Goal: Task Accomplishment & Management: Use online tool/utility

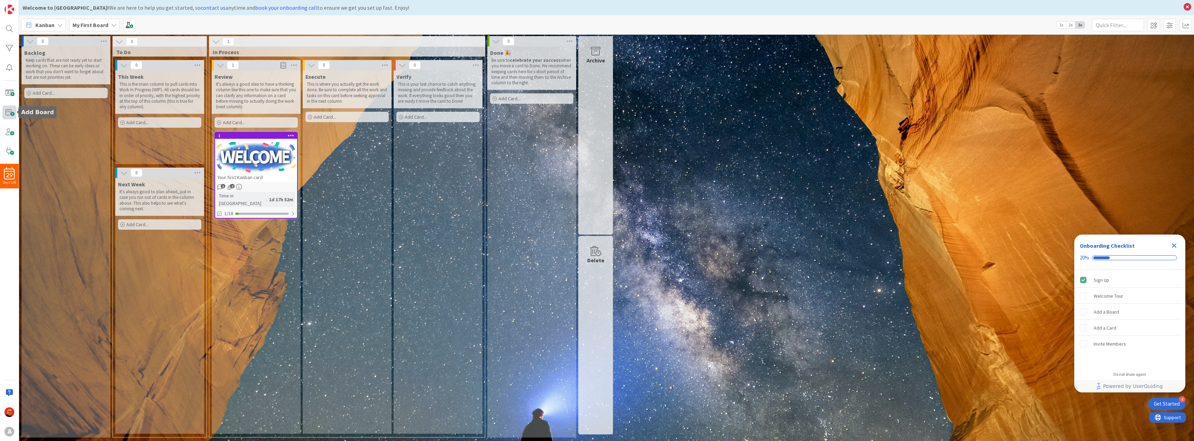
click at [12, 111] on span at bounding box center [9, 113] width 14 height 14
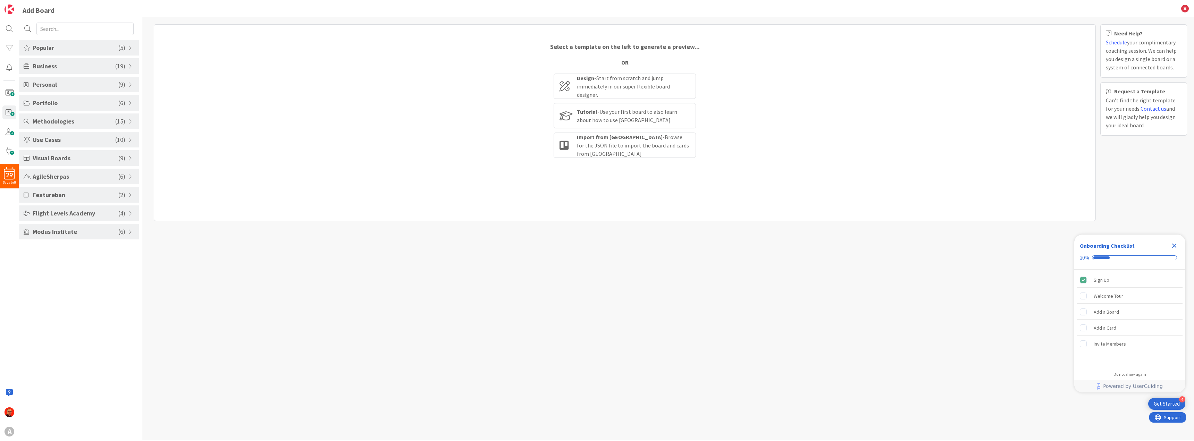
click at [128, 119] on span at bounding box center [131, 122] width 6 height 6
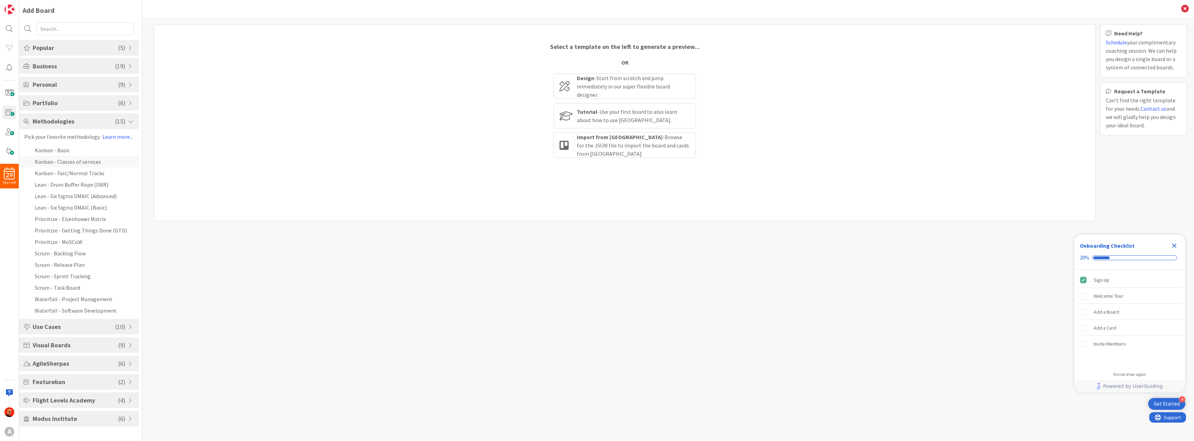
click at [84, 162] on li "Kanban - Classes of services" at bounding box center [79, 161] width 120 height 11
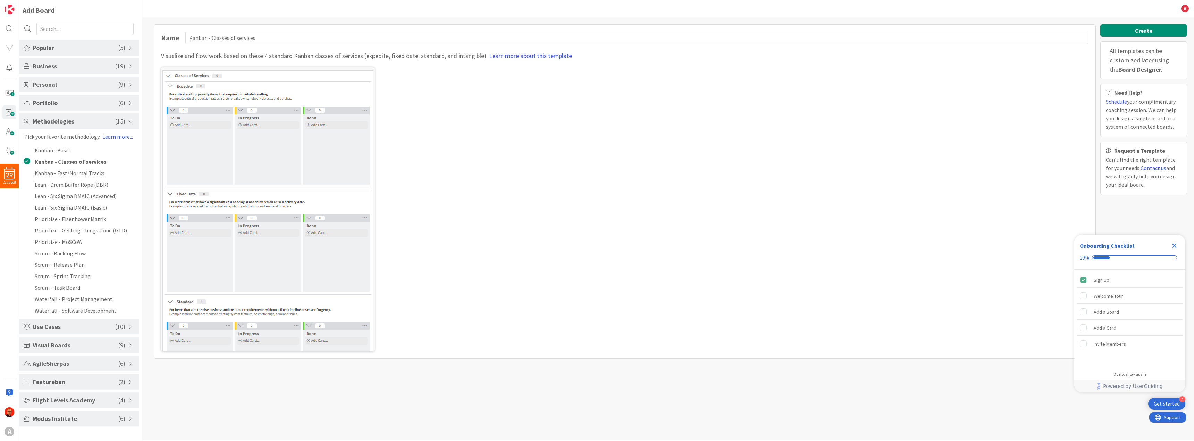
click at [130, 121] on span at bounding box center [131, 122] width 6 height 6
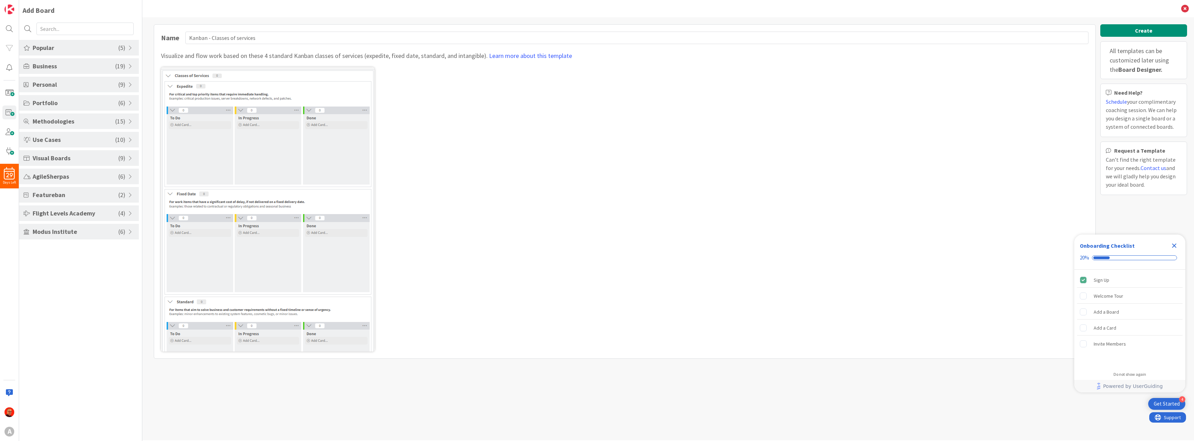
click at [129, 105] on span at bounding box center [131, 103] width 6 height 6
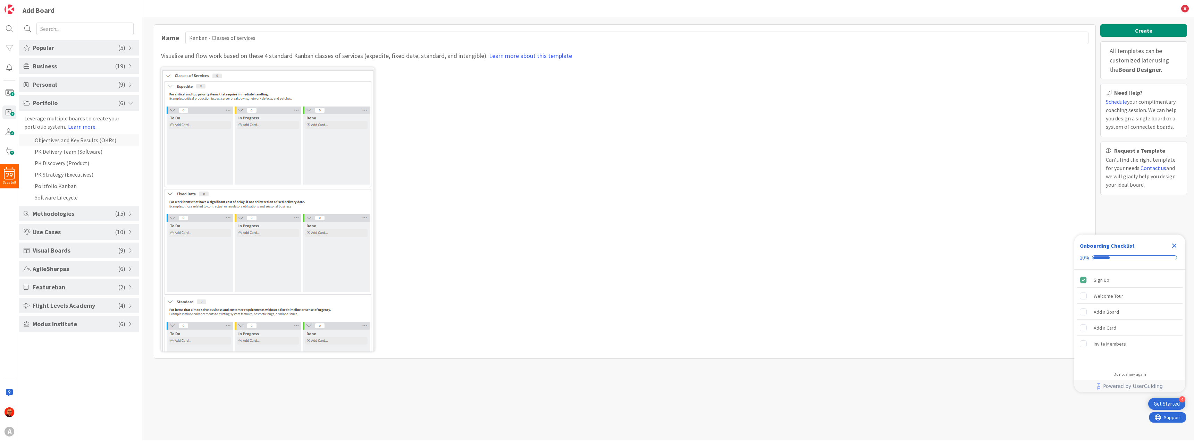
click at [87, 141] on li "Objectives and Key Results (OKRs)" at bounding box center [79, 139] width 120 height 11
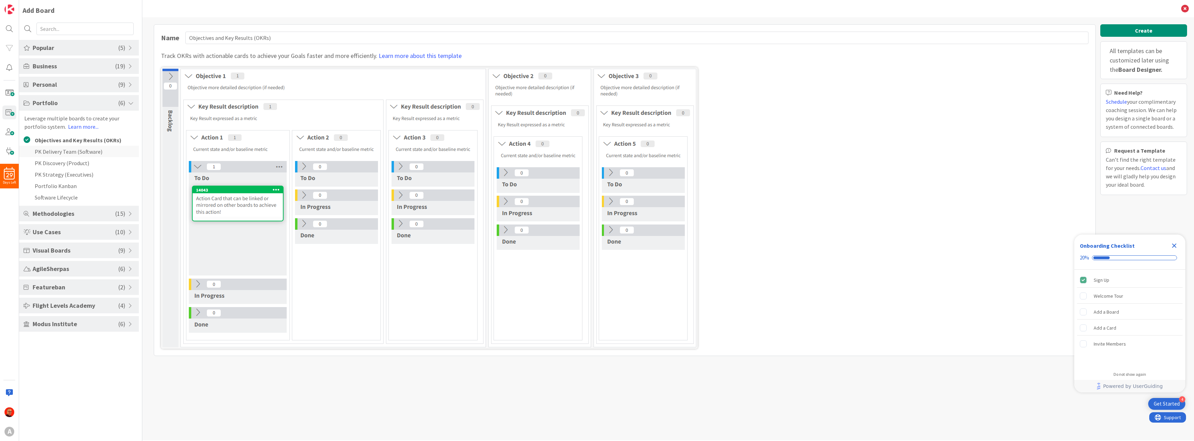
click at [75, 152] on li "PK Delivery Team (Software)" at bounding box center [79, 151] width 120 height 11
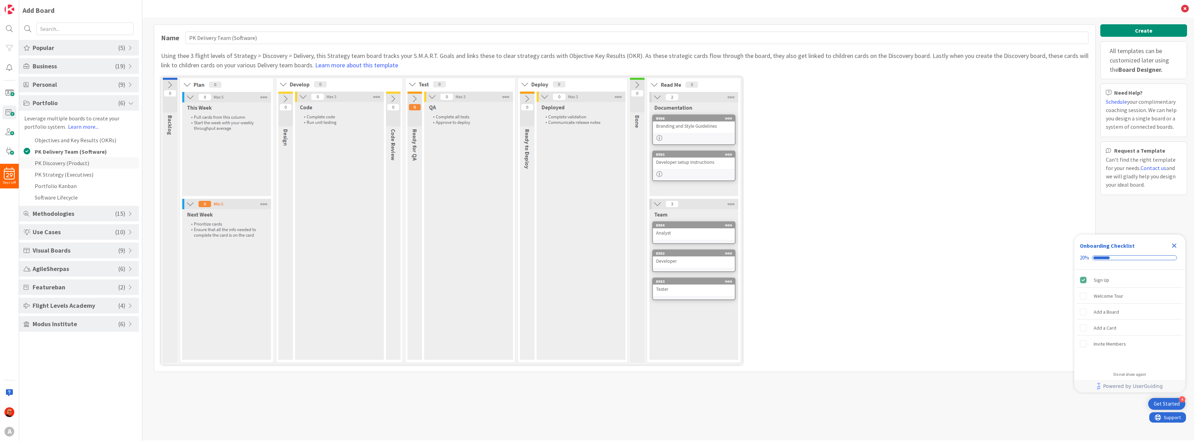
click at [88, 168] on li "PK Discovery (Product)" at bounding box center [79, 162] width 120 height 11
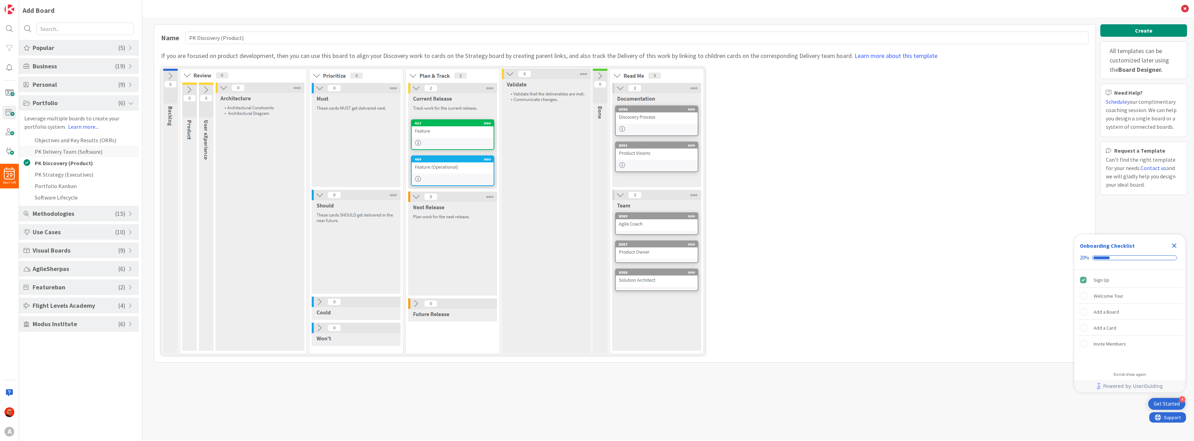
click at [96, 151] on li "PK Delivery Team (Software)" at bounding box center [79, 151] width 120 height 11
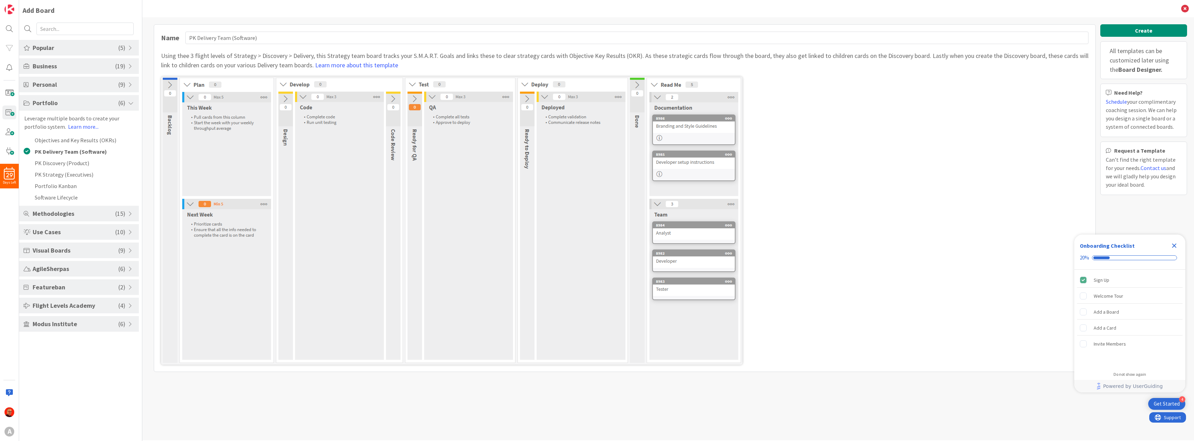
click at [110, 212] on span "Methodologies" at bounding box center [74, 213] width 83 height 9
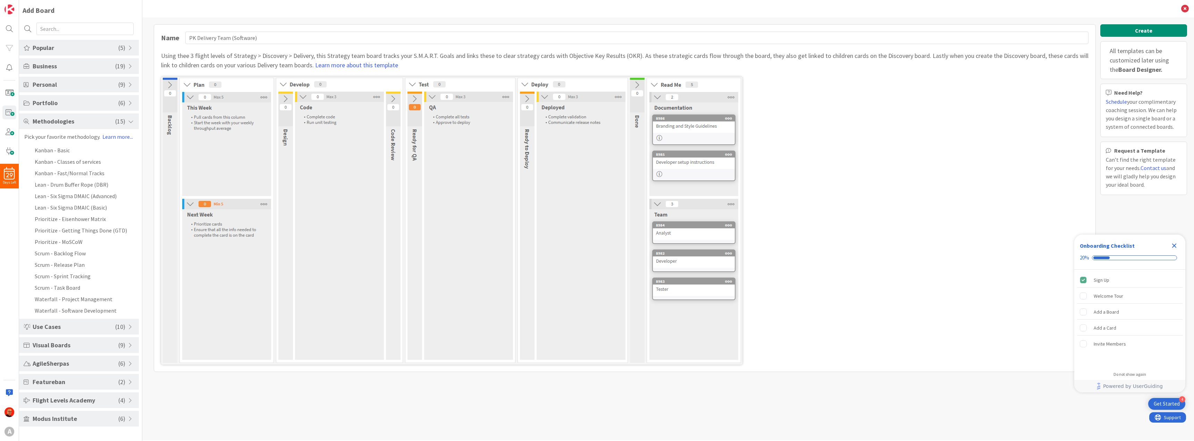
click at [77, 328] on span "Use Cases" at bounding box center [74, 326] width 83 height 9
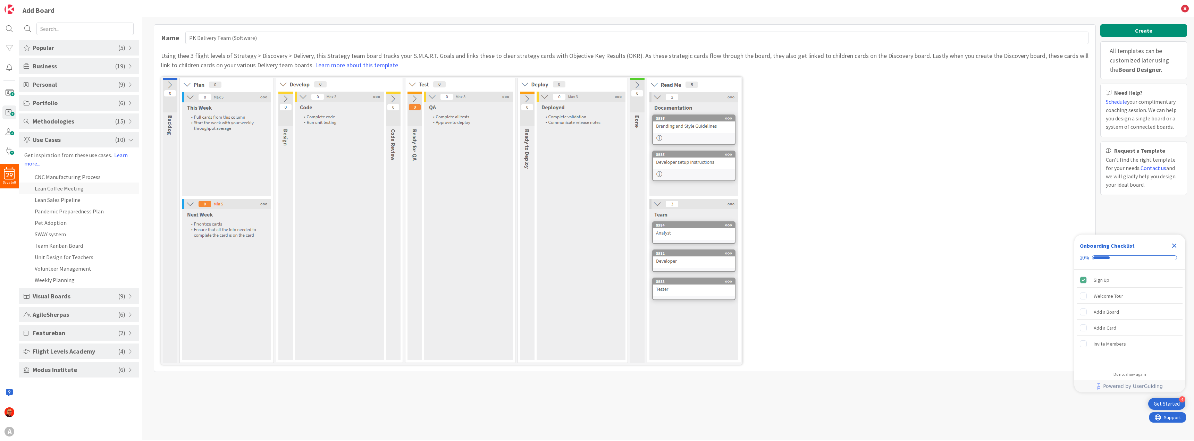
click at [60, 187] on li "Lean Coffee Meeting" at bounding box center [79, 188] width 120 height 11
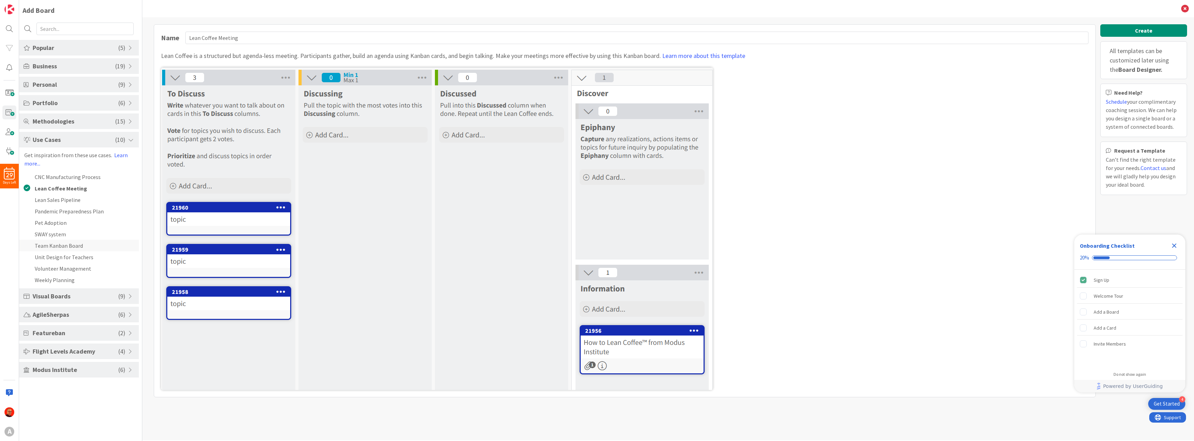
click at [76, 246] on li "Team Kanban Board" at bounding box center [79, 245] width 120 height 11
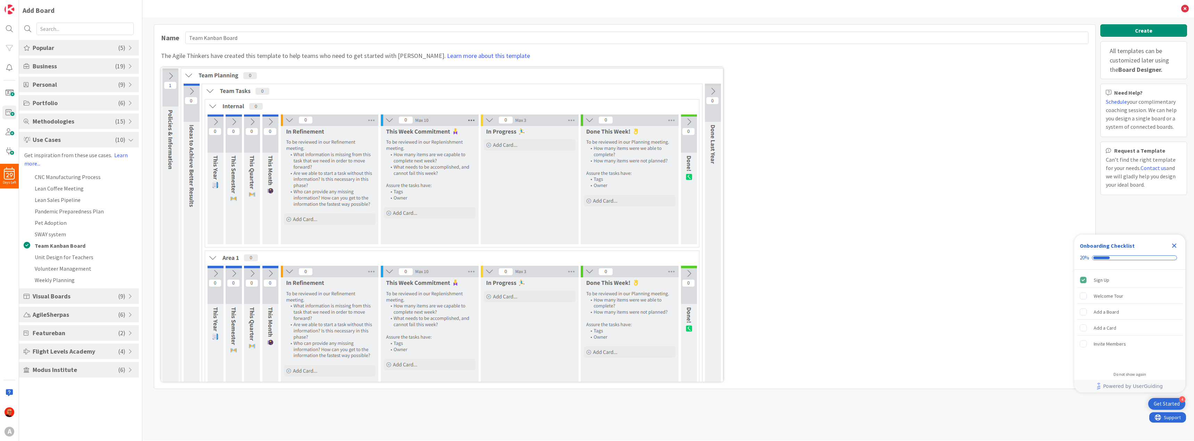
click at [170, 75] on img at bounding box center [442, 224] width 562 height 314
click at [171, 77] on img at bounding box center [442, 224] width 562 height 314
click at [82, 195] on li "Lean Sales Pipeline" at bounding box center [79, 199] width 120 height 11
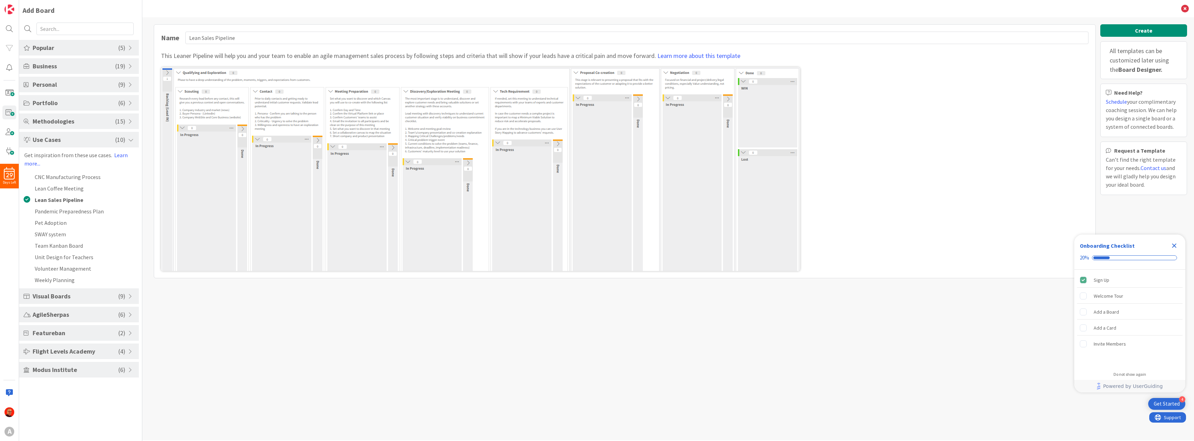
click at [68, 298] on span "Visual Boards" at bounding box center [76, 296] width 86 height 9
click at [59, 240] on li "Improvement Kata" at bounding box center [79, 240] width 120 height 11
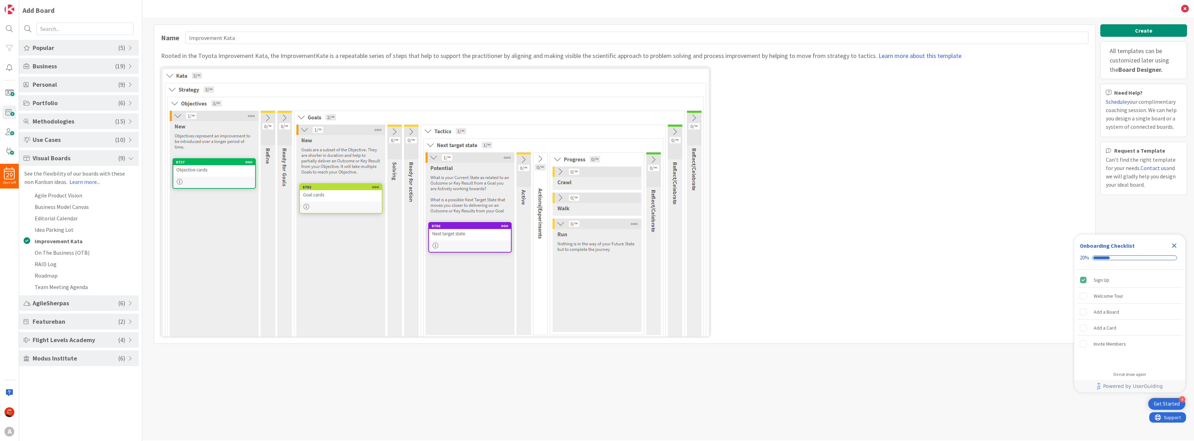
click at [88, 304] on span "AgileSherpas" at bounding box center [76, 302] width 86 height 9
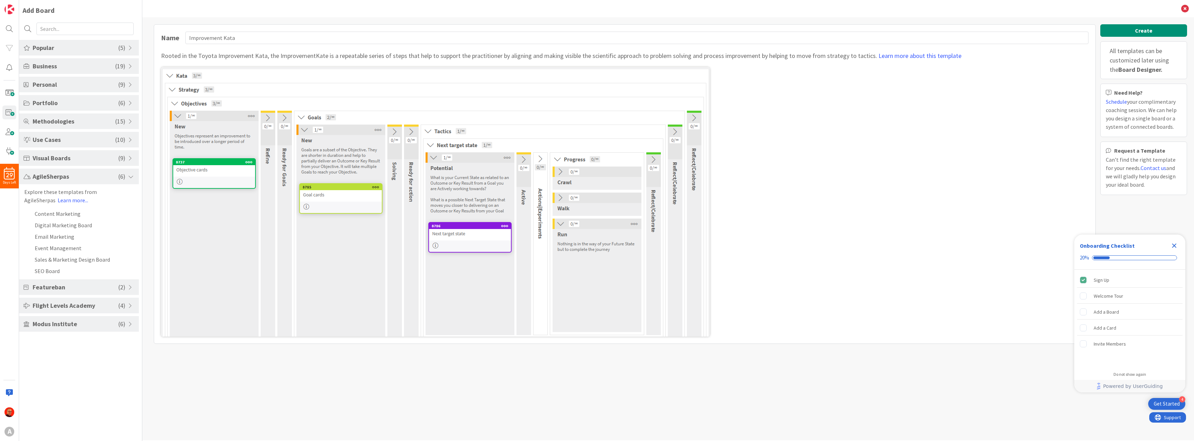
click at [70, 284] on span "Featureban" at bounding box center [76, 286] width 86 height 9
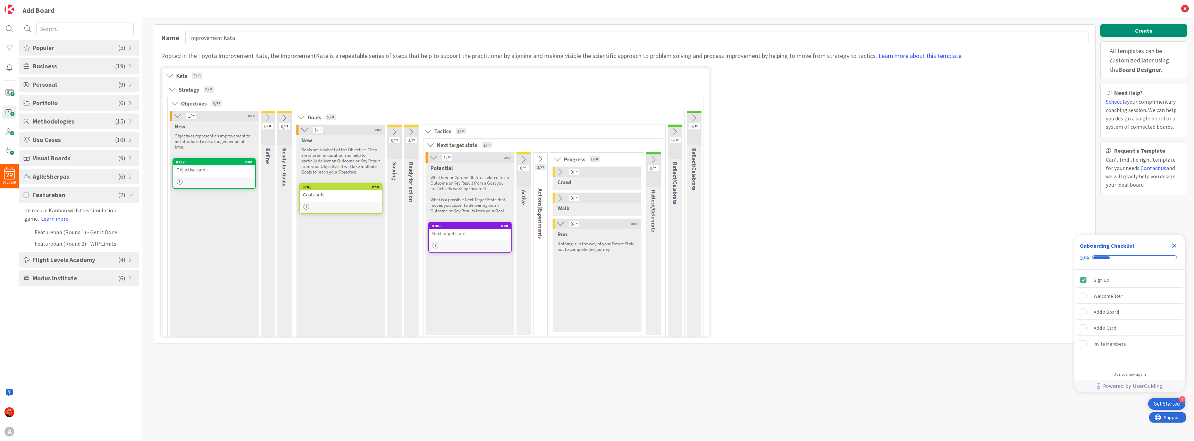
click at [76, 256] on span "Flight Levels Academy" at bounding box center [76, 259] width 86 height 9
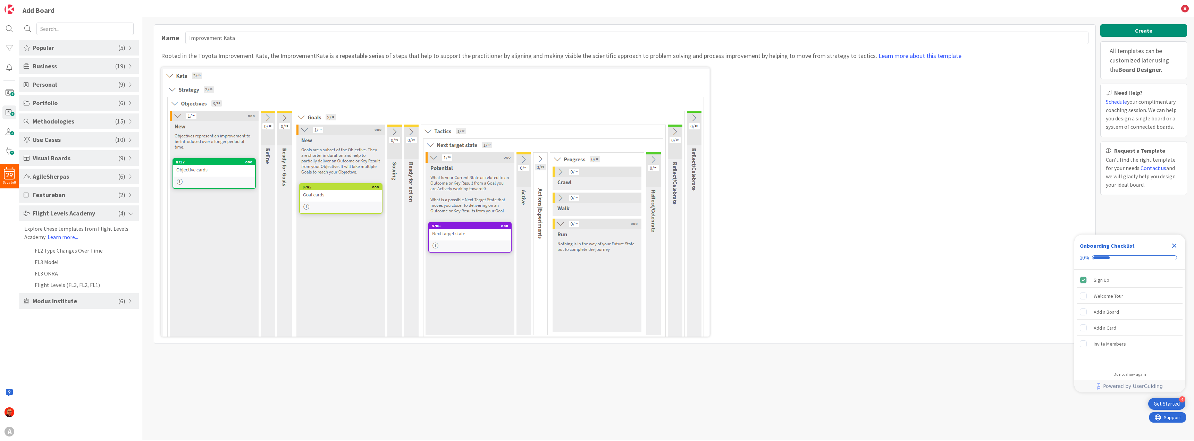
click at [66, 299] on span "Modus Institute" at bounding box center [76, 300] width 86 height 9
click at [60, 51] on span "Popular" at bounding box center [76, 47] width 86 height 9
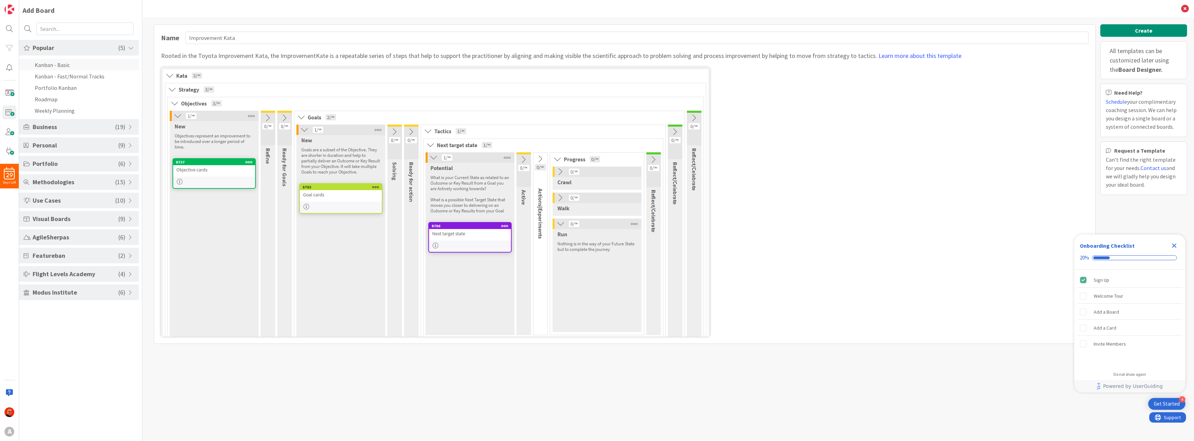
click at [64, 67] on li "Kanban - Basic" at bounding box center [79, 64] width 120 height 11
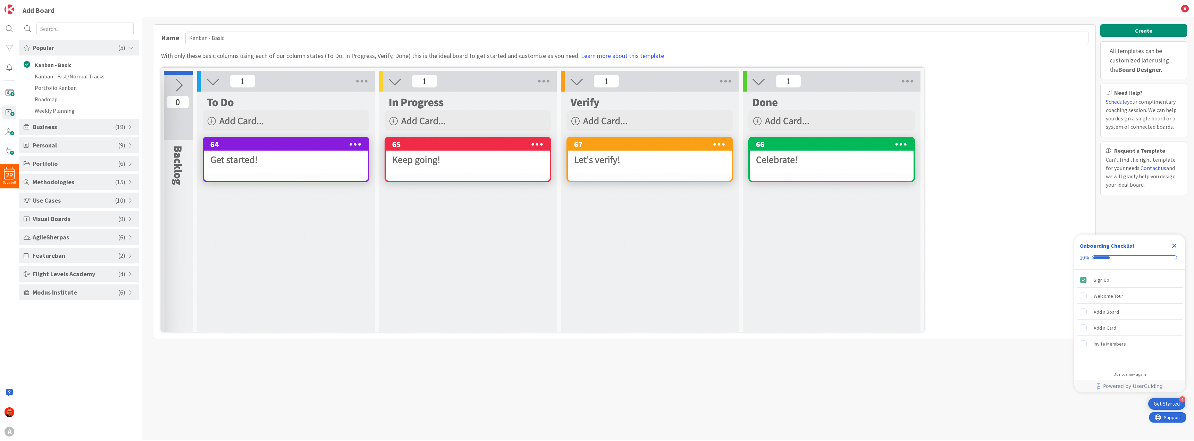
click at [67, 184] on span "Methodologies" at bounding box center [74, 181] width 83 height 9
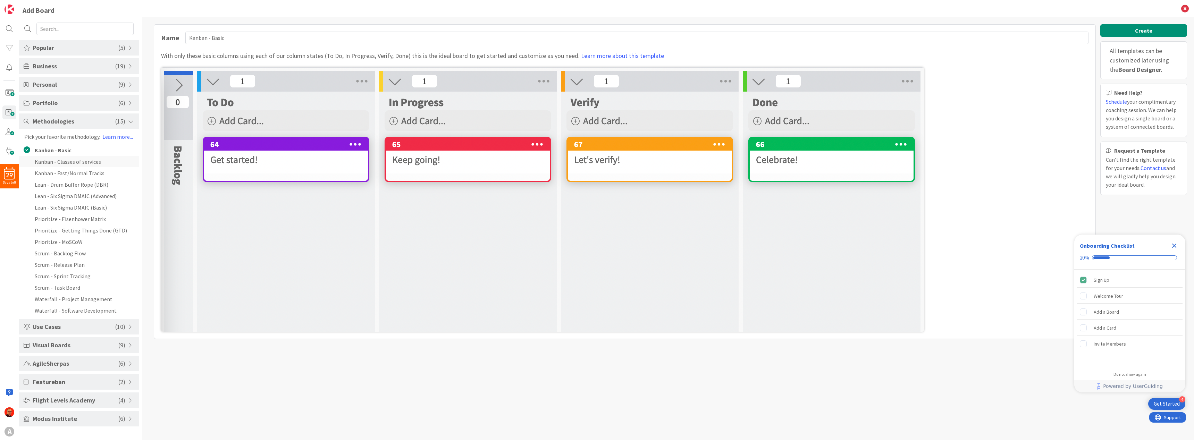
click at [77, 162] on li "Kanban - Classes of services" at bounding box center [79, 161] width 120 height 11
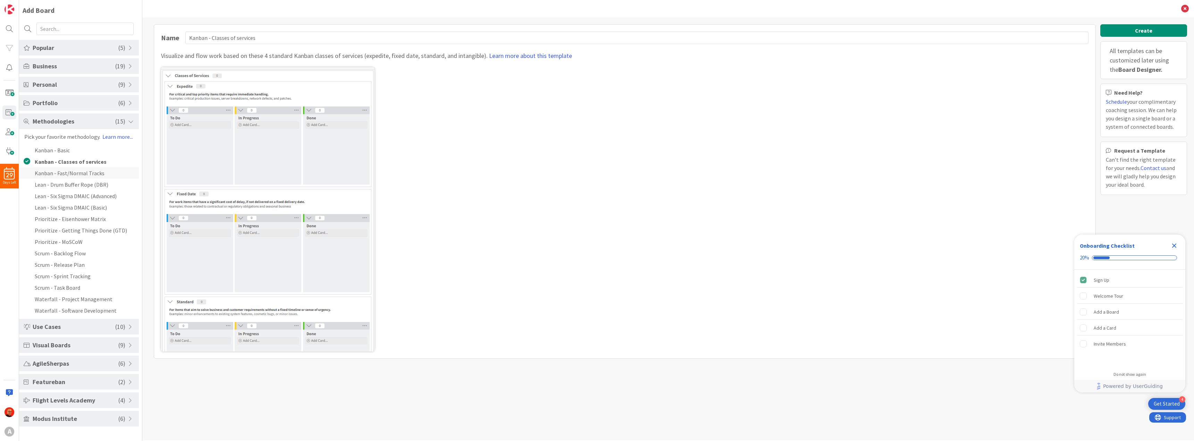
click at [62, 177] on li "Kanban - Fast/Normal Tracks" at bounding box center [79, 172] width 120 height 11
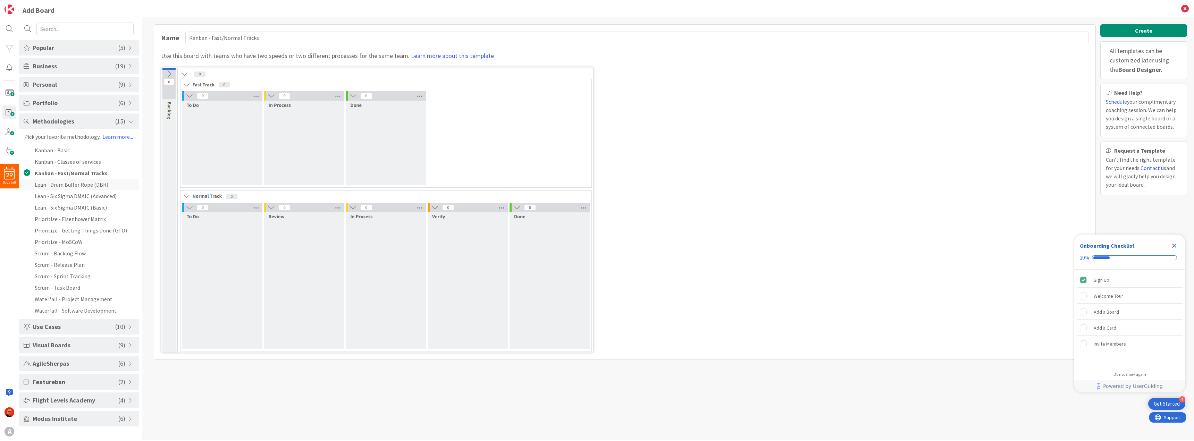
click at [64, 186] on li "Lean - Drum Buffer Rope (DBR)" at bounding box center [79, 184] width 120 height 11
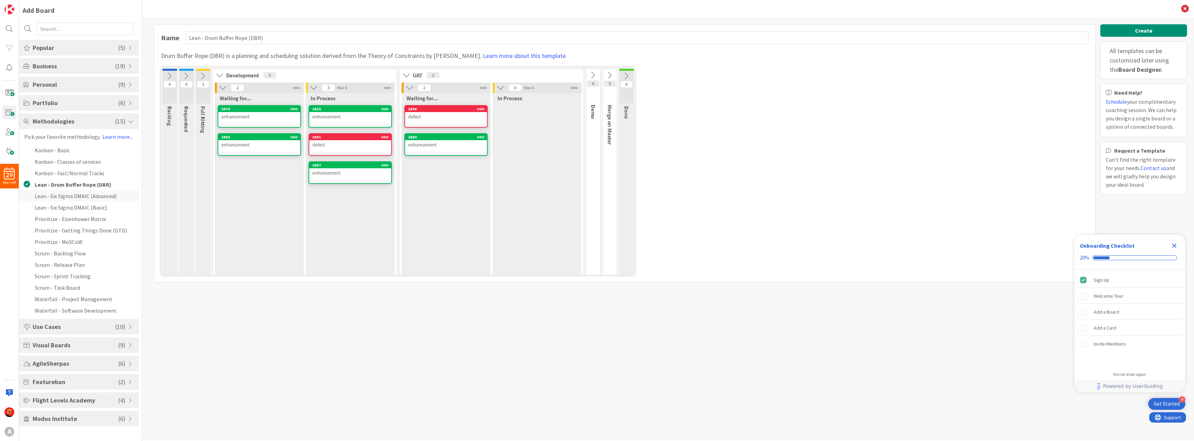
click at [64, 198] on li "Lean - Six Sigma DMAIC (Advanced)" at bounding box center [79, 195] width 120 height 11
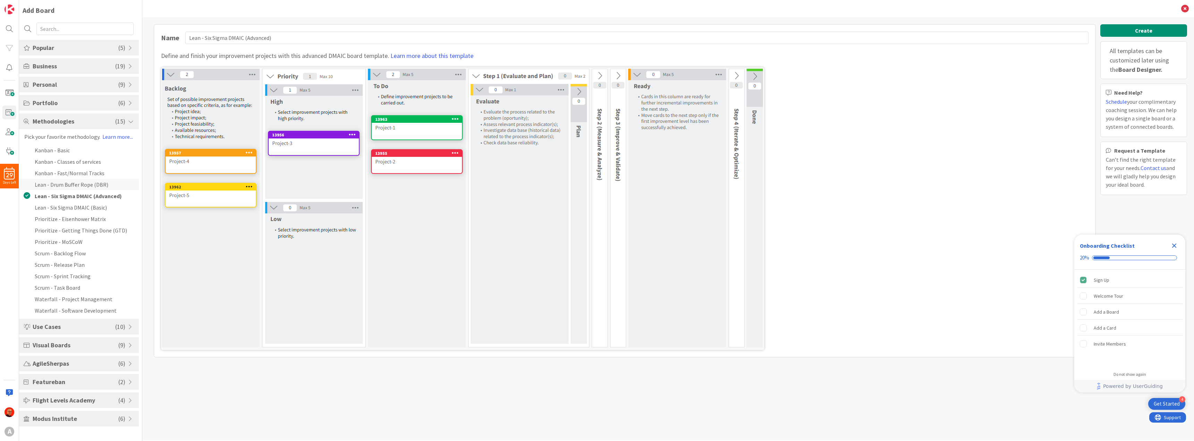
click at [69, 186] on li "Lean - Drum Buffer Rope (DBR)" at bounding box center [79, 184] width 120 height 11
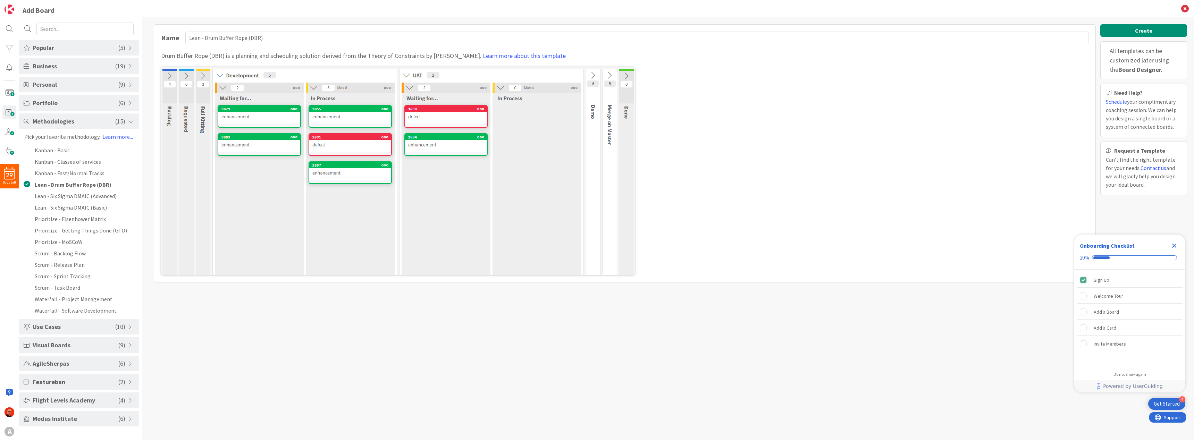
click at [55, 49] on span "Popular" at bounding box center [76, 47] width 86 height 9
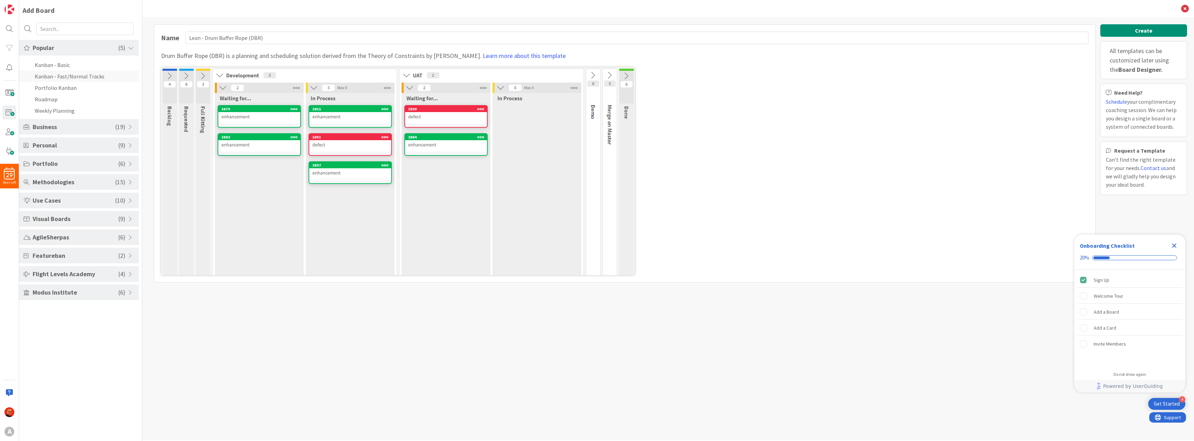
click at [65, 73] on li "Kanban - Fast/Normal Tracks" at bounding box center [79, 75] width 120 height 11
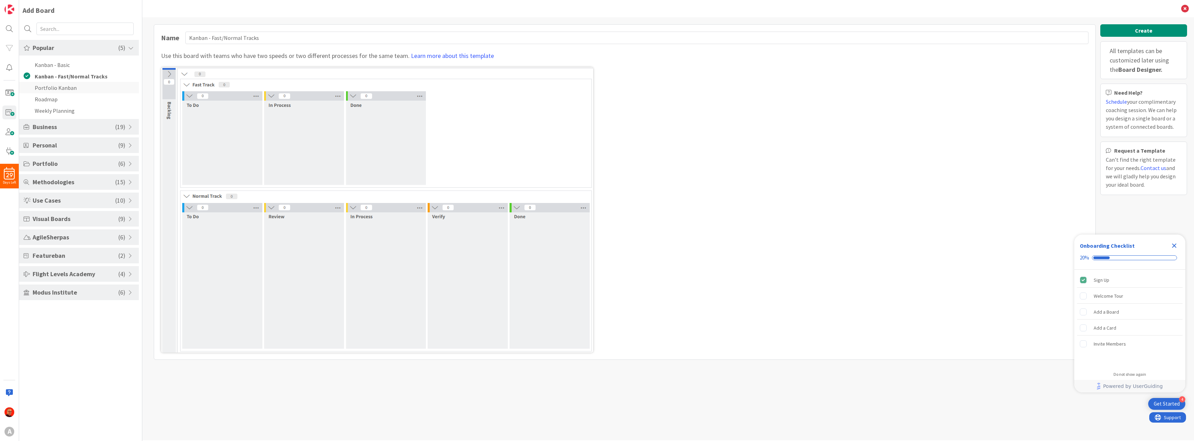
click at [66, 87] on li "Portfolio Kanban" at bounding box center [79, 87] width 120 height 11
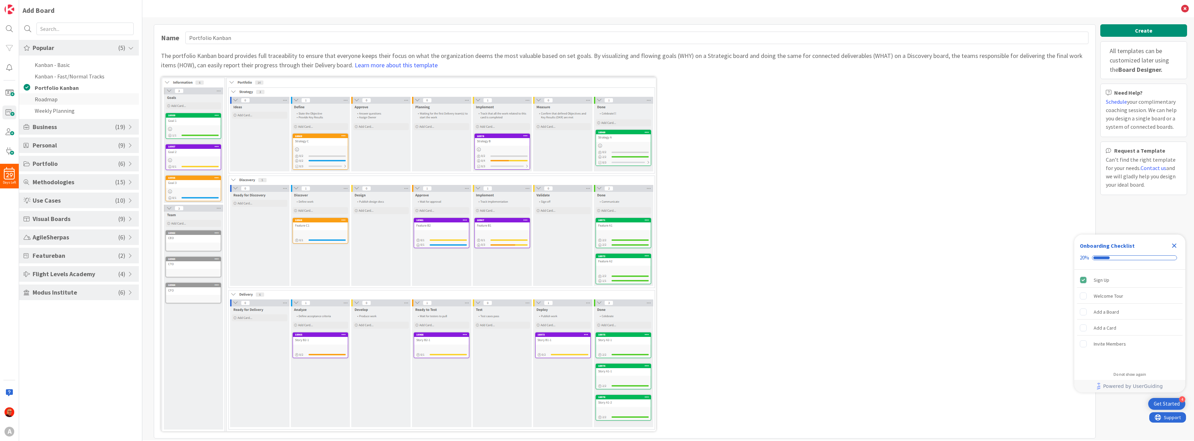
click at [66, 104] on li "Roadmap" at bounding box center [79, 98] width 120 height 11
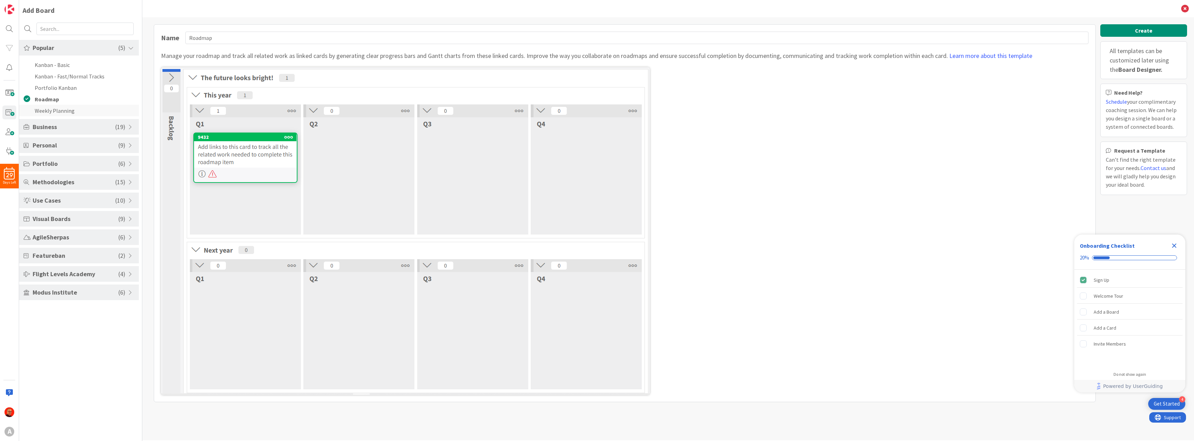
click at [67, 110] on li "Weekly Planning" at bounding box center [79, 110] width 120 height 11
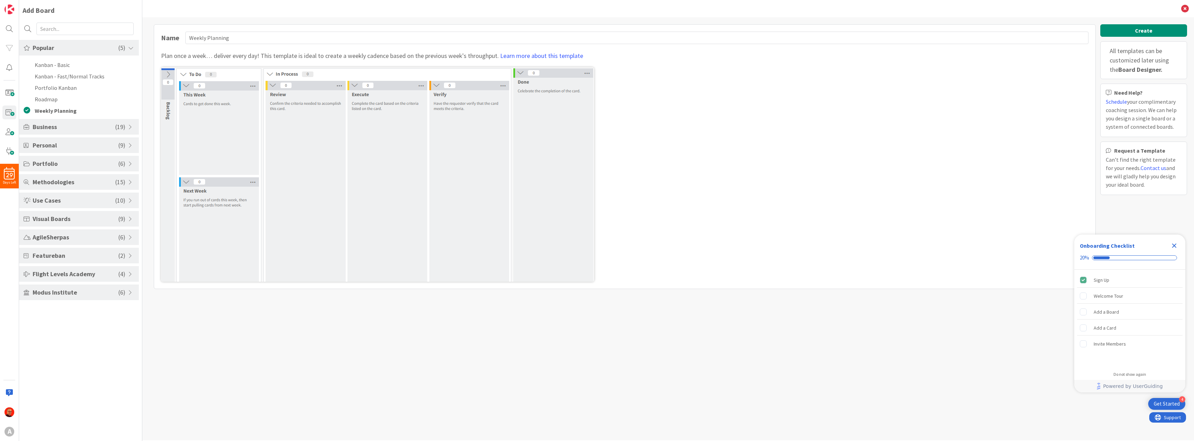
click at [53, 126] on span "Business" at bounding box center [74, 126] width 83 height 9
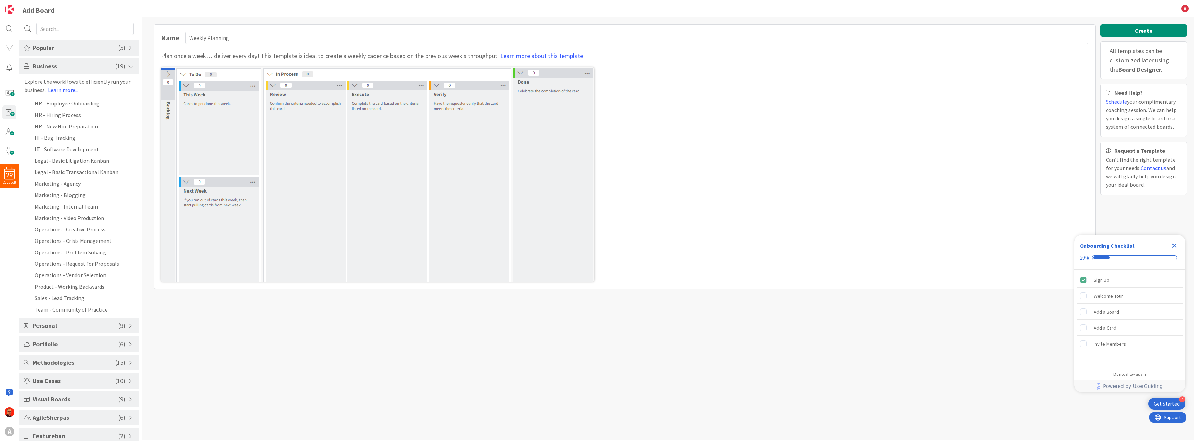
click at [54, 66] on span "Business" at bounding box center [74, 65] width 83 height 9
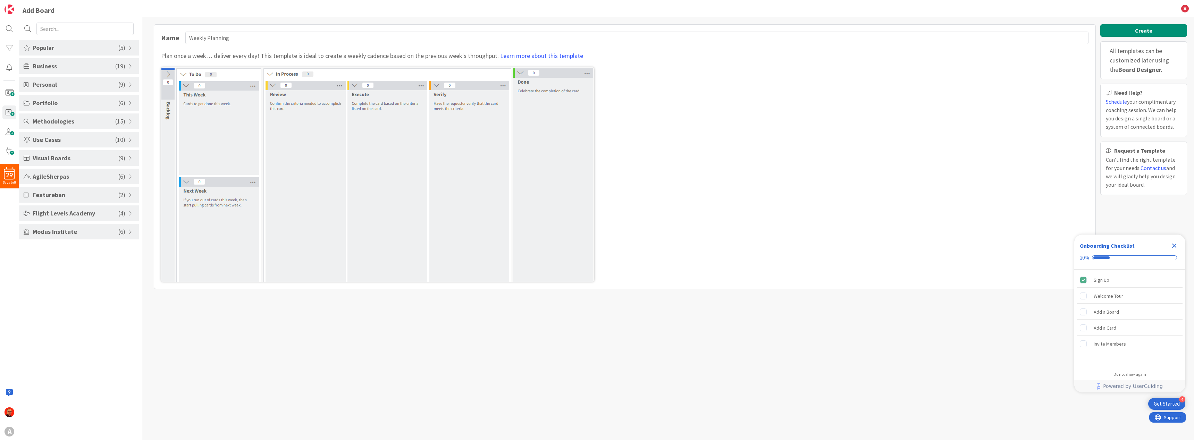
click at [49, 115] on div "Methodologies ( 15 )" at bounding box center [79, 121] width 120 height 16
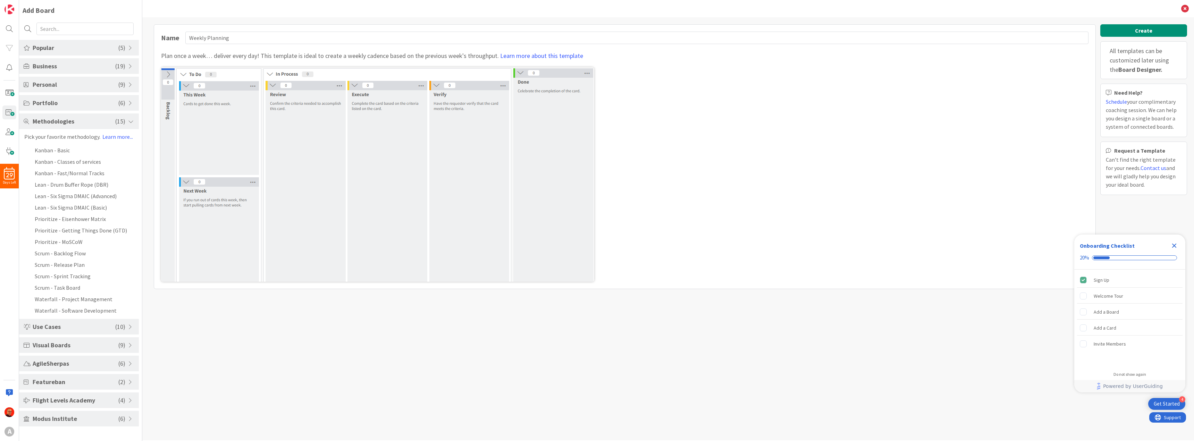
click at [49, 115] on div "Methodologies ( 15 )" at bounding box center [79, 121] width 120 height 16
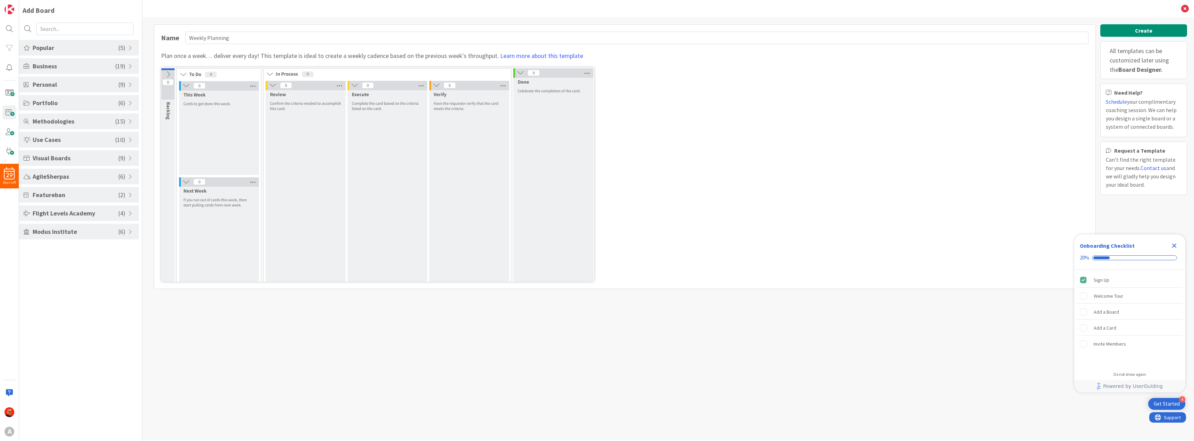
click at [49, 119] on span "Methodologies" at bounding box center [74, 121] width 83 height 9
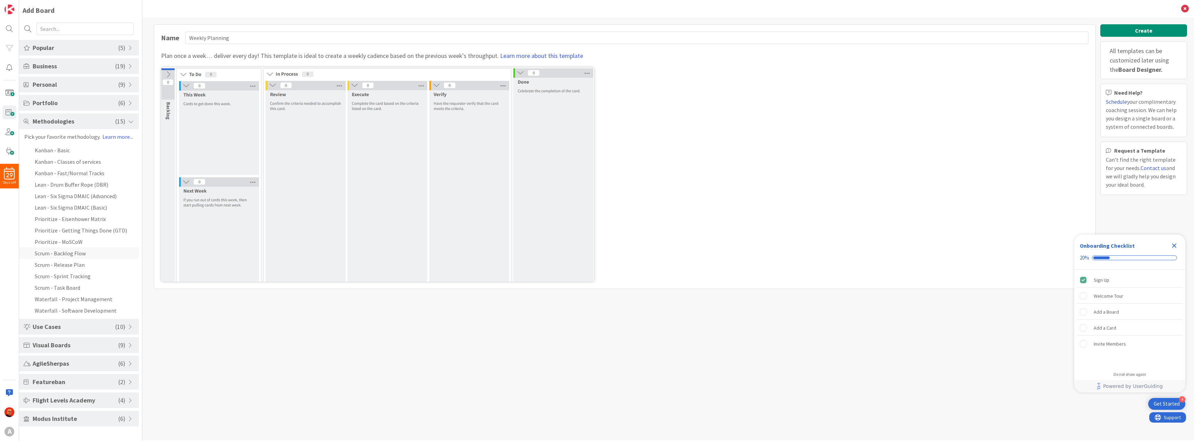
click at [68, 255] on li "Scrum - Backlog Flow" at bounding box center [79, 252] width 120 height 11
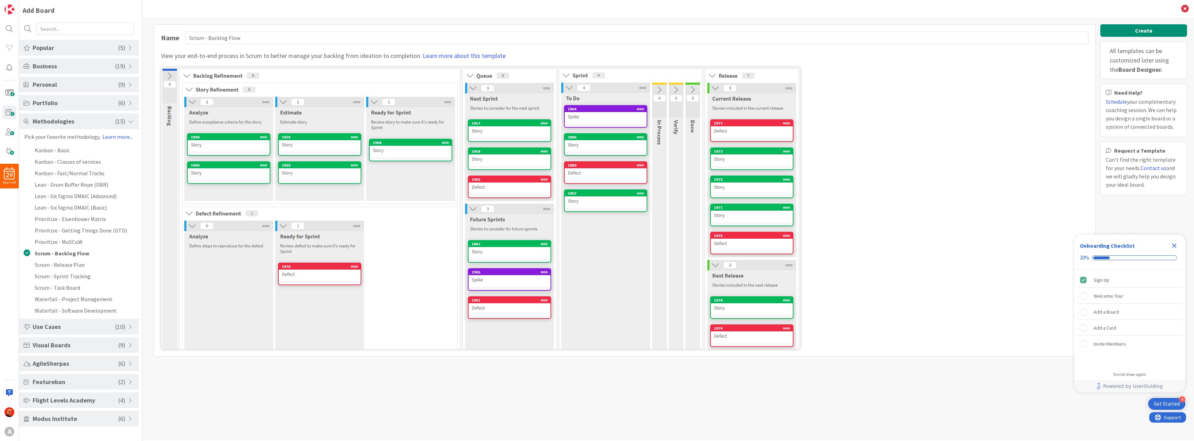
click at [660, 90] on img at bounding box center [480, 208] width 639 height 282
click at [660, 92] on img at bounding box center [480, 208] width 639 height 282
click at [64, 264] on li "Scrum - Release Plan" at bounding box center [79, 264] width 120 height 11
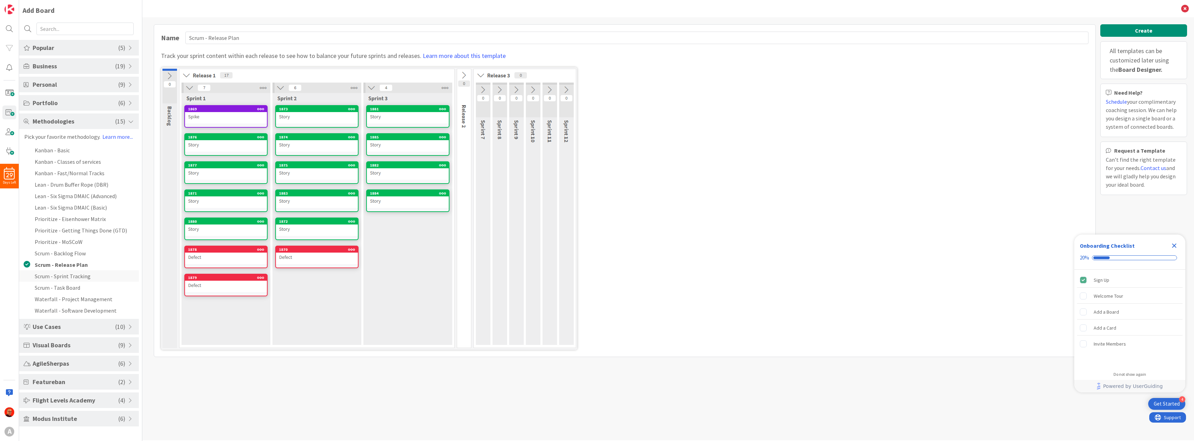
click at [64, 278] on li "Scrum - Sprint Tracking" at bounding box center [79, 275] width 120 height 11
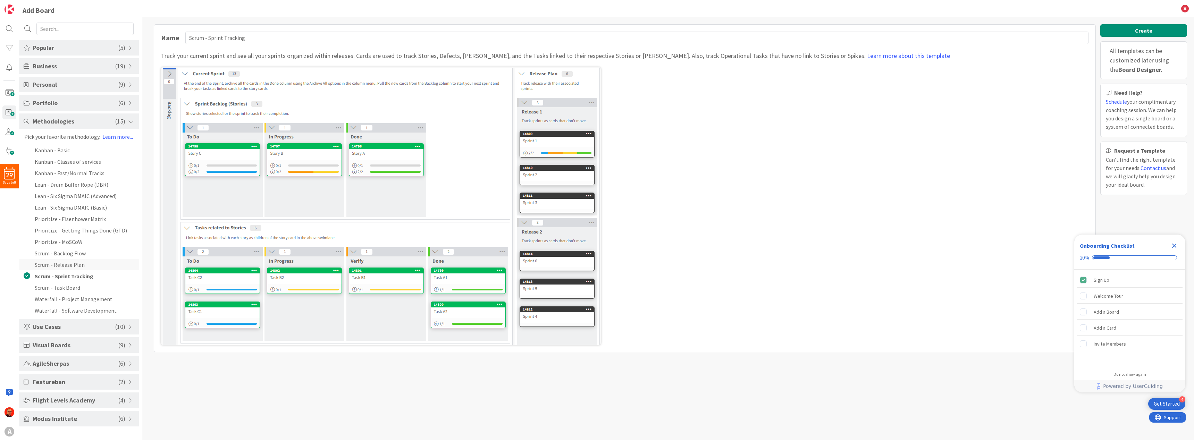
click at [68, 265] on li "Scrum - Release Plan" at bounding box center [79, 264] width 120 height 11
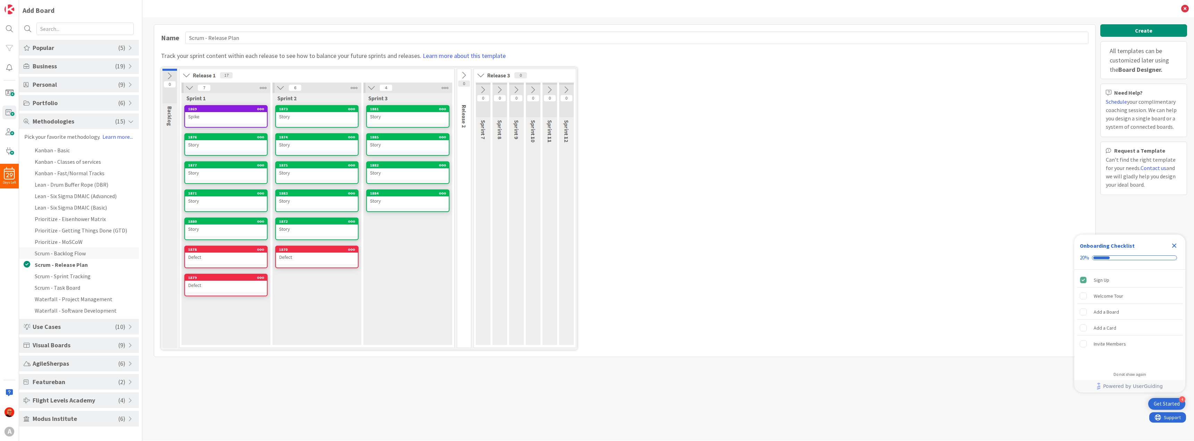
click at [56, 253] on li "Scrum - Backlog Flow" at bounding box center [79, 252] width 120 height 11
type input "Scrum - Backlog Flow"
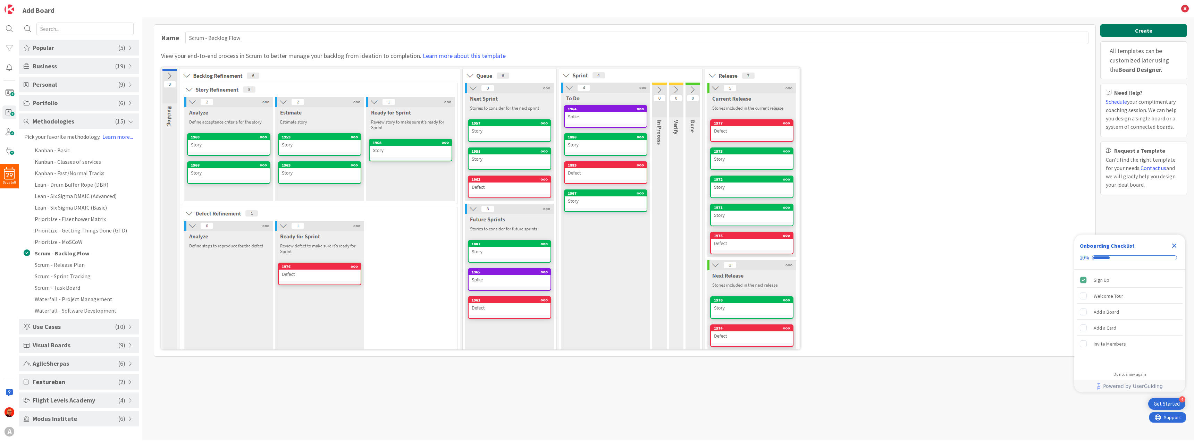
click at [1140, 29] on button "Create" at bounding box center [1143, 30] width 87 height 12
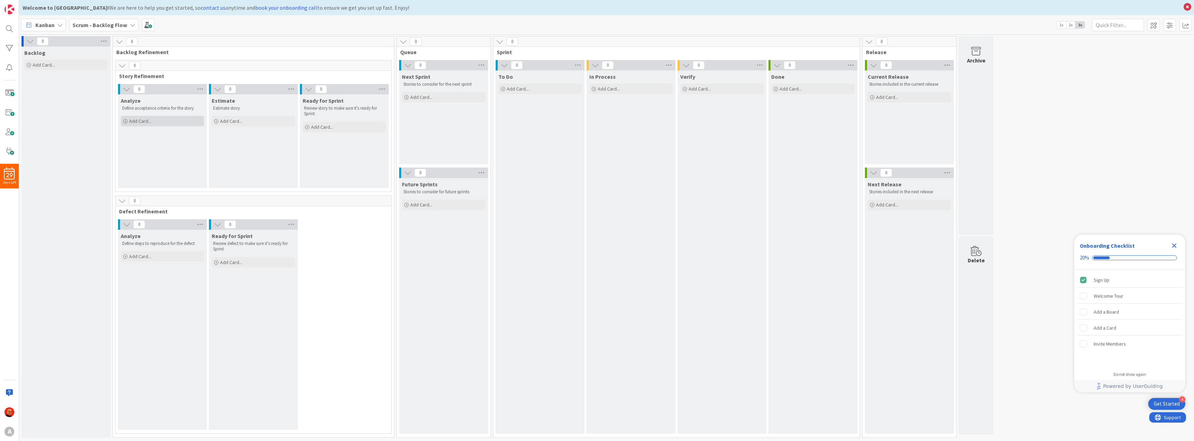
click at [146, 121] on span "Add Card..." at bounding box center [140, 121] width 22 height 6
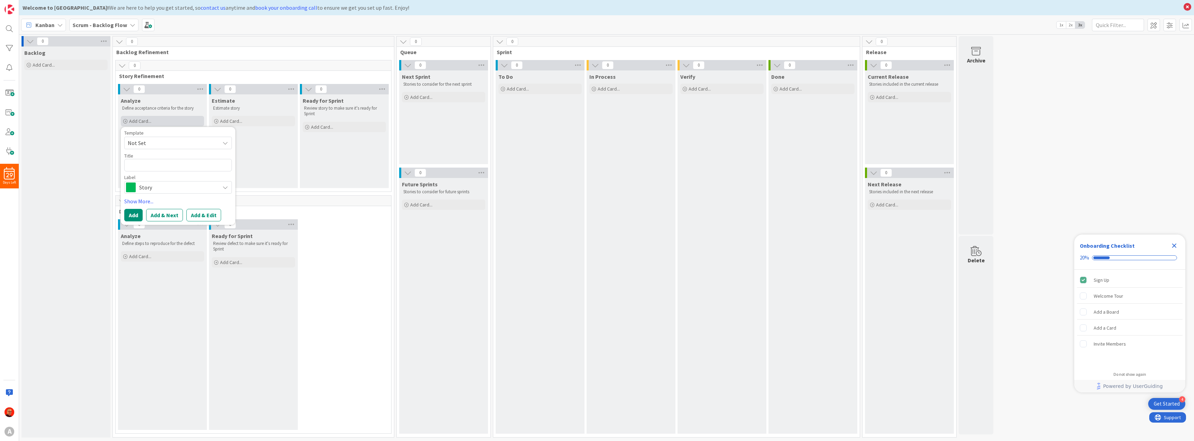
click at [146, 121] on span "Add Card..." at bounding box center [140, 121] width 22 height 6
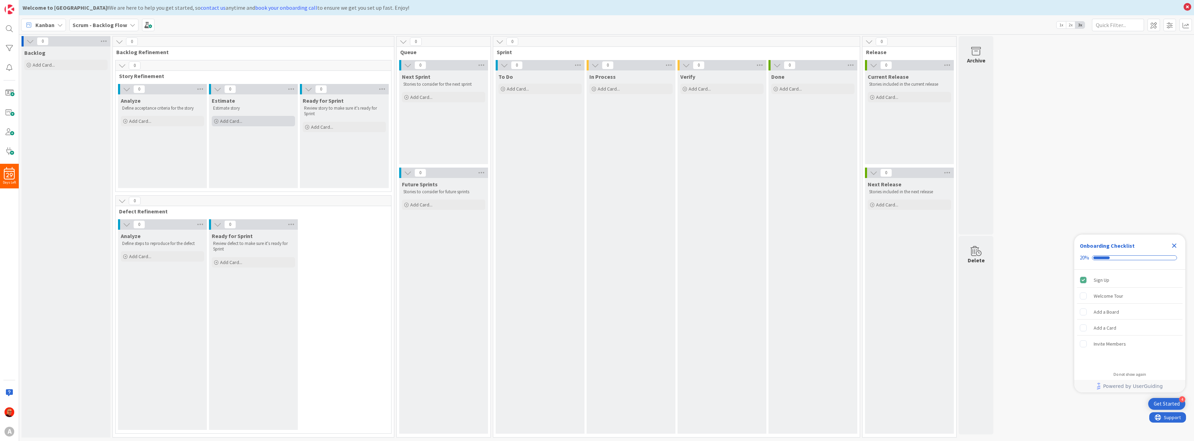
click at [227, 121] on span "Add Card..." at bounding box center [231, 121] width 22 height 6
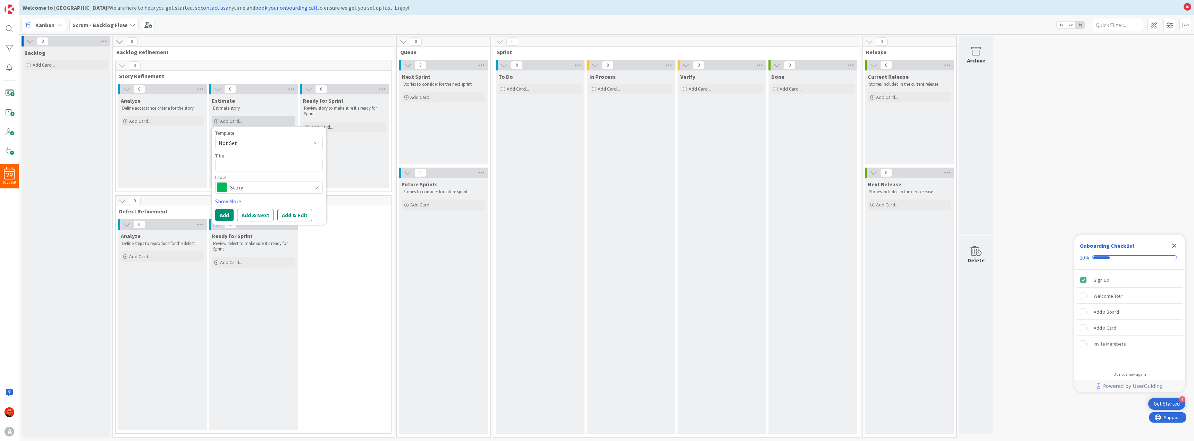
click at [227, 121] on span "Add Card..." at bounding box center [231, 121] width 22 height 6
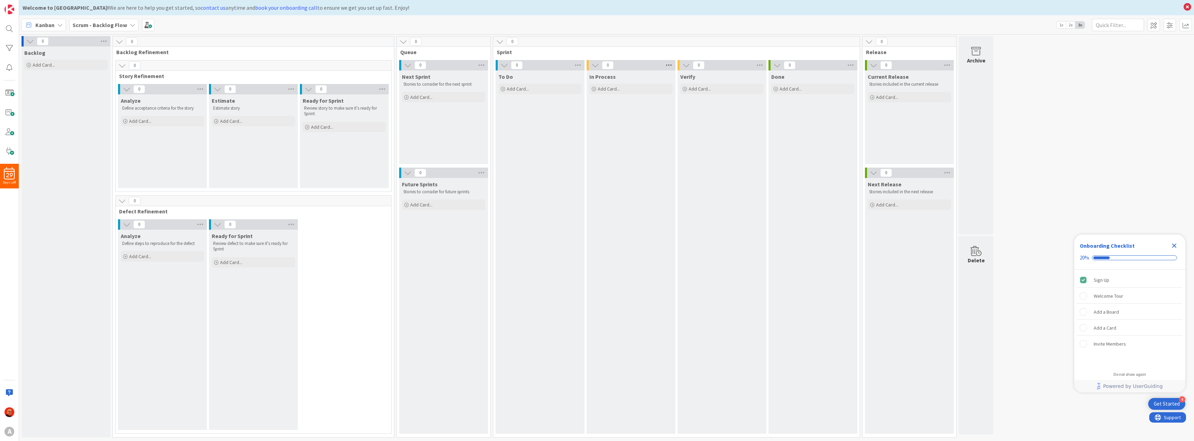
click at [668, 64] on icon at bounding box center [668, 65] width 9 height 10
click at [614, 89] on span "Add Card..." at bounding box center [609, 89] width 22 height 6
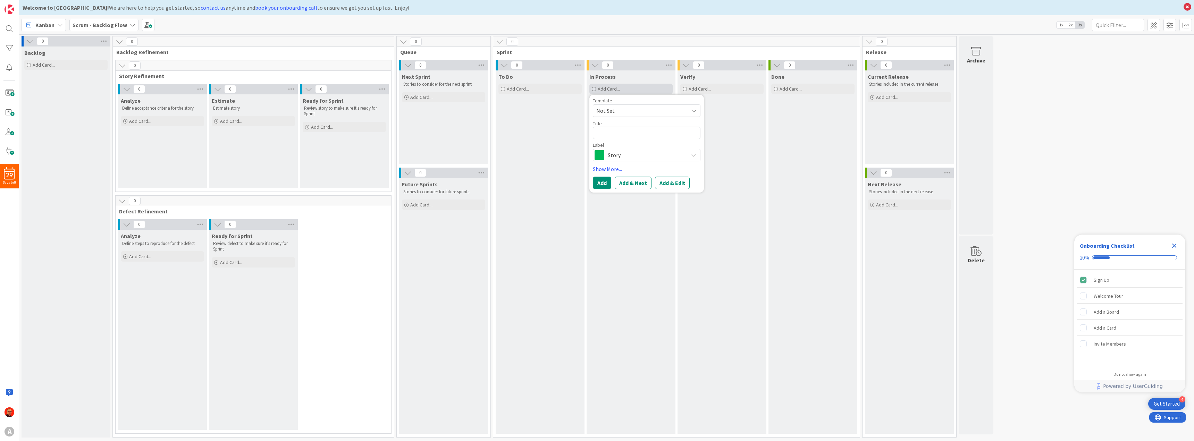
type textarea "x"
type textarea "t"
type textarea "x"
type textarea "te"
type textarea "x"
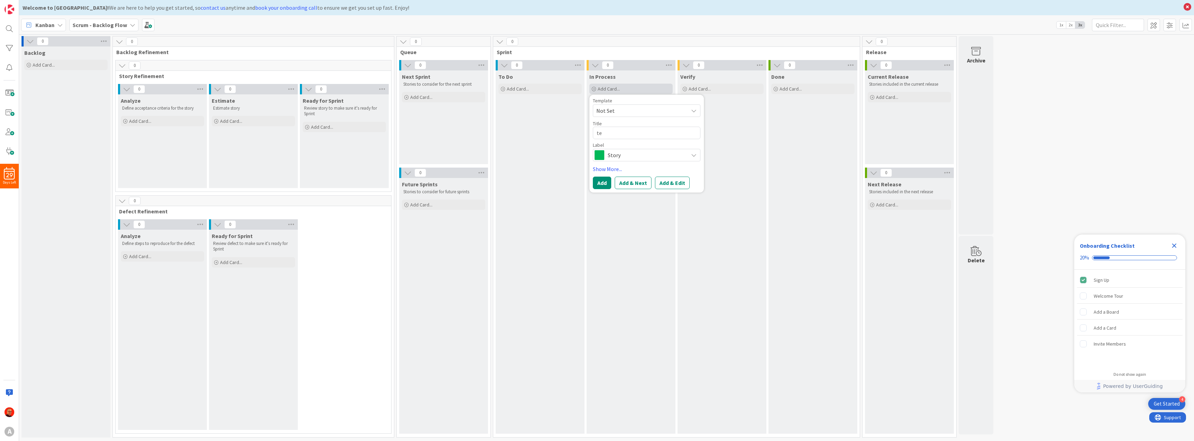
type textarea "tes"
type textarea "x"
type textarea "test"
click at [657, 108] on span "Not Set" at bounding box center [639, 110] width 87 height 9
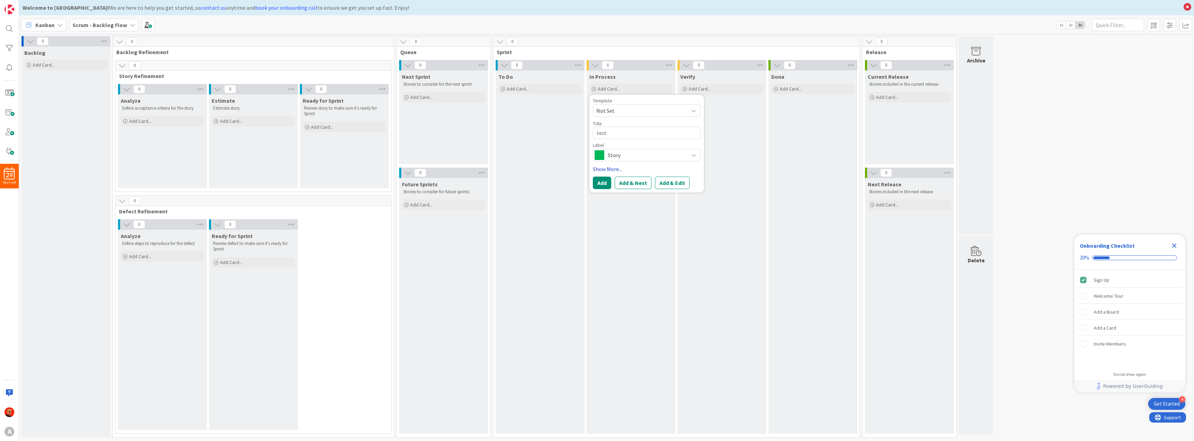
click at [608, 169] on link "Show More..." at bounding box center [647, 169] width 108 height 8
type textarea "x"
click at [604, 249] on button "Add" at bounding box center [602, 250] width 18 height 12
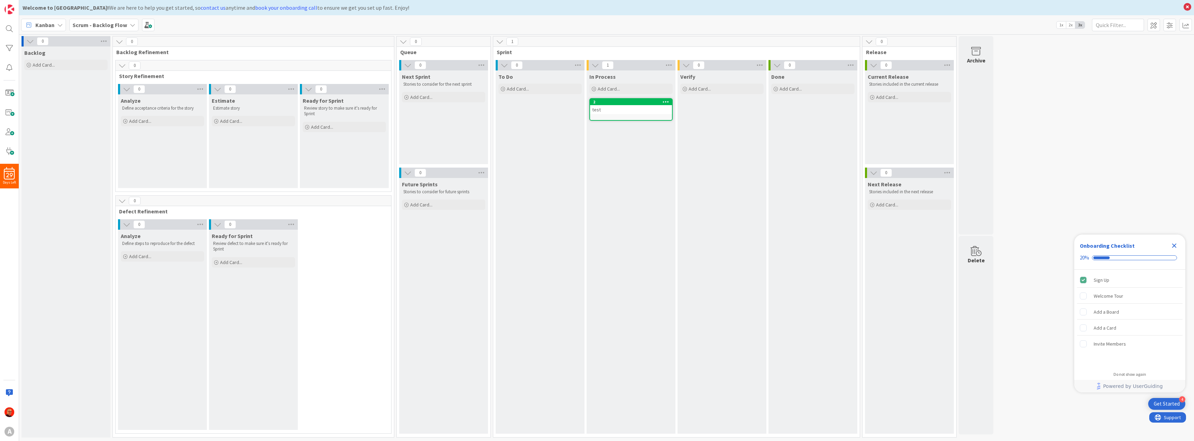
click at [666, 101] on icon at bounding box center [666, 101] width 7 height 5
click at [624, 128] on link "Assign Labels..." at bounding box center [625, 133] width 94 height 10
click at [654, 197] on div "In Process Add Card... Template Not Set Not Set Add Card Templates Title 0 / 12…" at bounding box center [630, 251] width 89 height 363
click at [670, 64] on icon at bounding box center [668, 65] width 9 height 10
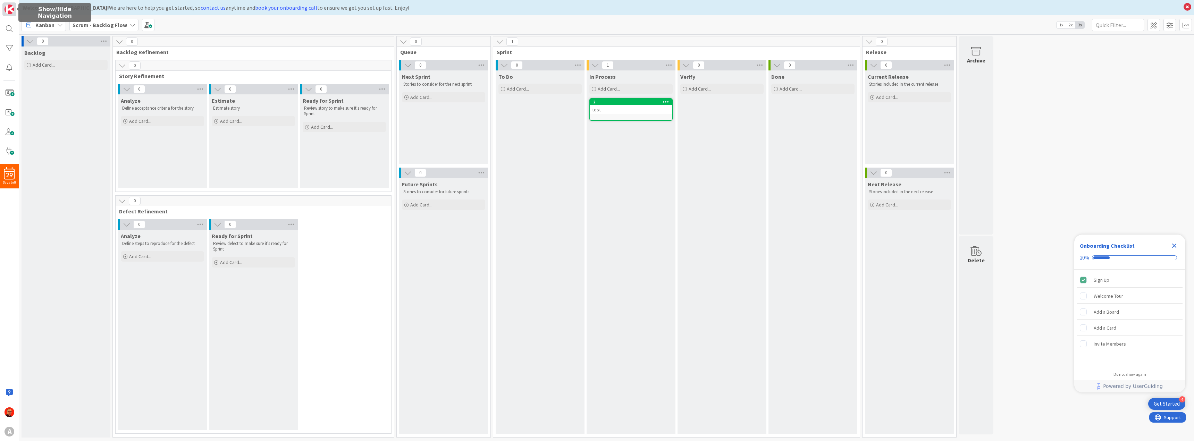
click at [9, 10] on img at bounding box center [10, 10] width 10 height 10
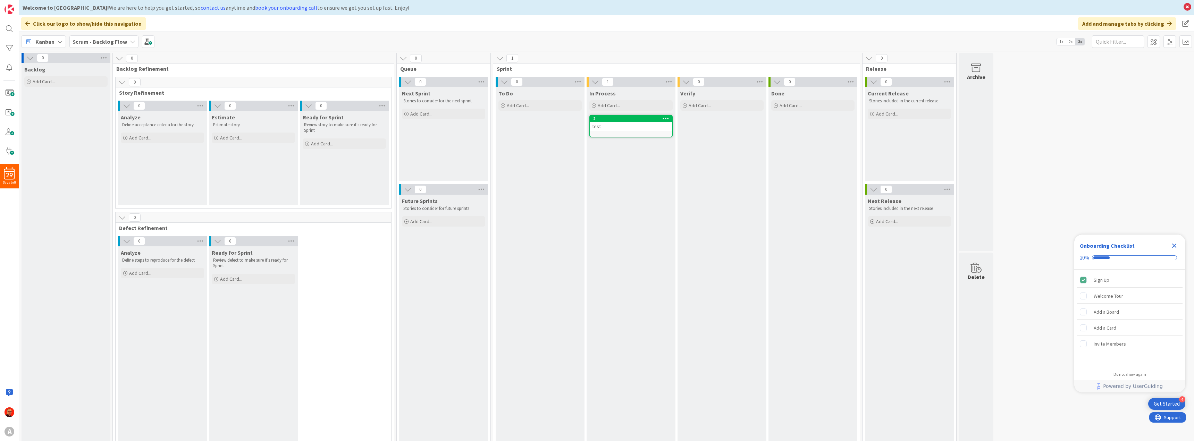
click at [26, 23] on icon at bounding box center [27, 24] width 5 height 6
click at [13, 113] on span at bounding box center [9, 113] width 14 height 14
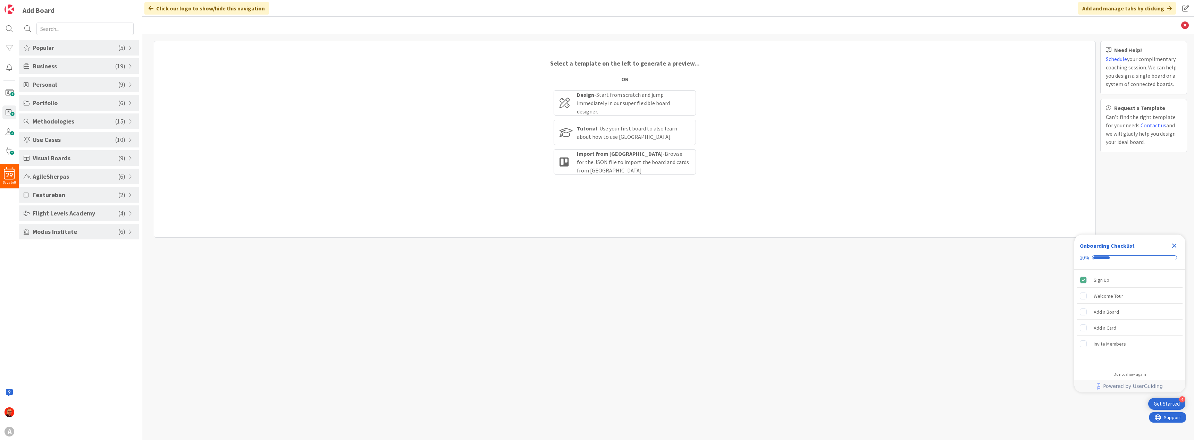
click at [75, 47] on span "Popular" at bounding box center [76, 47] width 86 height 9
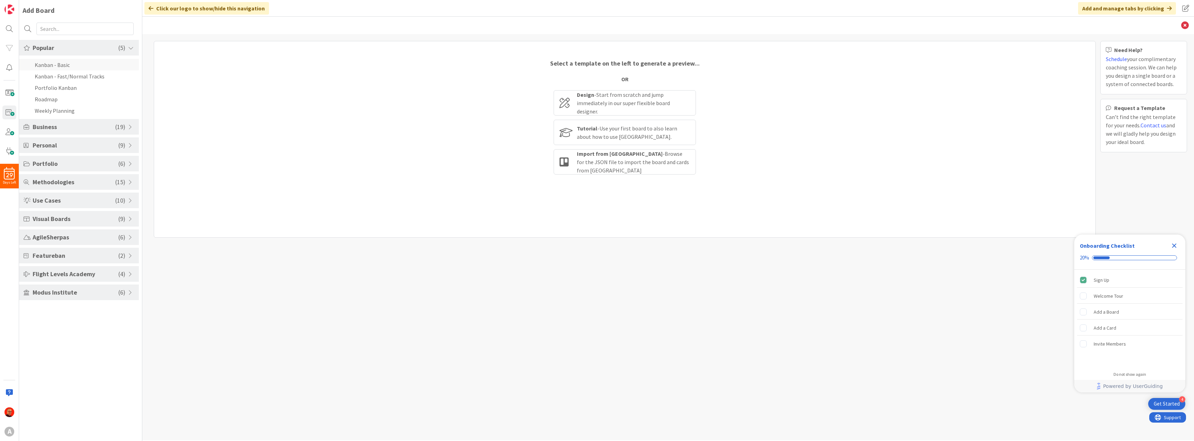
click at [54, 62] on li "Kanban - Basic" at bounding box center [79, 64] width 120 height 11
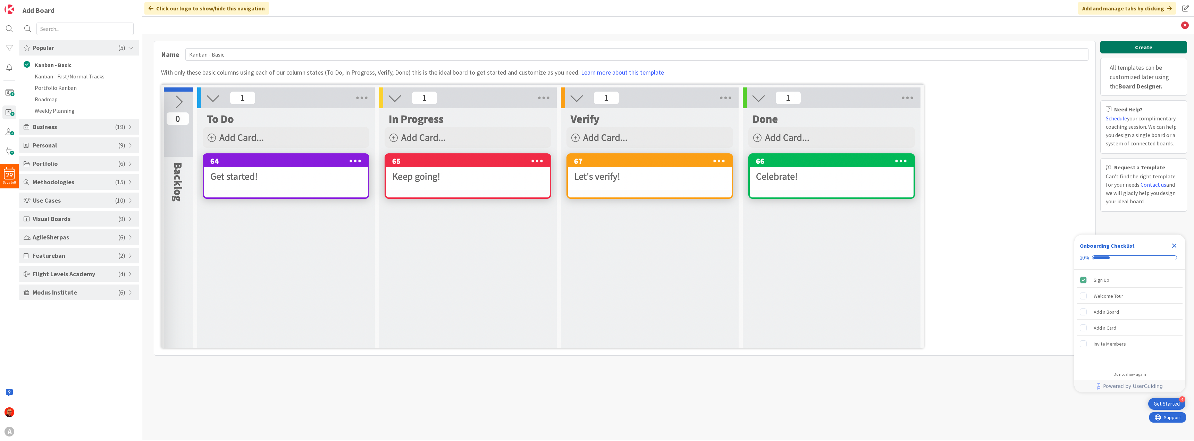
click at [1144, 47] on button "Create" at bounding box center [1143, 47] width 87 height 12
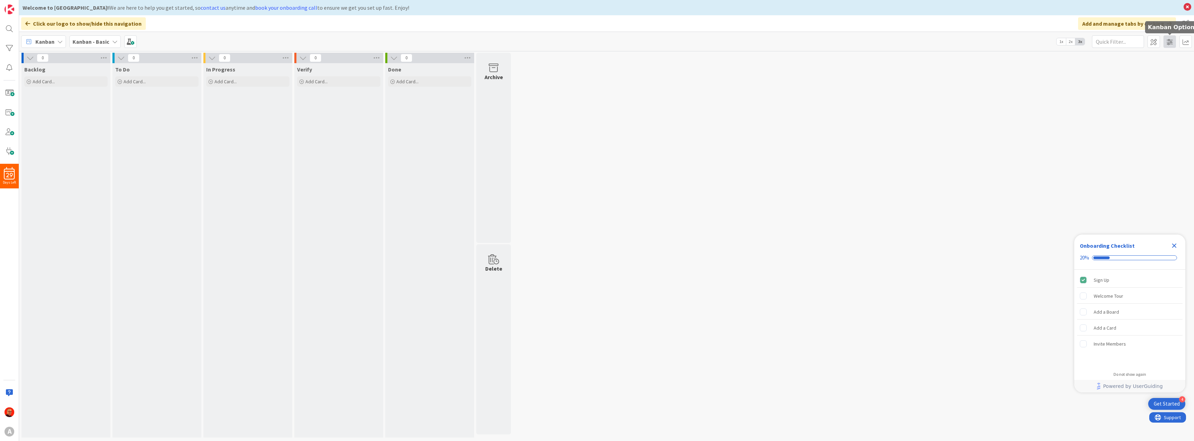
click at [1171, 41] on span at bounding box center [1169, 41] width 12 height 12
click at [1176, 246] on icon "Close Checklist" at bounding box center [1174, 246] width 8 height 8
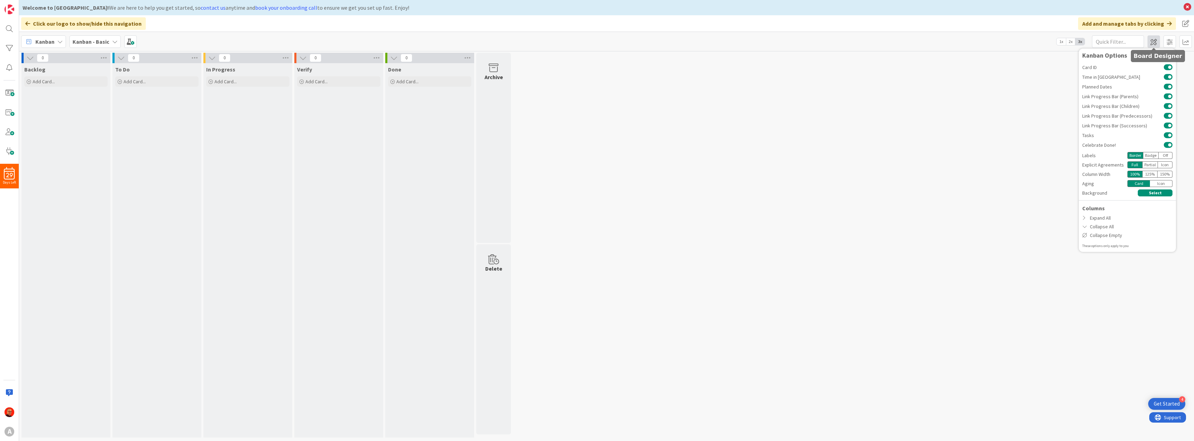
click at [1155, 44] on span at bounding box center [1153, 41] width 12 height 12
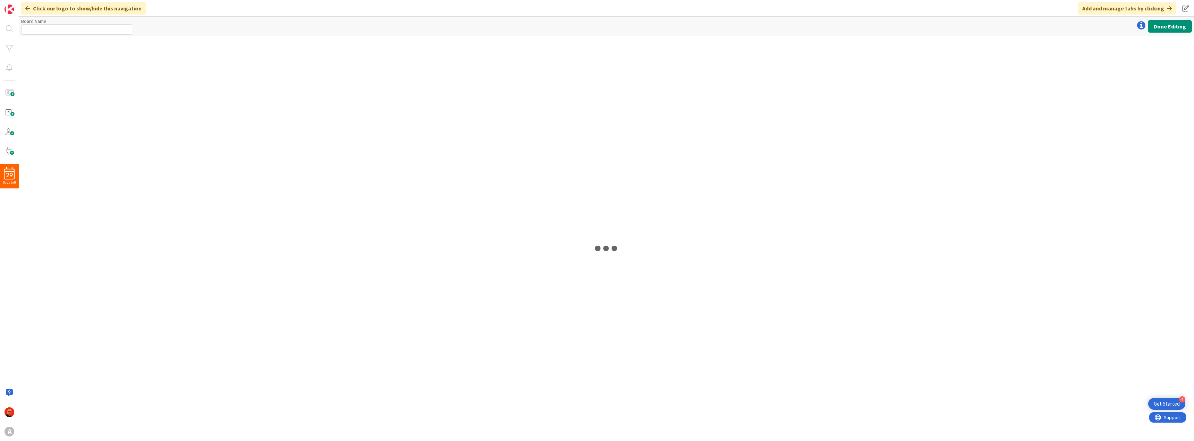
type input "Kanban - Basic"
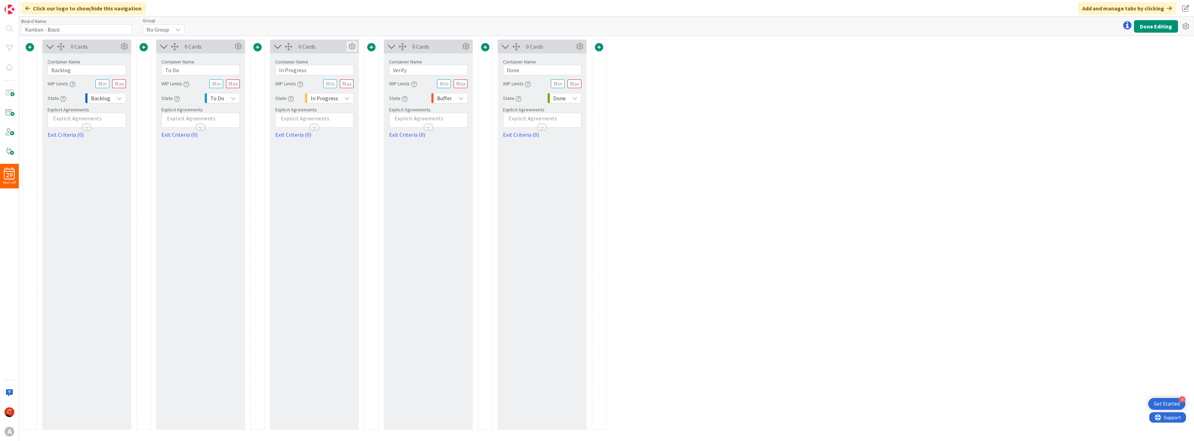
click at [352, 45] on icon at bounding box center [352, 46] width 10 height 10
click at [302, 227] on div "0 Cards Service Level Expectation (SLE) 0 d 0 h 0 m Average Time in Column 0d S…" at bounding box center [314, 235] width 89 height 390
click at [277, 48] on icon at bounding box center [277, 46] width 11 height 9
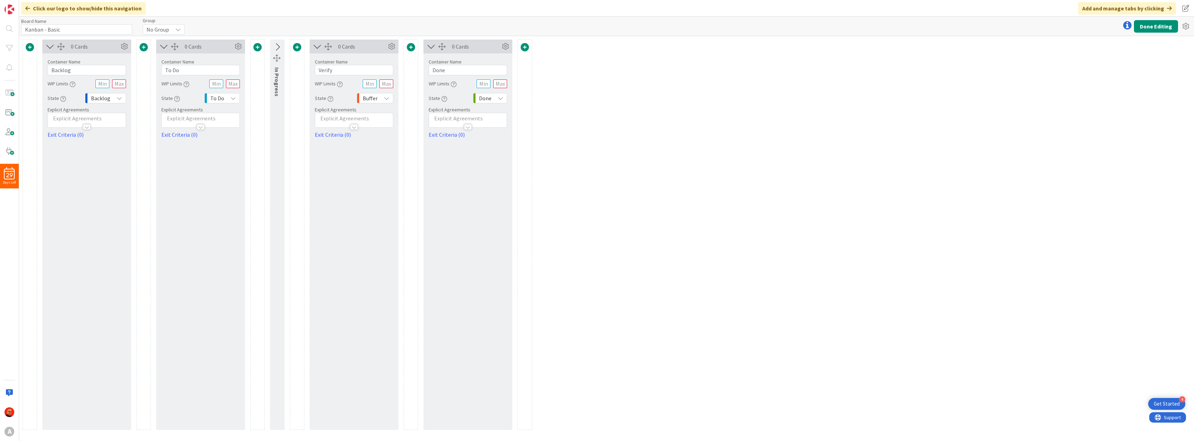
click at [277, 48] on icon at bounding box center [276, 47] width 11 height 9
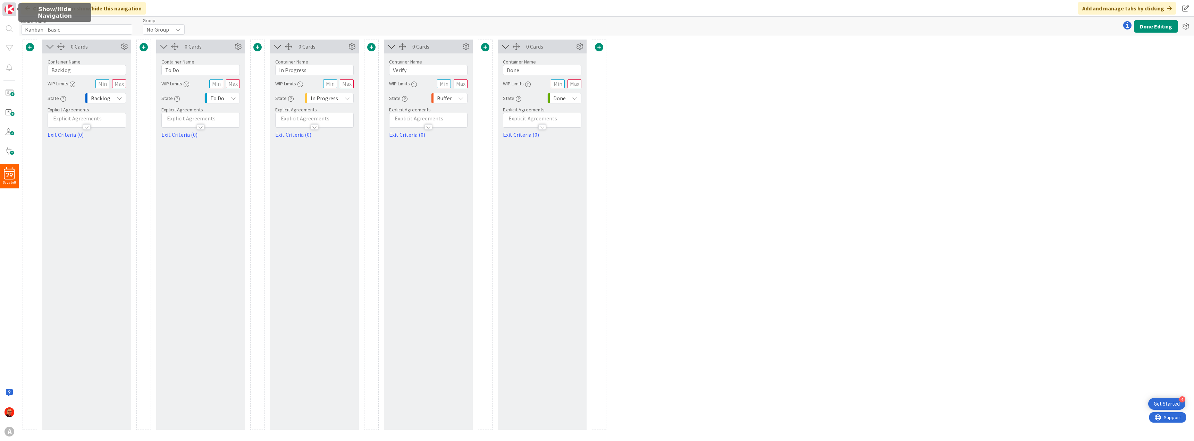
click at [10, 7] on img at bounding box center [10, 10] width 10 height 10
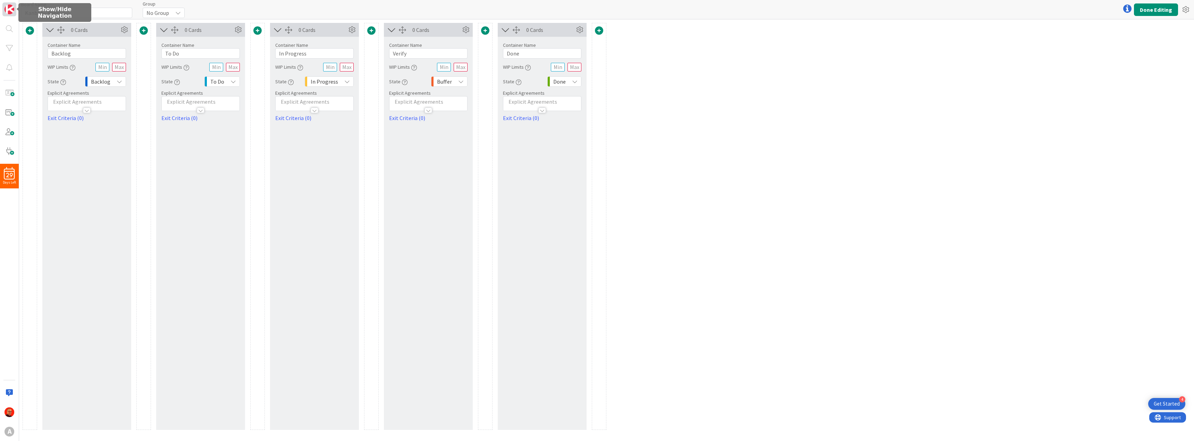
click at [11, 10] on img at bounding box center [10, 10] width 10 height 10
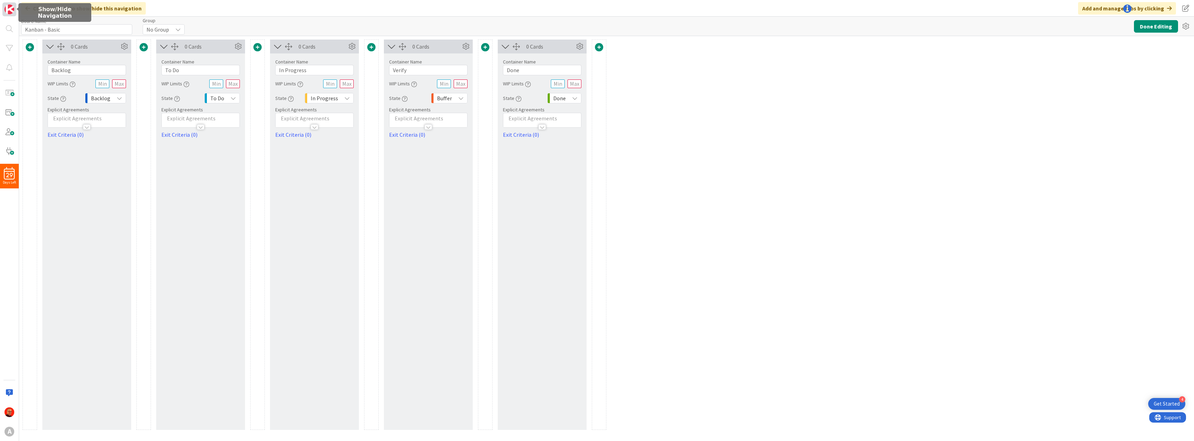
click at [11, 10] on img at bounding box center [10, 10] width 10 height 10
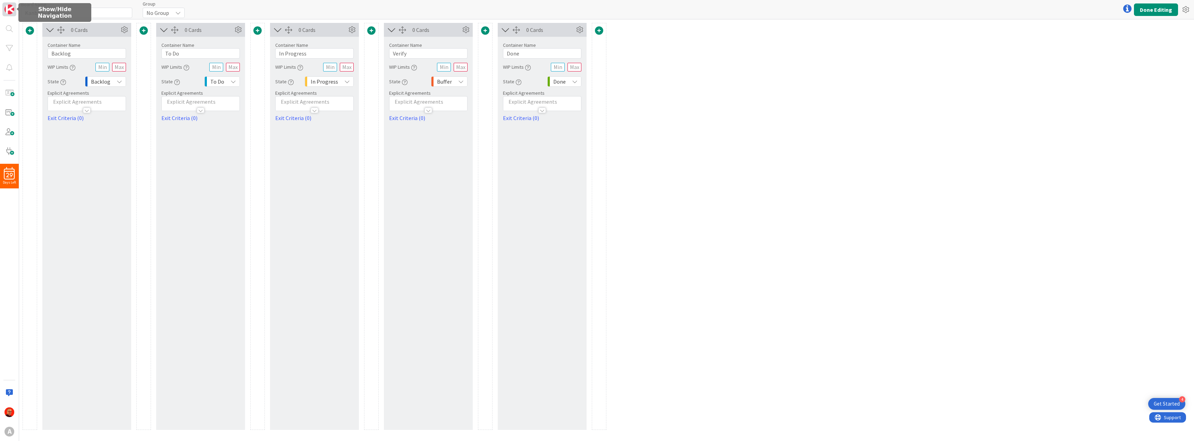
click at [11, 10] on img at bounding box center [10, 10] width 10 height 10
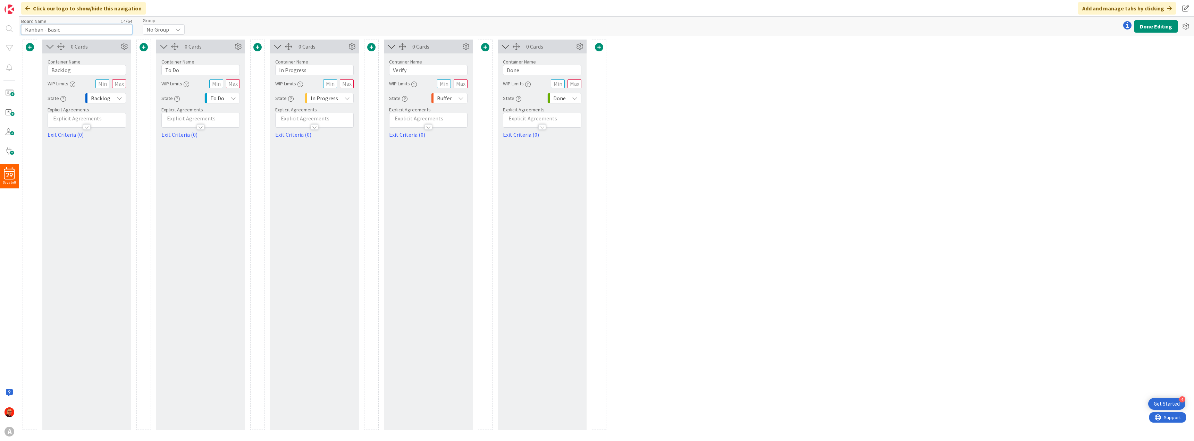
click at [87, 28] on input "Kanban - Basic" at bounding box center [76, 29] width 111 height 10
click at [11, 7] on img at bounding box center [10, 10] width 10 height 10
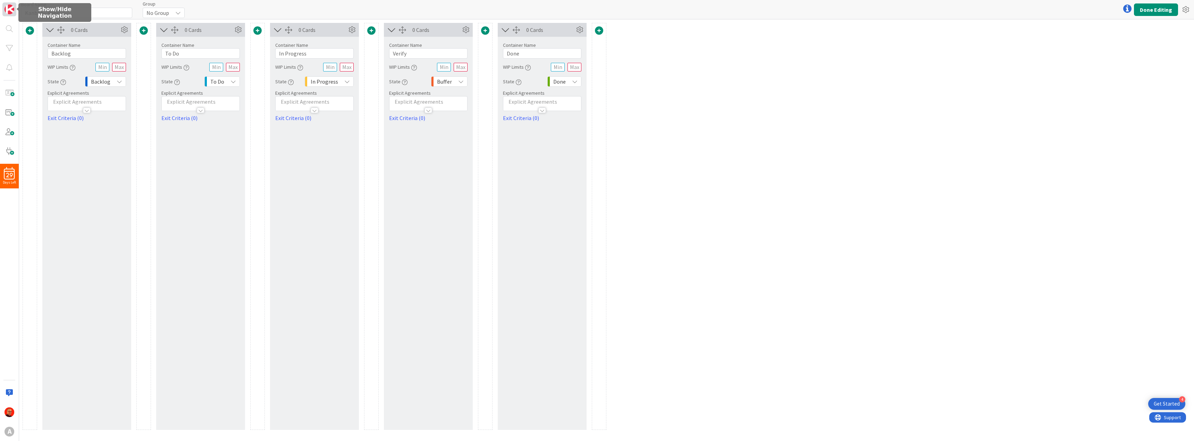
click at [8, 9] on img at bounding box center [10, 10] width 10 height 10
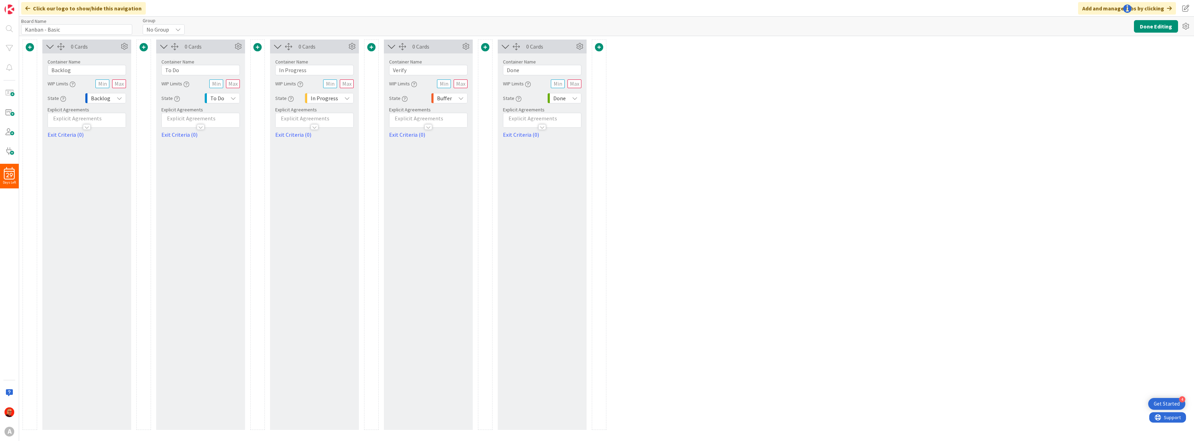
click at [28, 9] on icon at bounding box center [27, 9] width 5 height 6
click at [27, 8] on icon at bounding box center [27, 9] width 5 height 6
click at [1160, 26] on button "Done Editing" at bounding box center [1156, 26] width 44 height 12
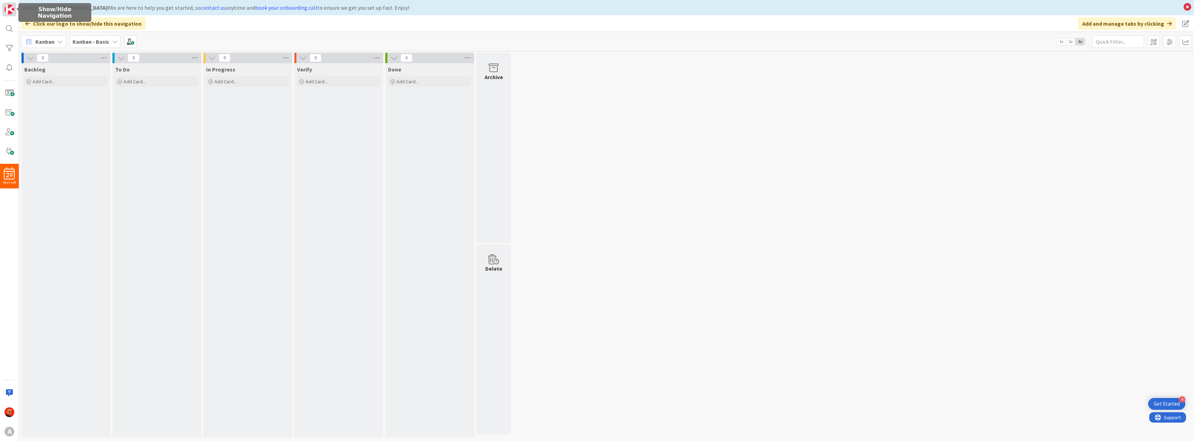
click at [7, 8] on img at bounding box center [10, 10] width 10 height 10
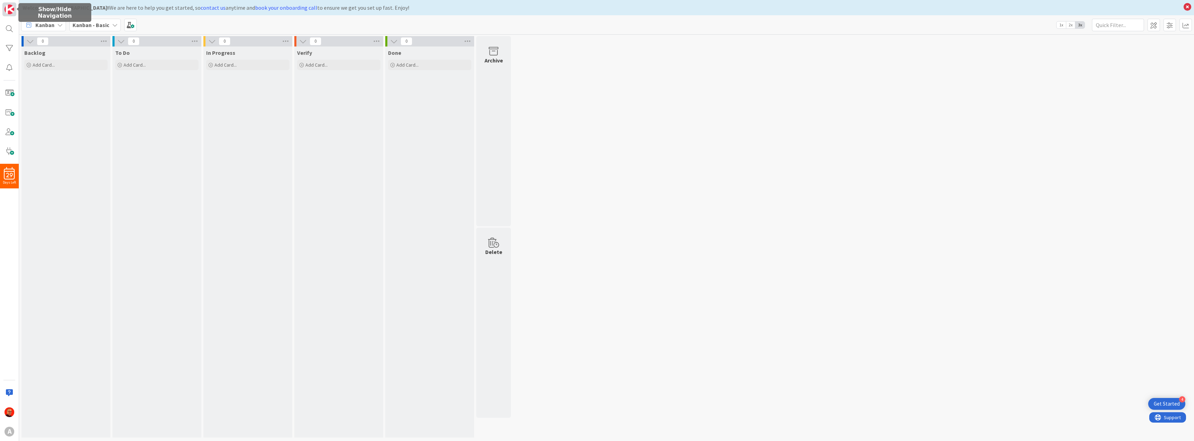
click at [9, 10] on img at bounding box center [10, 10] width 10 height 10
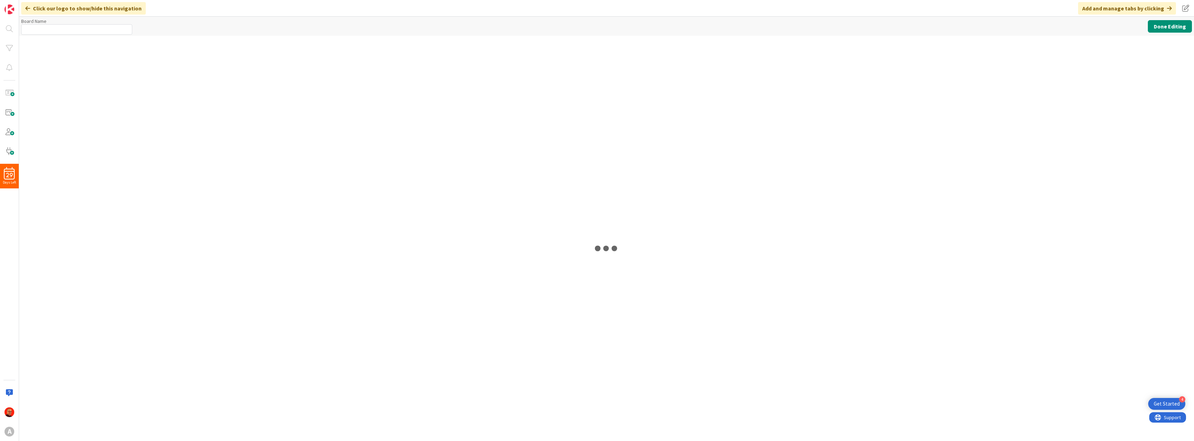
type input "Kanban - Basic"
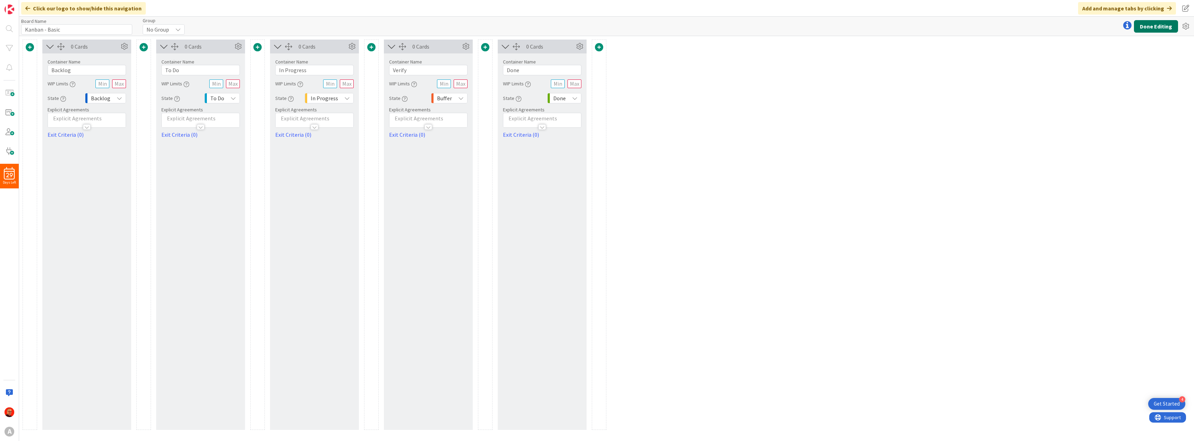
click at [1146, 22] on button "Done Editing" at bounding box center [1156, 26] width 44 height 12
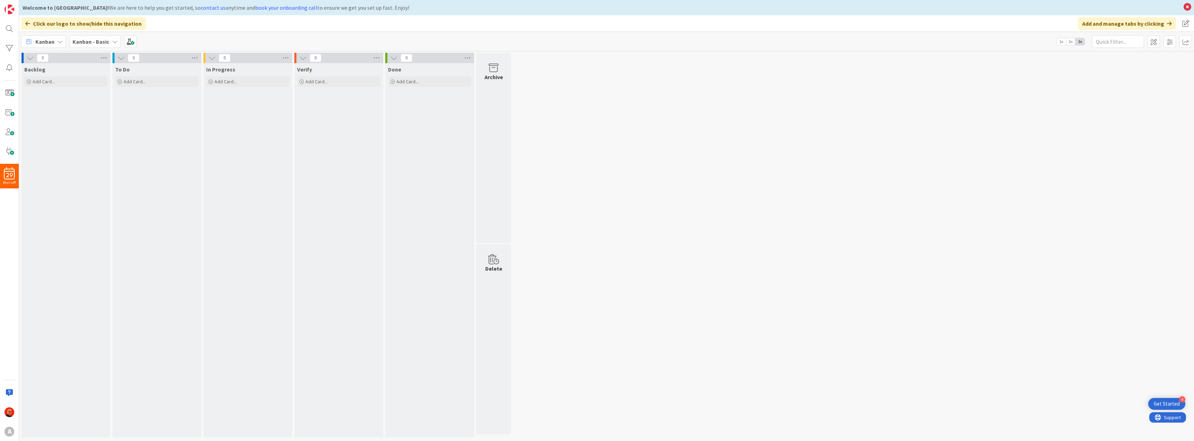
click at [27, 21] on icon at bounding box center [27, 24] width 5 height 6
click at [13, 8] on img at bounding box center [10, 10] width 10 height 10
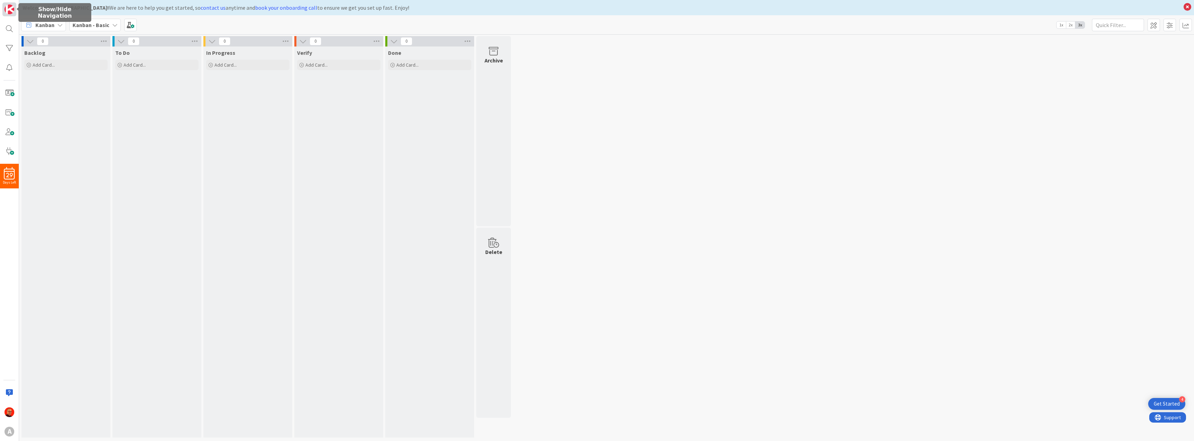
click at [13, 8] on img at bounding box center [10, 10] width 10 height 10
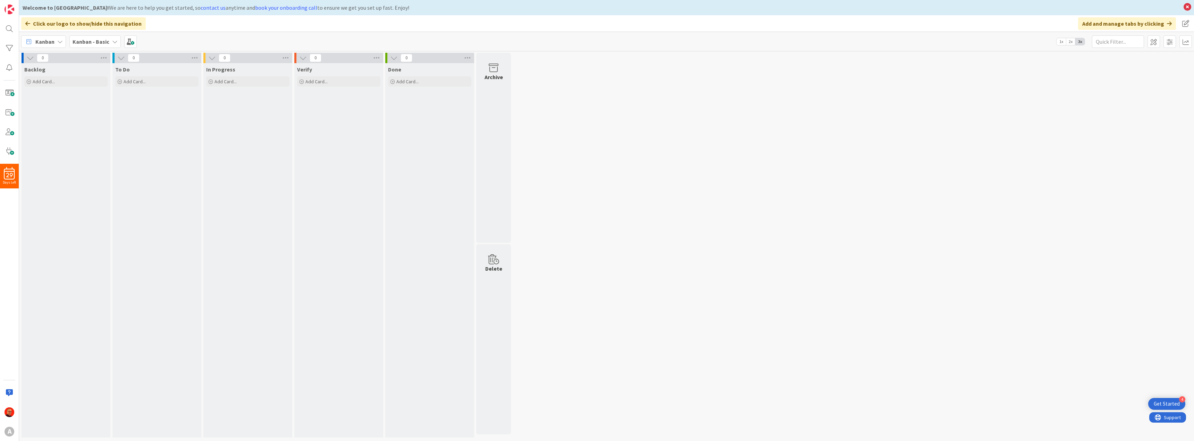
click at [41, 41] on span "Kanban" at bounding box center [44, 41] width 19 height 8
click at [49, 54] on span "My Zone" at bounding box center [61, 56] width 50 height 10
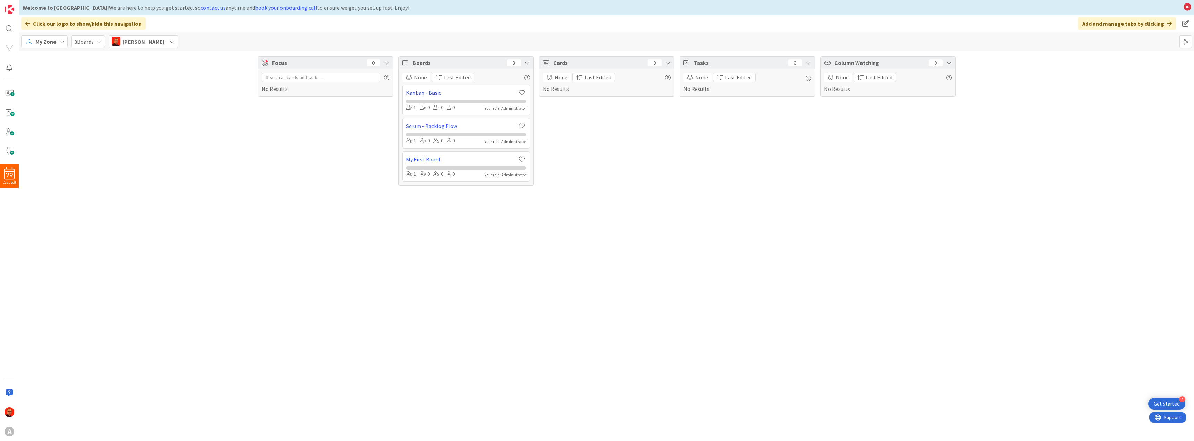
click at [452, 95] on link "Kanban - Basic" at bounding box center [462, 92] width 112 height 8
click at [425, 94] on link "My First Board" at bounding box center [462, 92] width 112 height 8
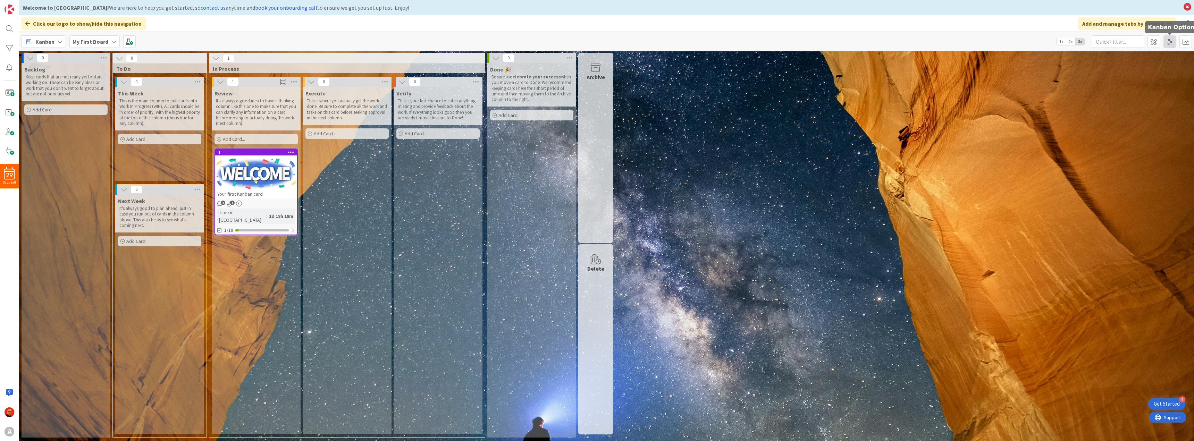
click at [1171, 38] on span at bounding box center [1169, 41] width 12 height 12
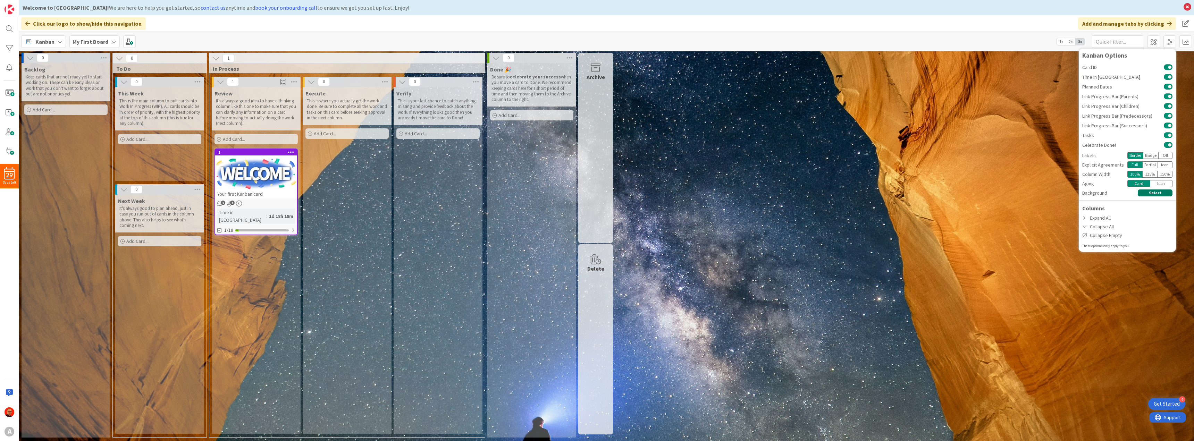
click at [1153, 191] on button "Select" at bounding box center [1155, 192] width 35 height 7
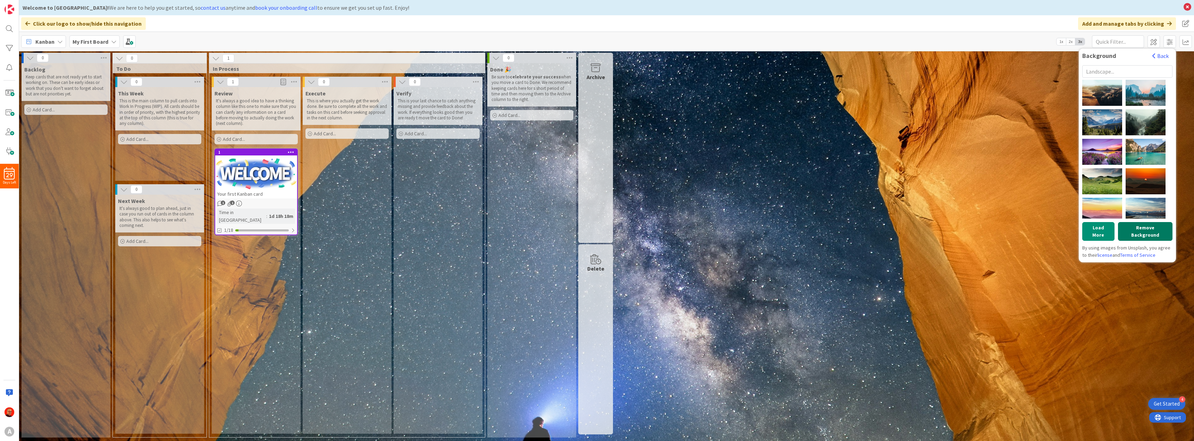
click at [1139, 226] on button "Remove Background" at bounding box center [1145, 231] width 54 height 19
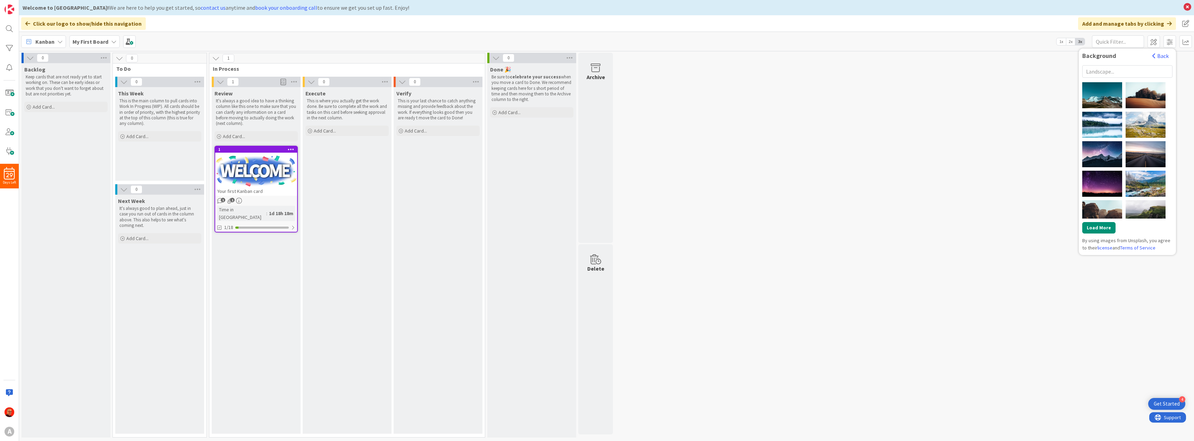
scroll to position [300, 0]
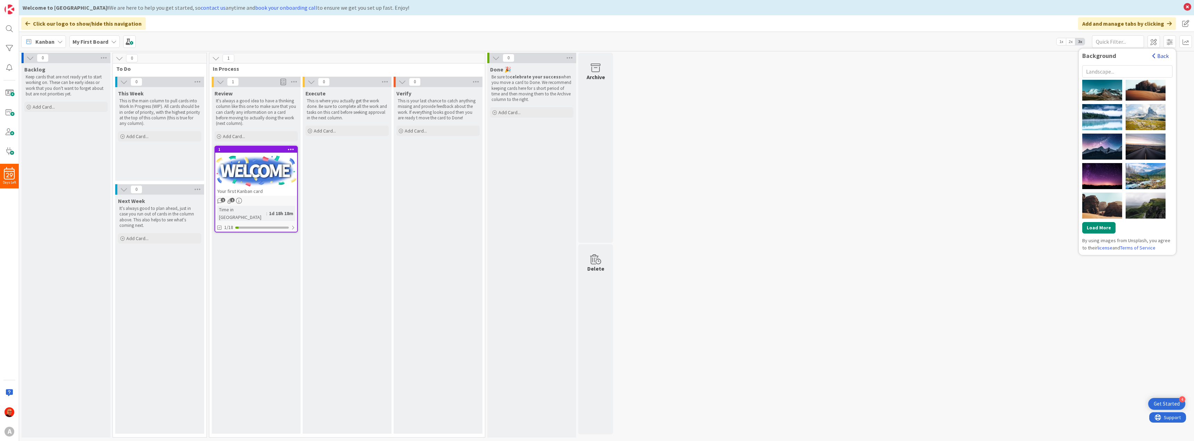
click at [1154, 54] on span "button" at bounding box center [1153, 56] width 3 height 6
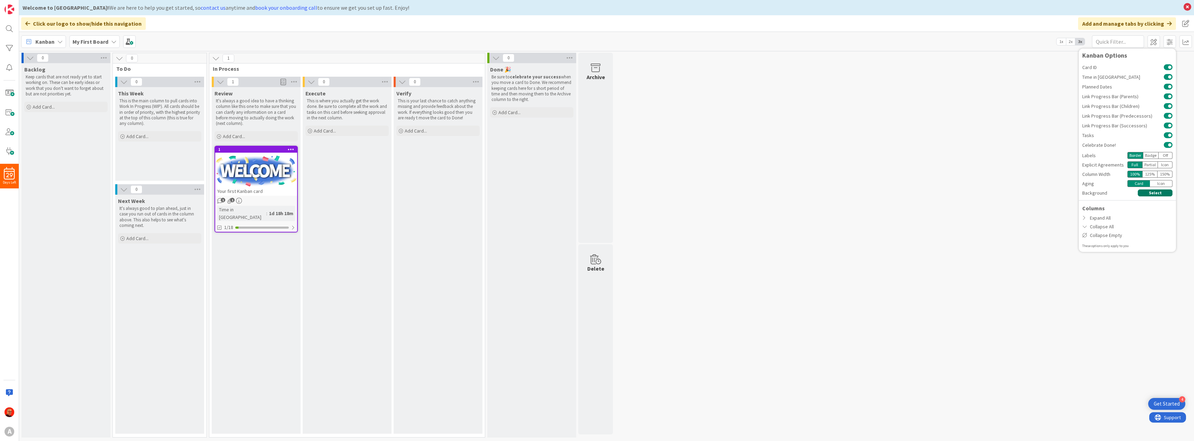
click at [1158, 193] on button "Select" at bounding box center [1155, 192] width 35 height 7
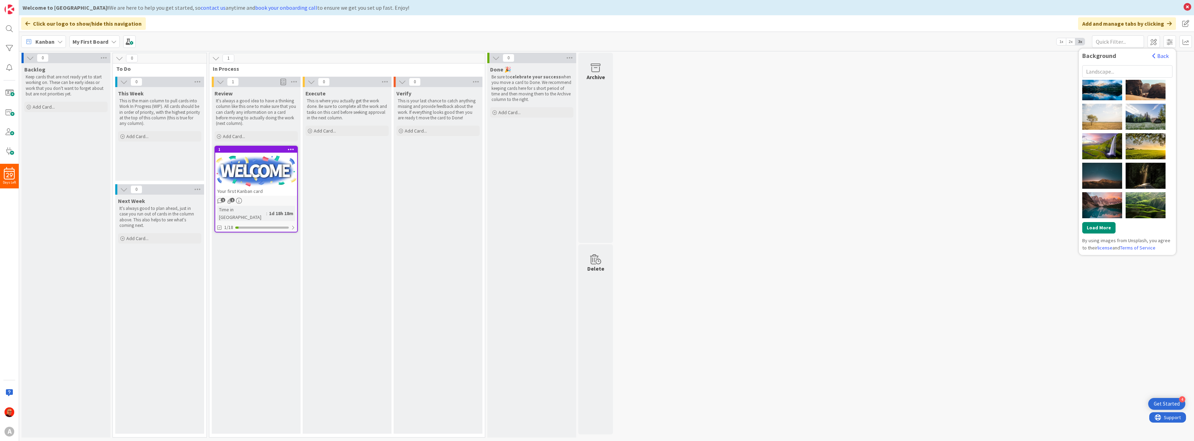
scroll to position [743, 0]
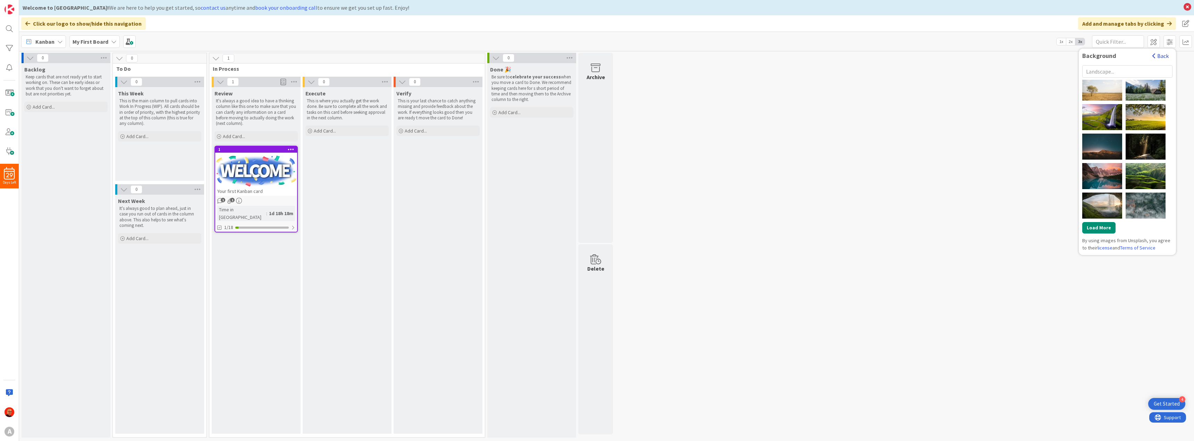
click at [1156, 59] on button "Back" at bounding box center [1160, 56] width 17 height 8
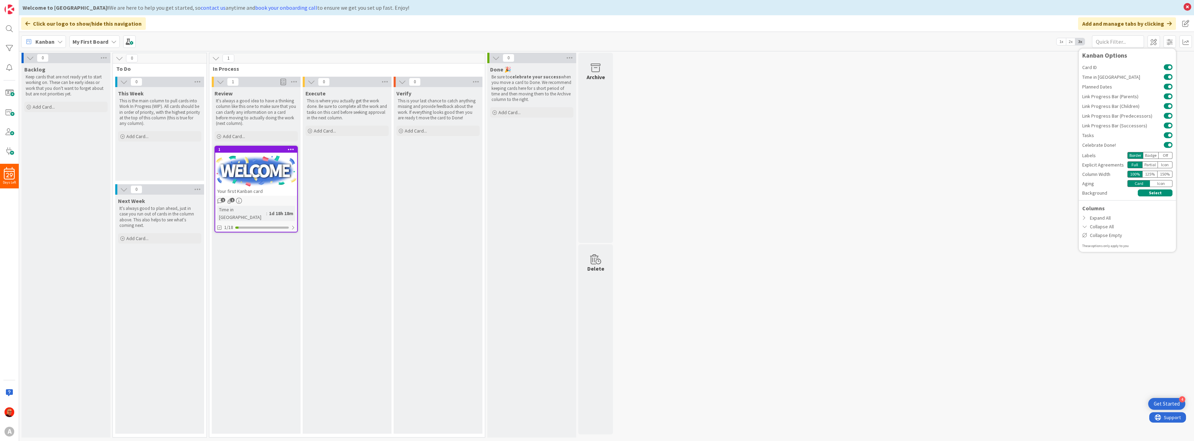
click at [1021, 92] on div "0 Backlog Keep cards that are not ready yet to start working on. These can be e…" at bounding box center [606, 247] width 1172 height 388
click at [1068, 42] on span "2x" at bounding box center [1070, 41] width 9 height 7
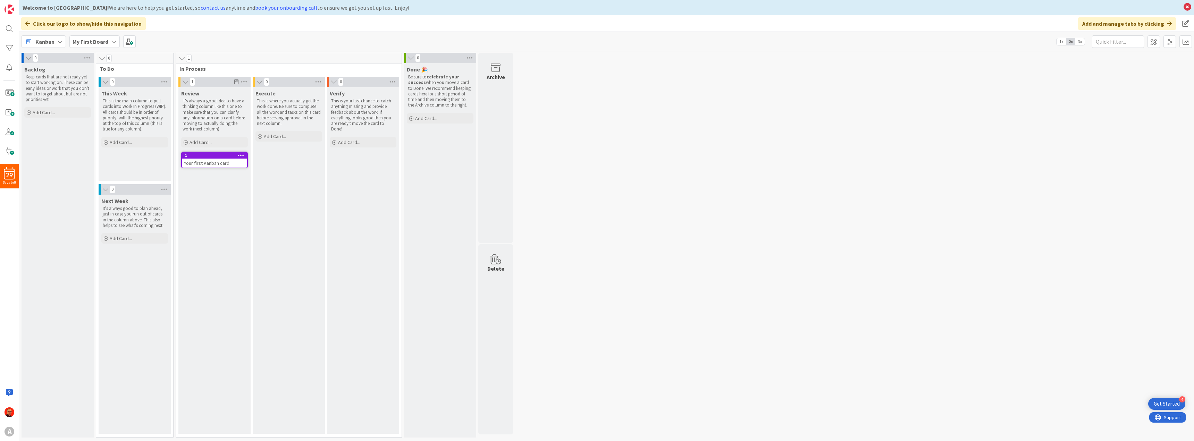
click at [1079, 43] on span "3x" at bounding box center [1079, 41] width 9 height 7
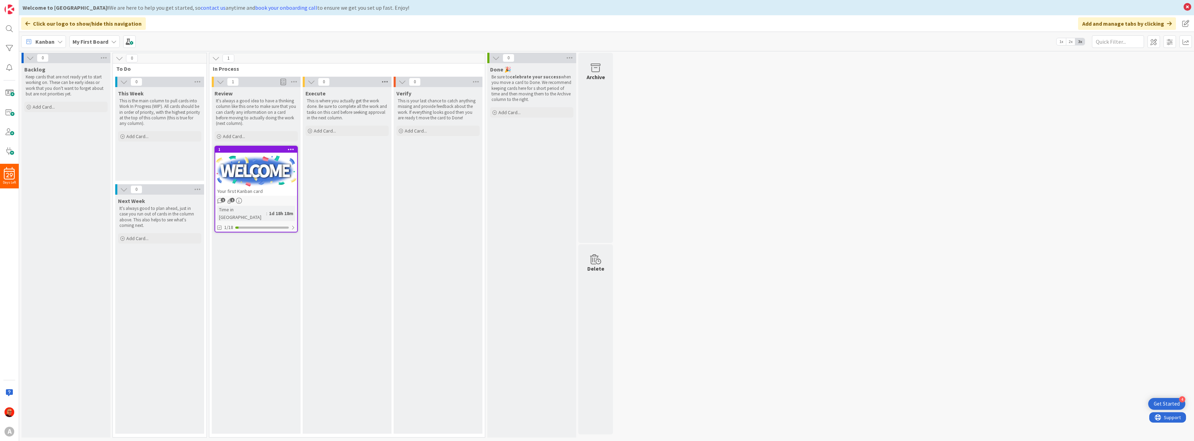
click at [387, 83] on icon at bounding box center [384, 82] width 9 height 10
click at [385, 83] on icon at bounding box center [384, 82] width 9 height 10
click at [387, 80] on icon at bounding box center [384, 82] width 9 height 10
click at [1154, 42] on span at bounding box center [1153, 41] width 12 height 12
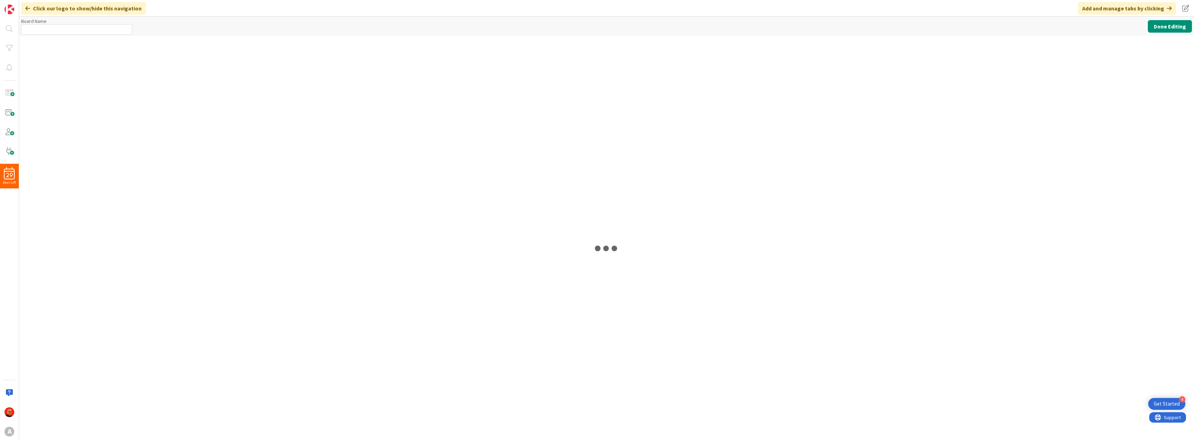
type input "My First Board"
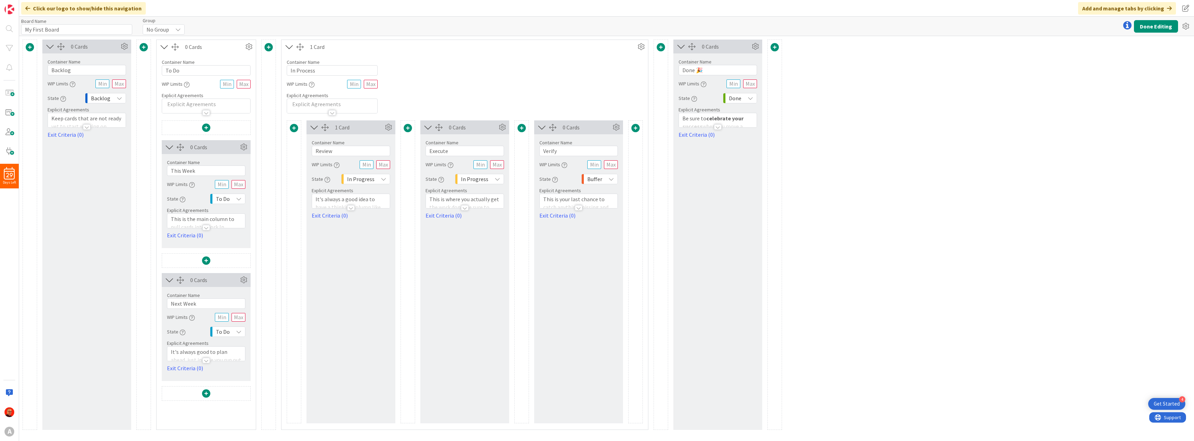
click at [406, 128] on span at bounding box center [408, 128] width 8 height 8
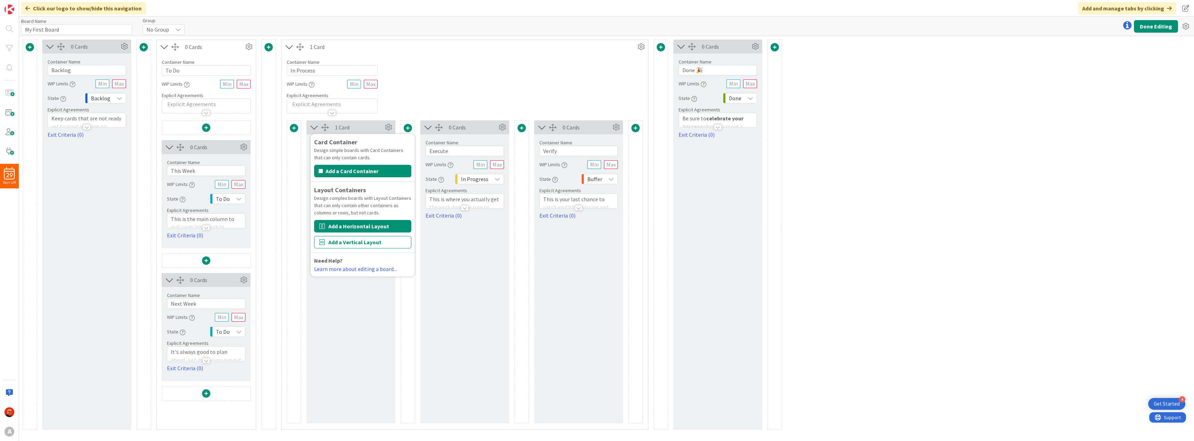
click at [355, 229] on button "Add a Horizontal Layout" at bounding box center [362, 226] width 97 height 12
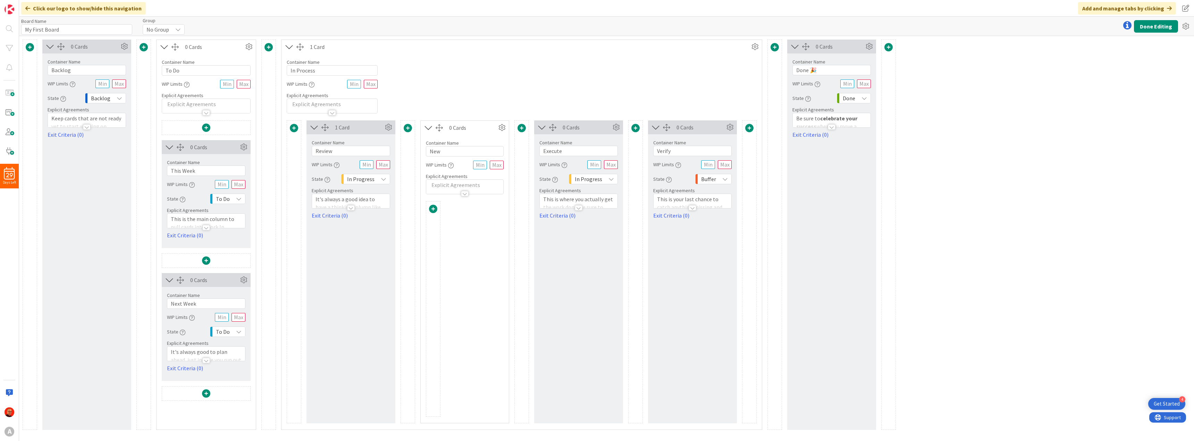
click at [408, 127] on span at bounding box center [408, 128] width 8 height 8
drag, startPoint x: 444, startPoint y: 151, endPoint x: 387, endPoint y: 146, distance: 57.1
click at [387, 146] on div "1 Card Container Name 6 / 64 Review WIP Limits State In Progress Explicit Agree…" at bounding box center [522, 271] width 470 height 303
type input "Analysis"
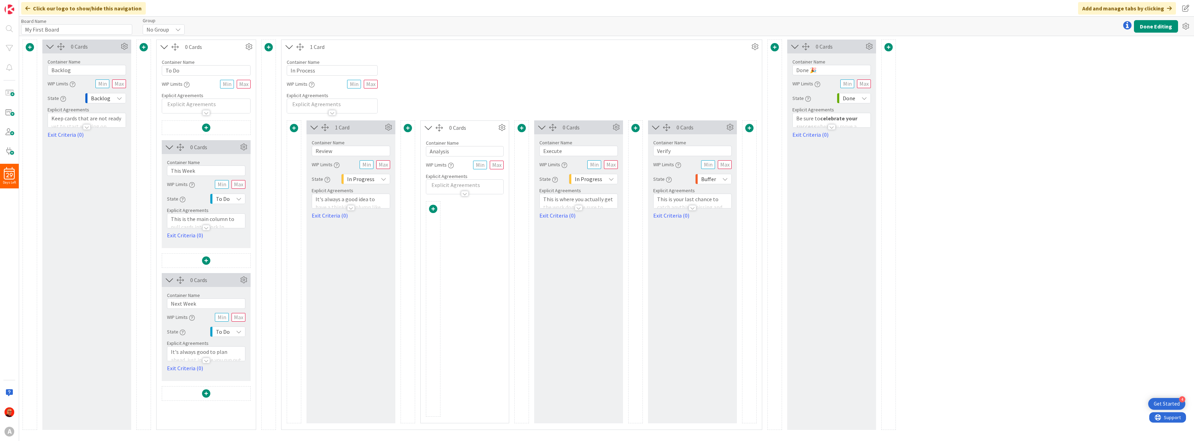
click at [435, 211] on span at bounding box center [433, 209] width 8 height 8
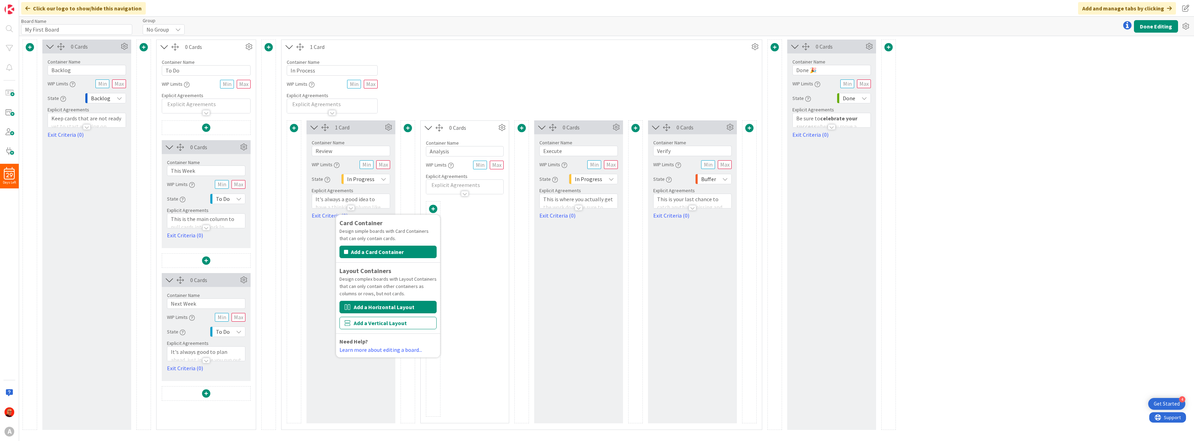
click at [372, 306] on button "Add a Horizontal Layout" at bounding box center [387, 307] width 97 height 12
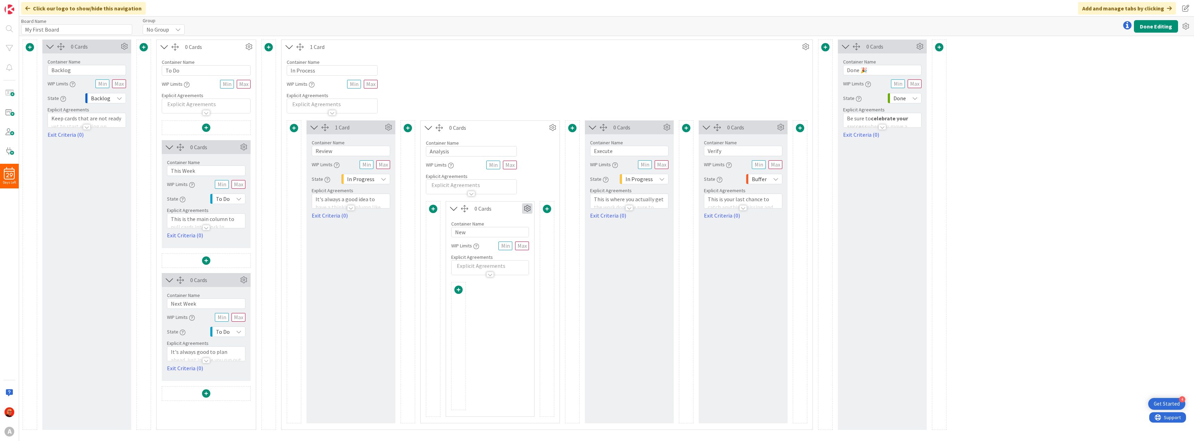
click at [530, 207] on icon at bounding box center [527, 208] width 10 height 10
click at [473, 265] on span "Delete this Container" at bounding box center [475, 268] width 51 height 10
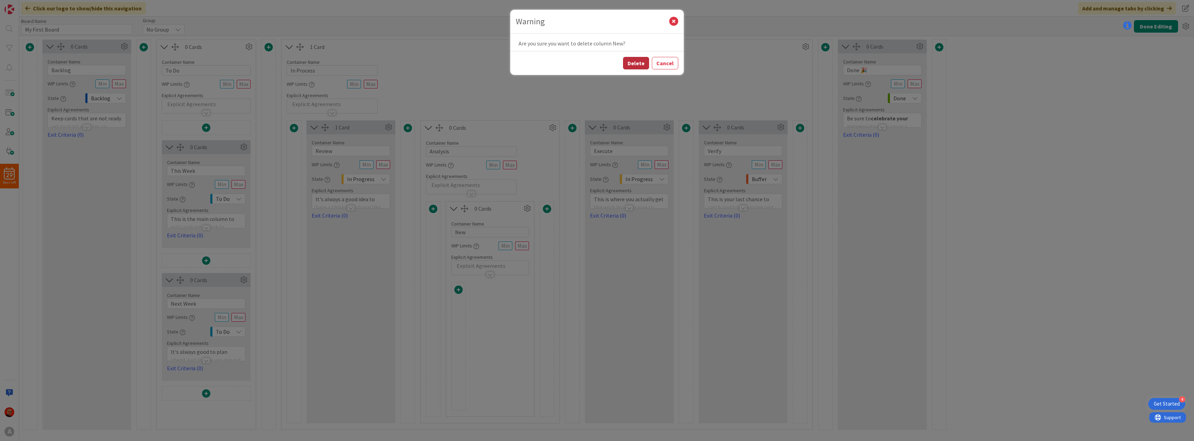
click at [638, 60] on button "Delete" at bounding box center [636, 63] width 26 height 12
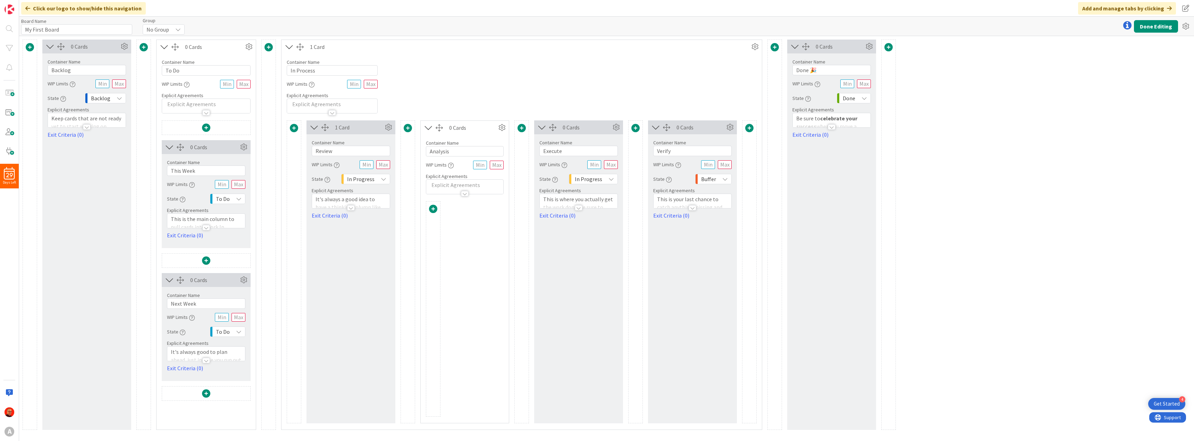
click at [434, 210] on span at bounding box center [433, 209] width 8 height 8
click at [384, 251] on button "Add a Card Container" at bounding box center [387, 252] width 97 height 12
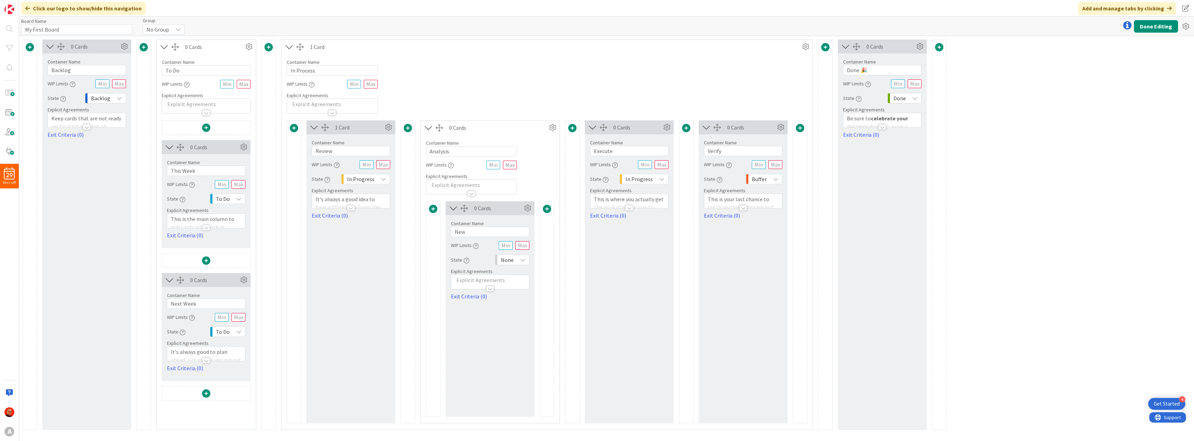
click at [430, 208] on span at bounding box center [433, 209] width 8 height 8
click at [385, 251] on button "Add a Card Container" at bounding box center [387, 252] width 97 height 12
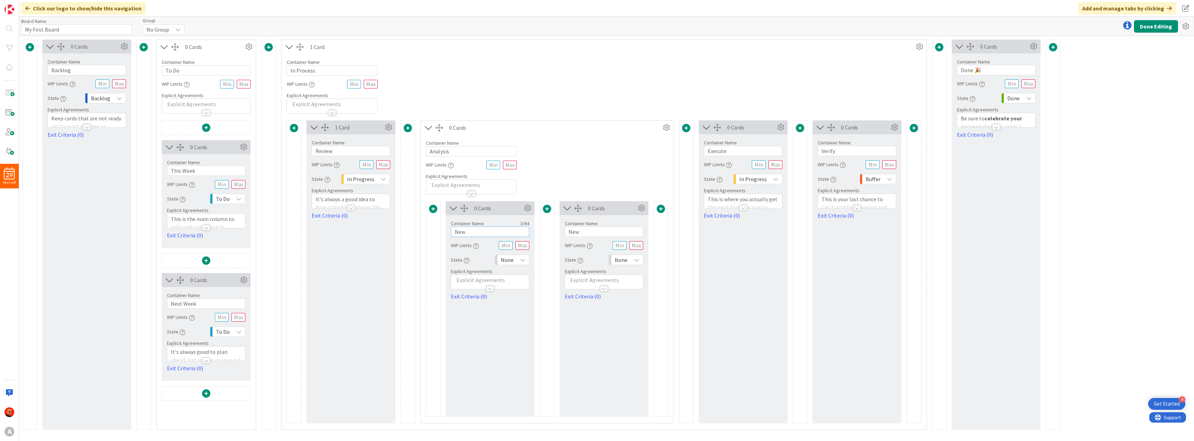
drag, startPoint x: 482, startPoint y: 233, endPoint x: 382, endPoint y: 233, distance: 100.6
click at [383, 233] on div "1 Card Container Name 6 / 64 Review WIP Limits State In Progress Explicit Agree…" at bounding box center [604, 271] width 634 height 303
type input "Doing"
drag, startPoint x: 588, startPoint y: 233, endPoint x: 564, endPoint y: 234, distance: 23.9
click at [568, 234] on input "New" at bounding box center [604, 232] width 78 height 10
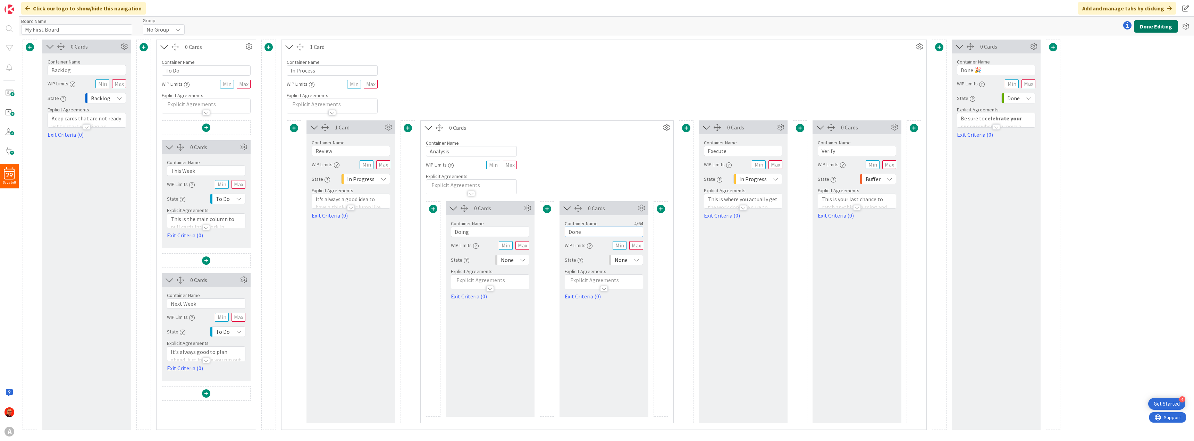
type input "Done"
click at [1151, 27] on button "Done Editing" at bounding box center [1156, 26] width 44 height 12
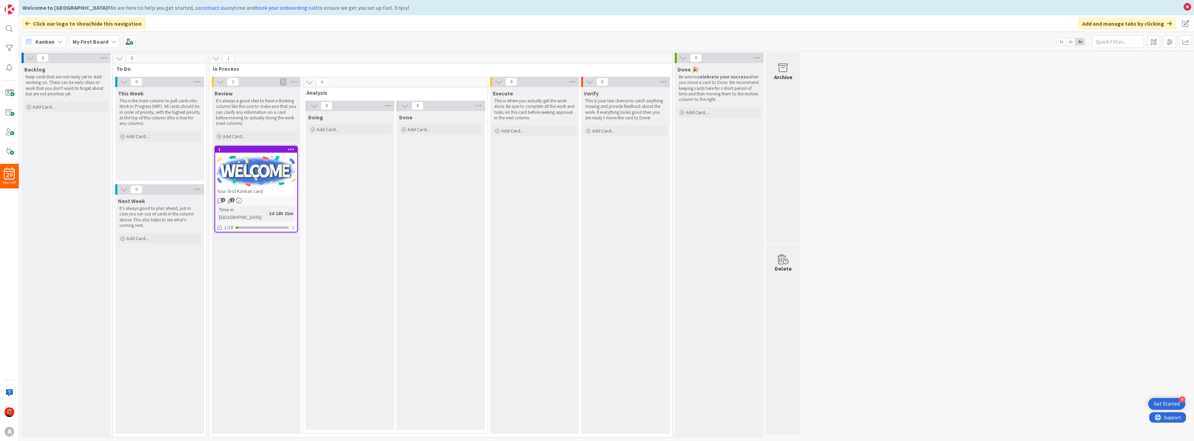
click at [311, 79] on icon at bounding box center [310, 82] width 8 height 8
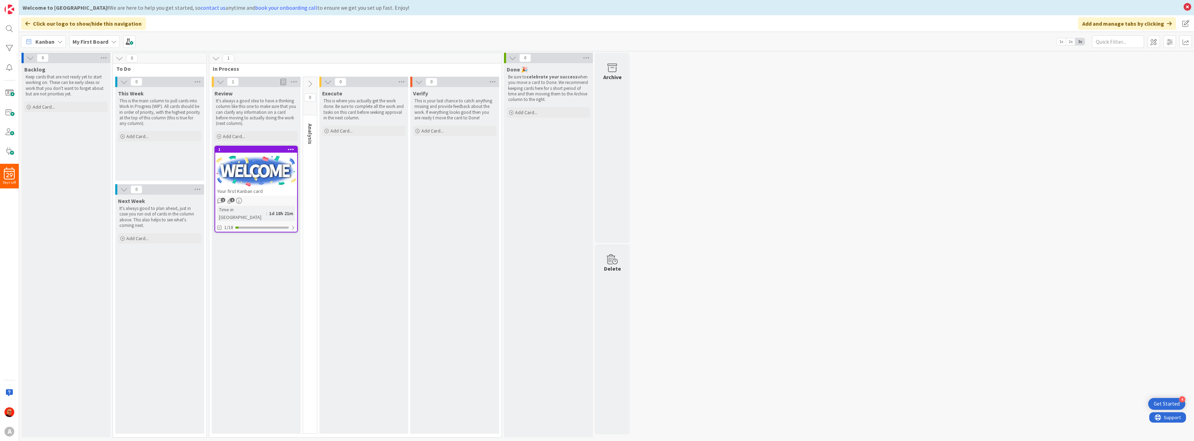
click at [311, 79] on button at bounding box center [310, 84] width 14 height 10
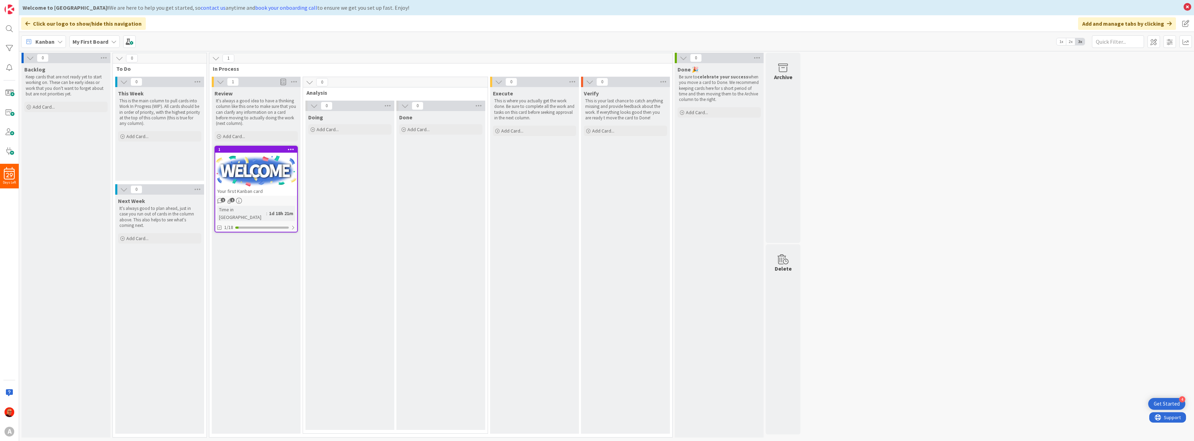
click at [311, 79] on icon at bounding box center [310, 82] width 8 height 8
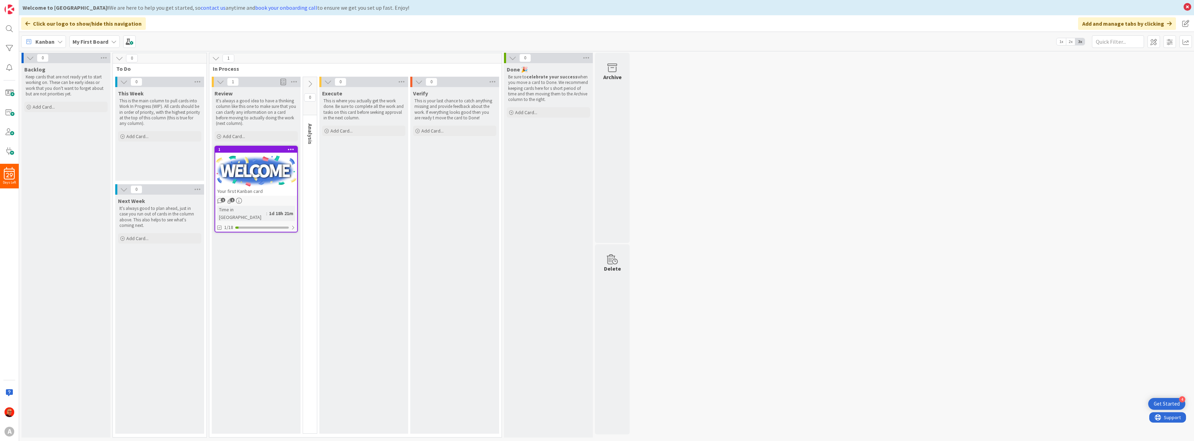
click at [311, 79] on button at bounding box center [310, 84] width 14 height 10
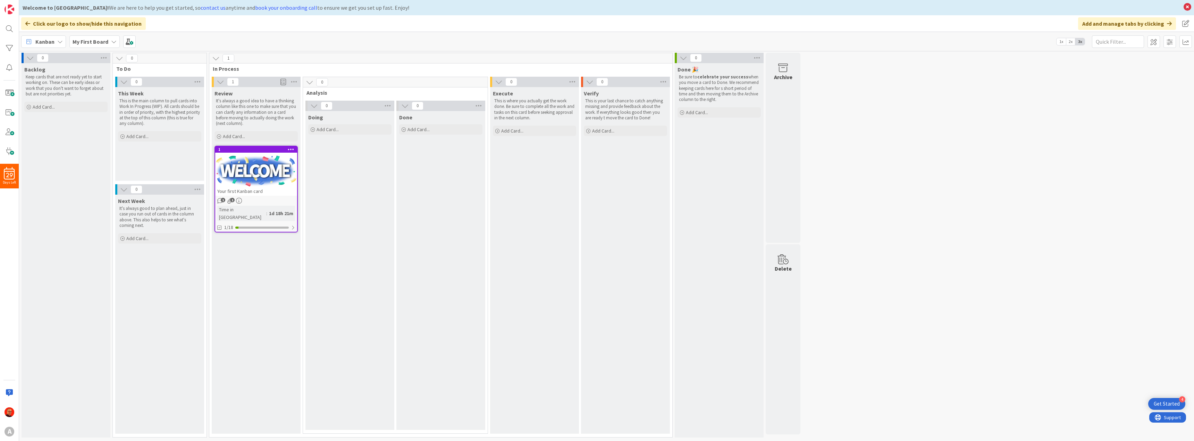
click at [311, 79] on icon at bounding box center [310, 82] width 8 height 8
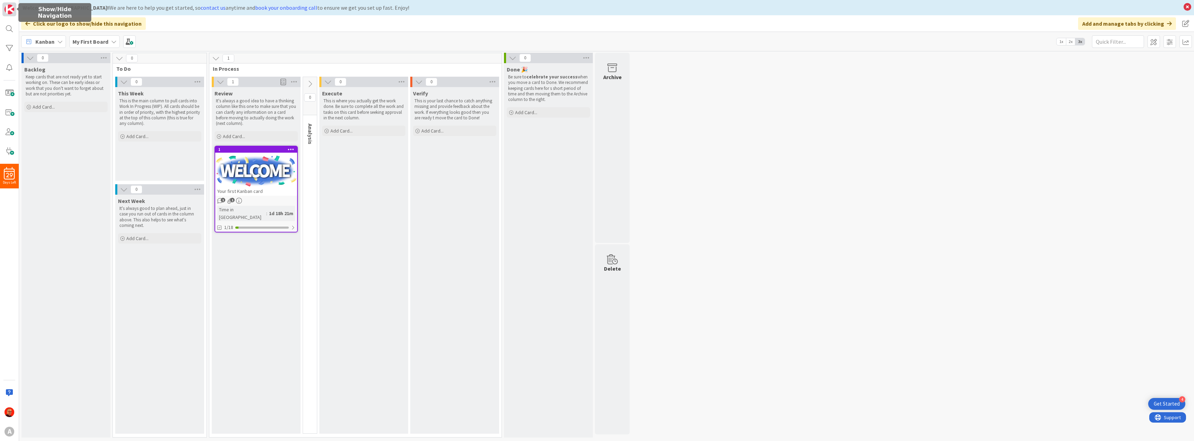
click at [8, 10] on img at bounding box center [10, 10] width 10 height 10
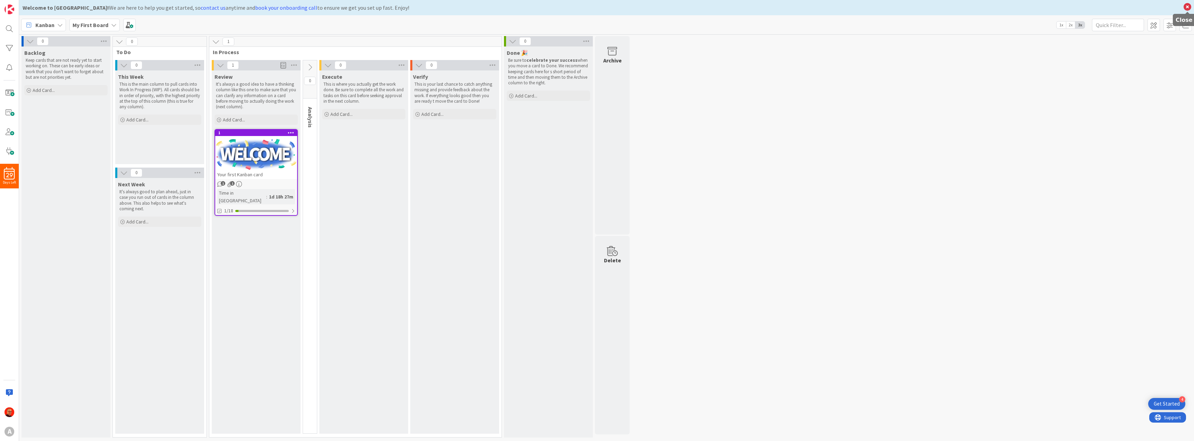
click at [1188, 7] on icon at bounding box center [1187, 7] width 9 height 10
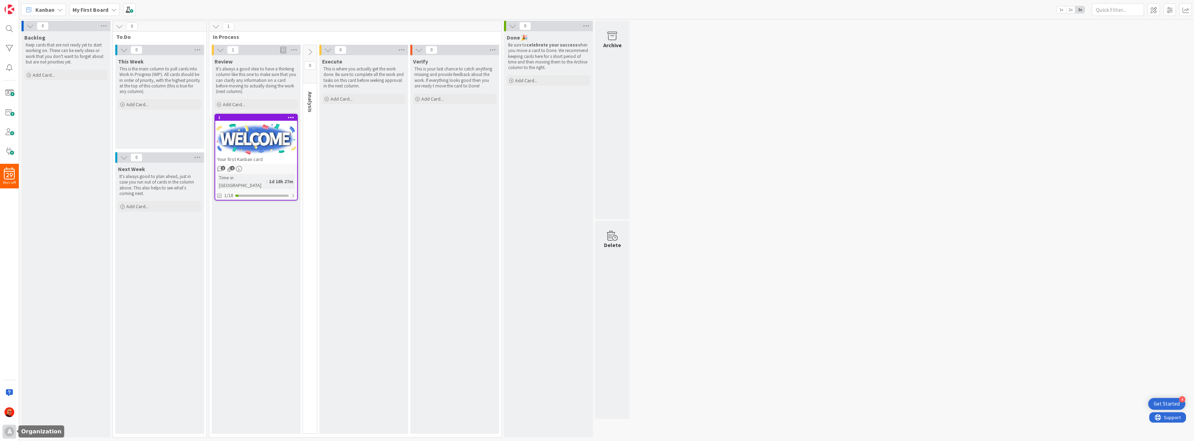
click at [9, 430] on div "A" at bounding box center [10, 432] width 10 height 10
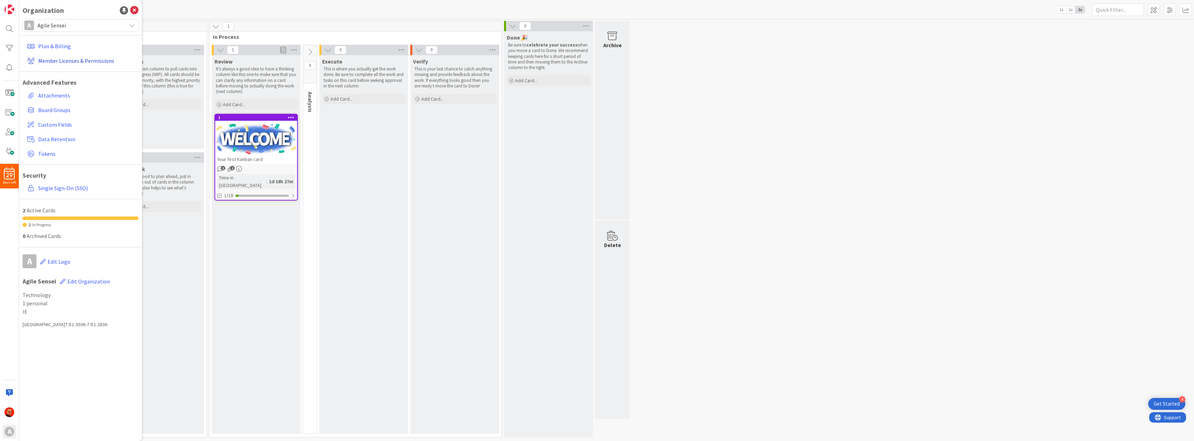
click at [75, 59] on link "Member Licenses & Permissions" at bounding box center [81, 60] width 114 height 12
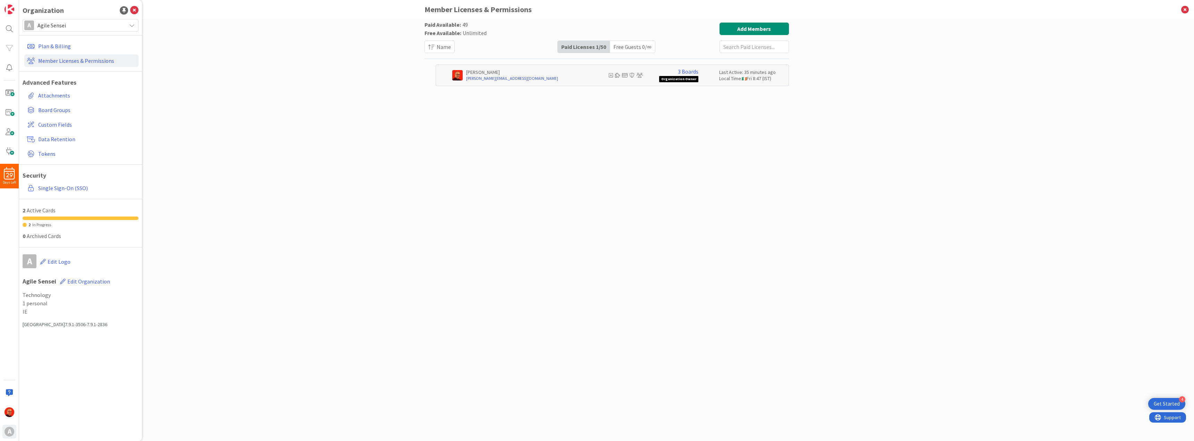
click at [640, 46] on div "Free Guests 0 / ∞" at bounding box center [632, 47] width 45 height 12
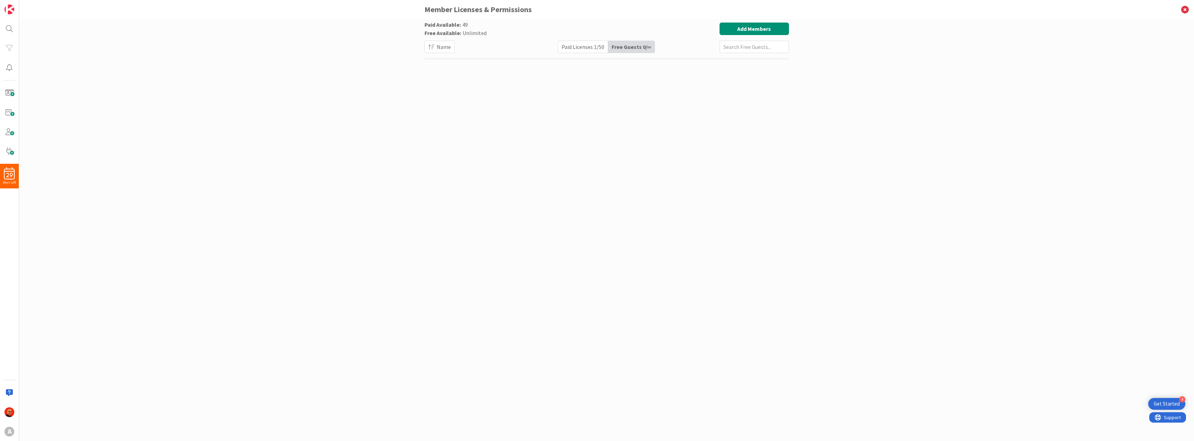
click at [574, 48] on div "Paid Licenses 1 / 50" at bounding box center [583, 47] width 50 height 12
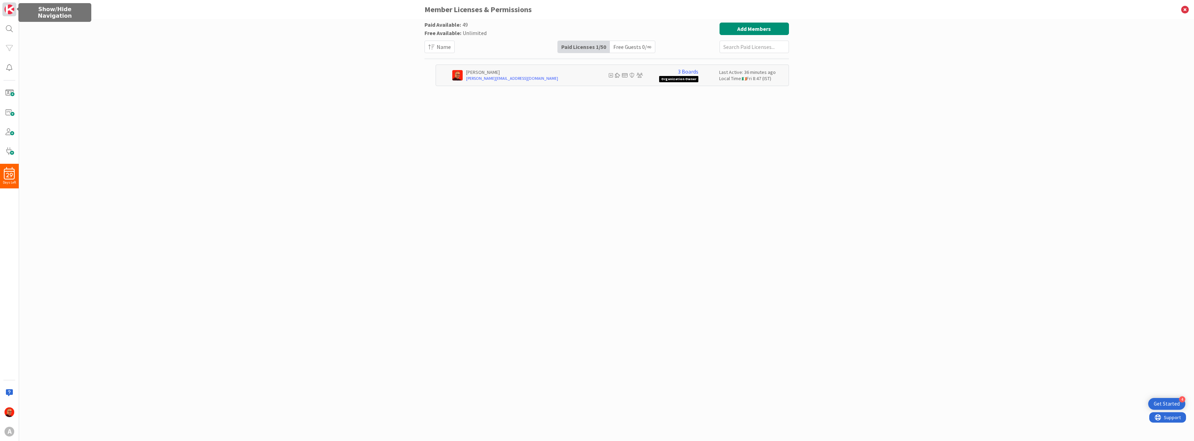
click at [9, 10] on img at bounding box center [10, 10] width 10 height 10
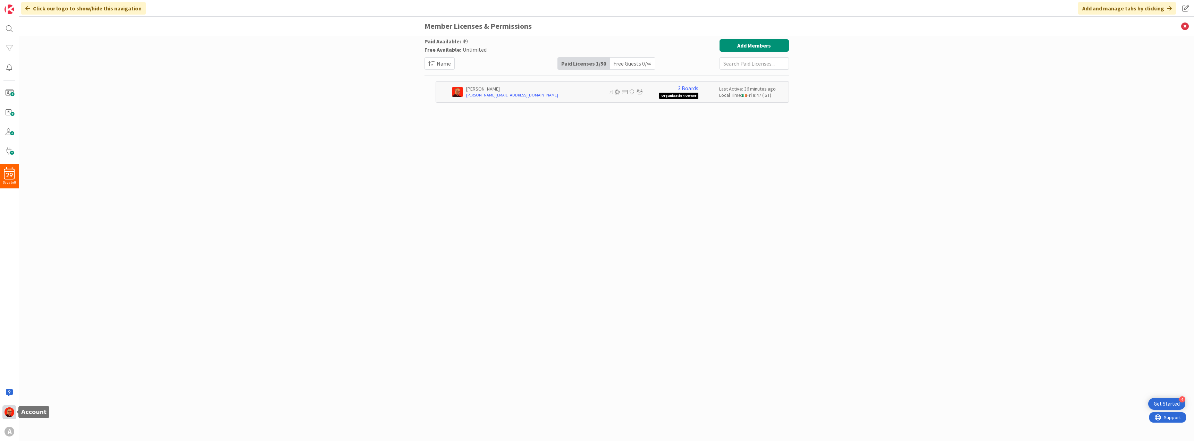
click at [8, 416] on img at bounding box center [10, 412] width 10 height 10
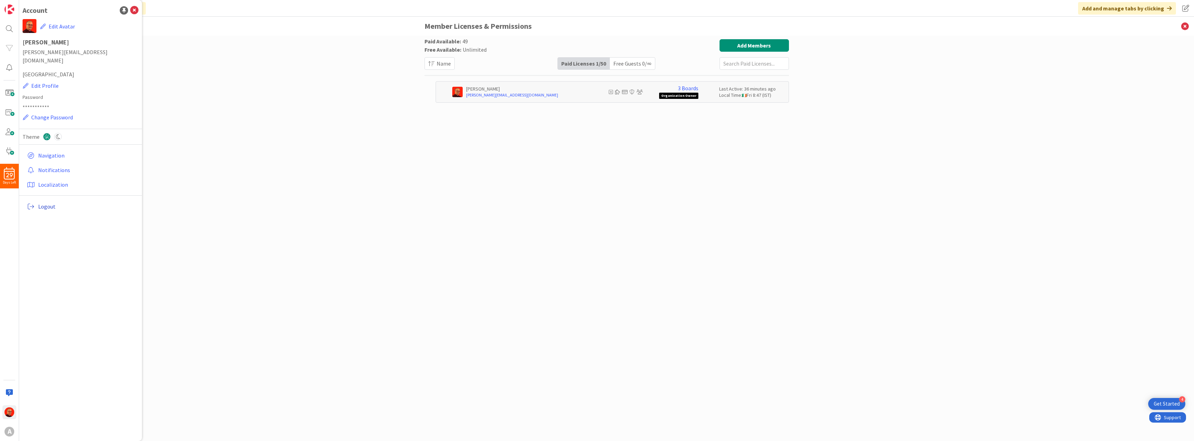
click at [45, 202] on span "Logout" at bounding box center [87, 206] width 98 height 8
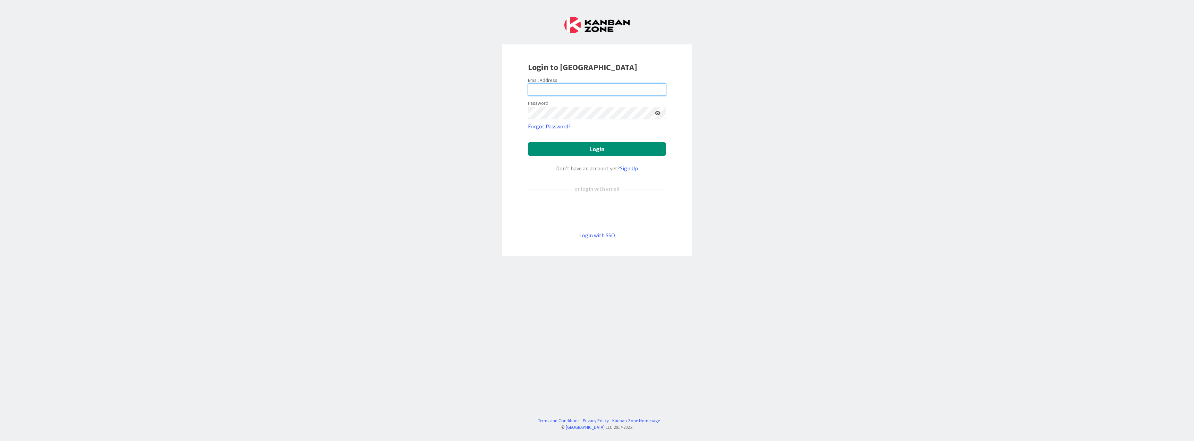
type input "[PERSON_NAME][EMAIL_ADDRESS][DOMAIN_NAME]"
click at [590, 149] on button "Login" at bounding box center [597, 149] width 138 height 14
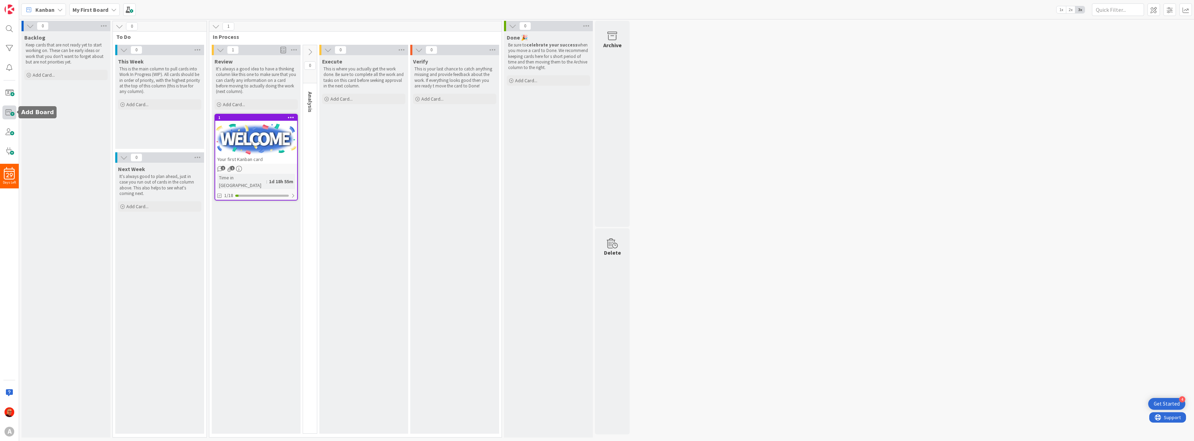
click at [8, 114] on span at bounding box center [9, 113] width 14 height 14
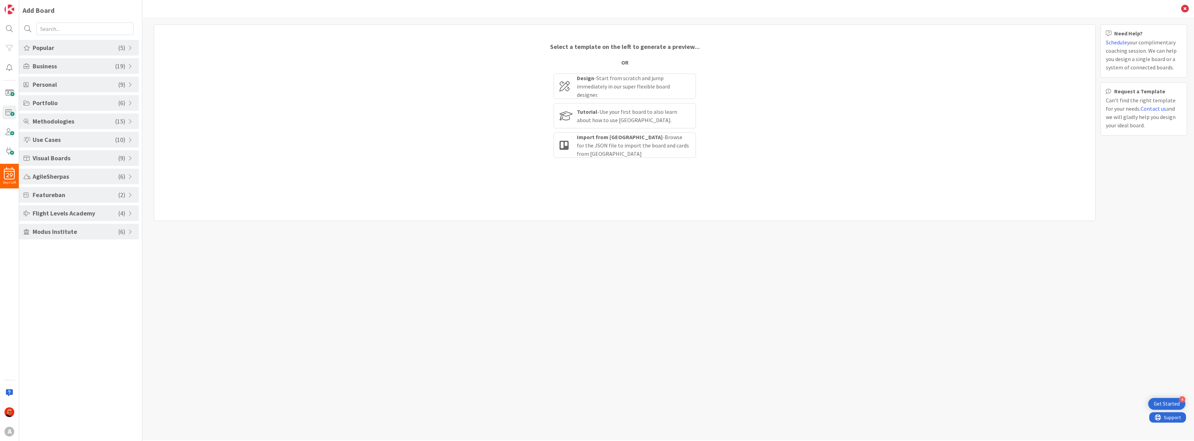
click at [50, 84] on span "Personal" at bounding box center [76, 84] width 86 height 9
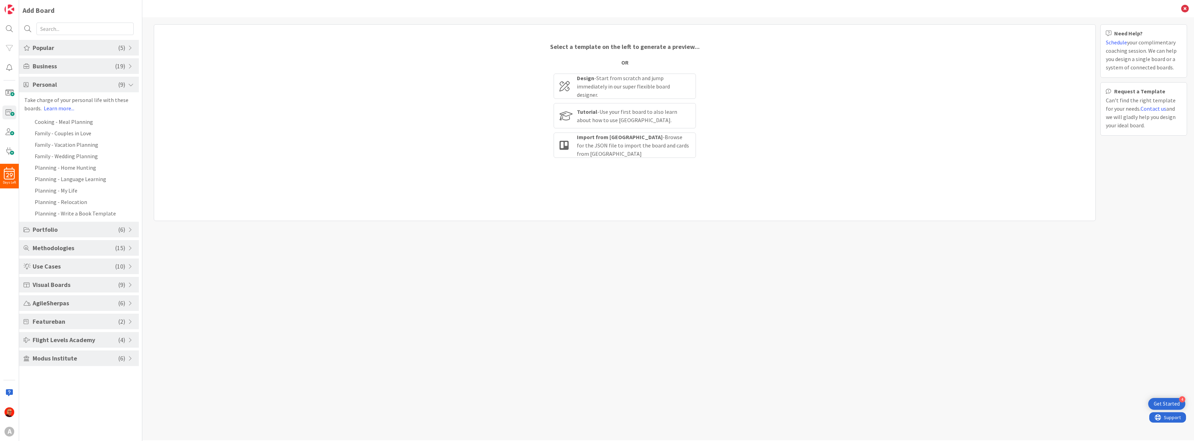
click at [50, 84] on span "Personal" at bounding box center [76, 84] width 86 height 9
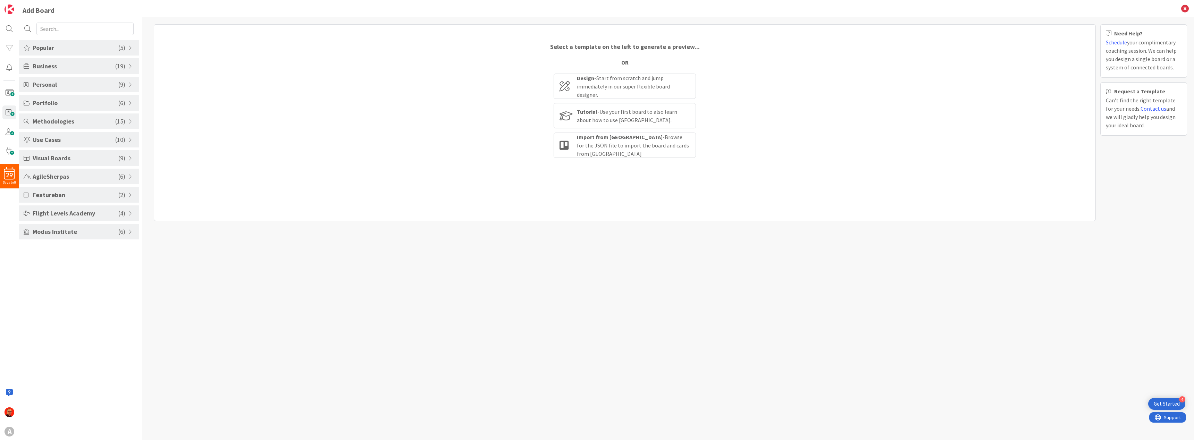
click at [49, 102] on span "Portfolio" at bounding box center [76, 102] width 86 height 9
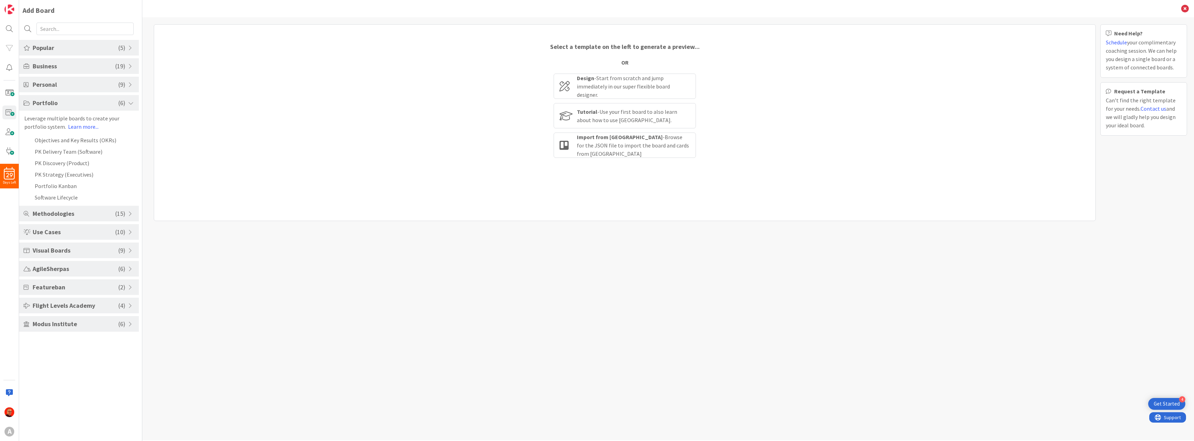
click at [49, 102] on span "Portfolio" at bounding box center [76, 102] width 86 height 9
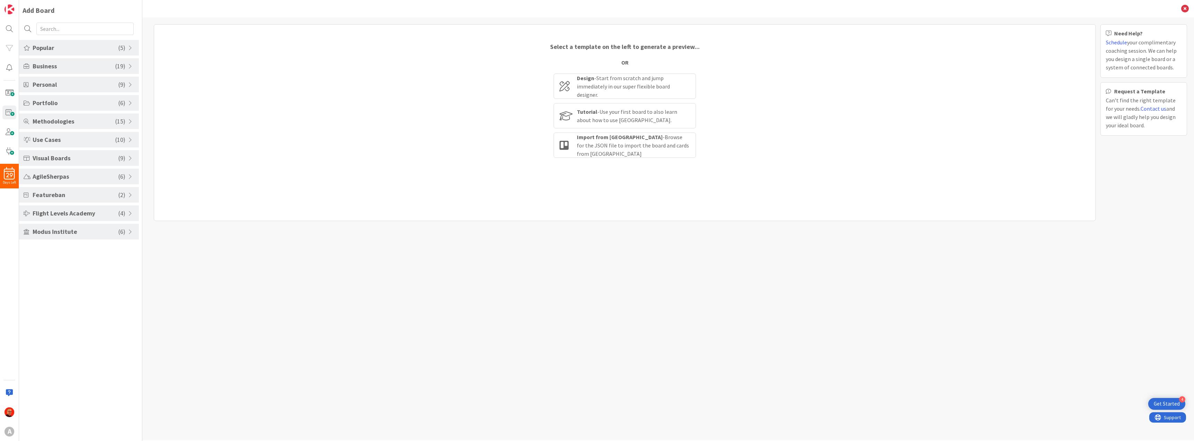
click at [50, 120] on span "Methodologies" at bounding box center [74, 121] width 83 height 9
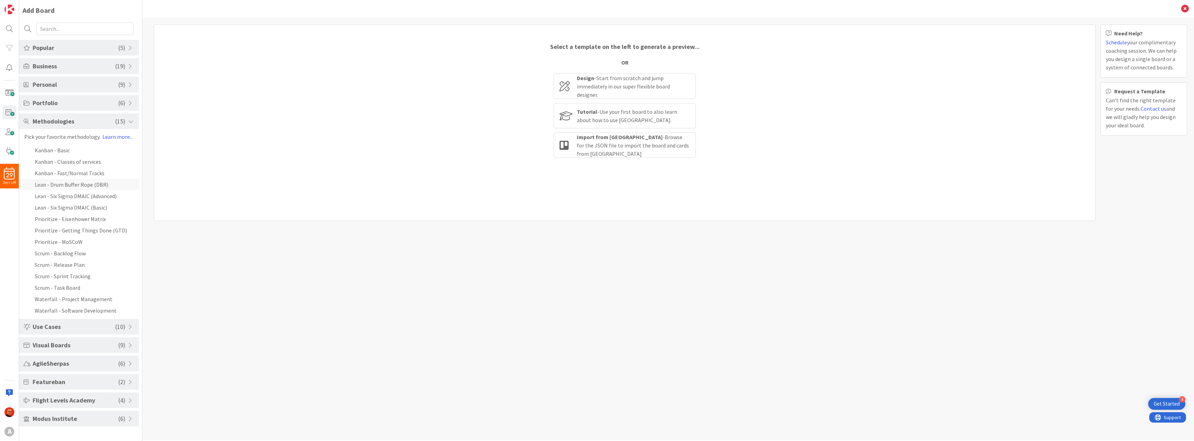
click at [76, 185] on li "Lean - Drum Buffer Rope (DBR)" at bounding box center [79, 184] width 120 height 11
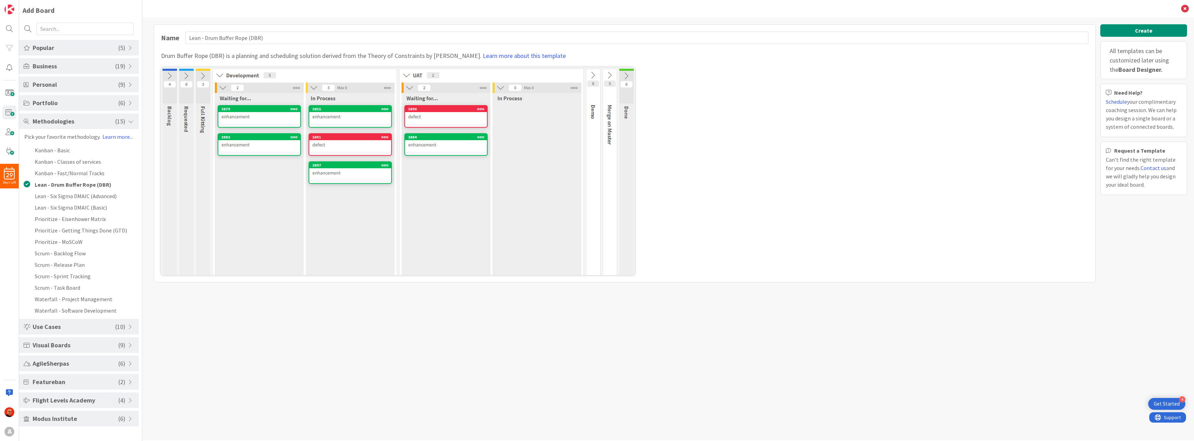
click at [592, 73] on img at bounding box center [398, 171] width 474 height 208
click at [527, 56] on link "Learn more about this template" at bounding box center [524, 56] width 83 height 8
click at [50, 43] on span "Popular" at bounding box center [76, 47] width 86 height 9
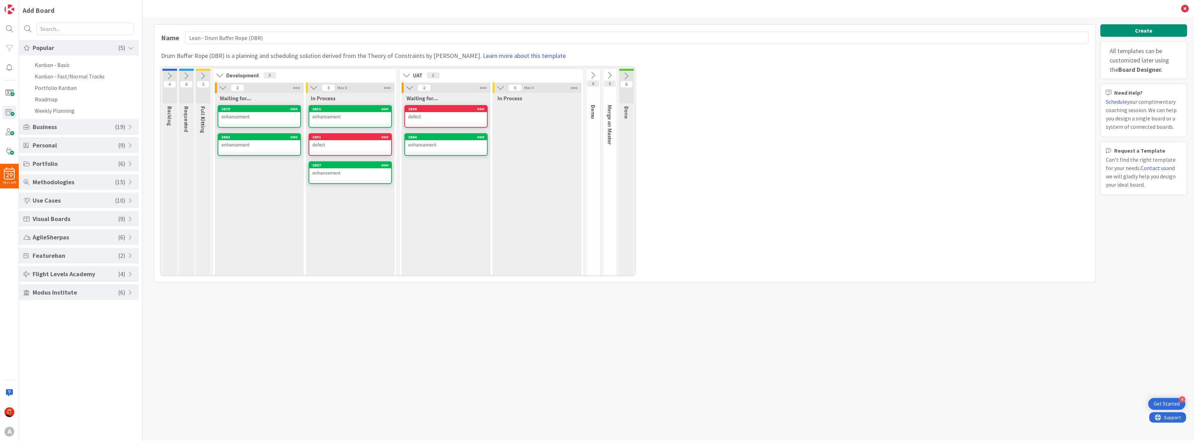
click at [53, 43] on span "Popular" at bounding box center [76, 47] width 86 height 9
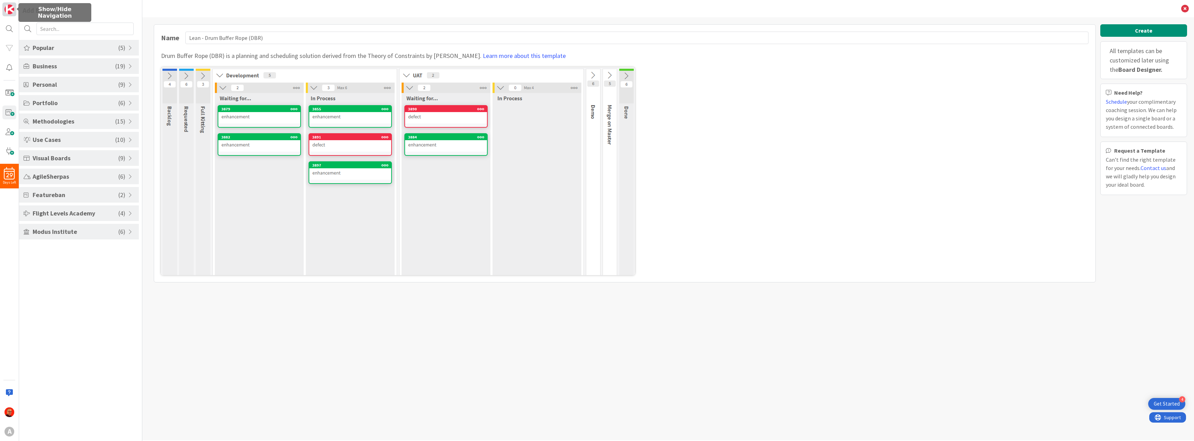
click at [12, 8] on img at bounding box center [10, 10] width 10 height 10
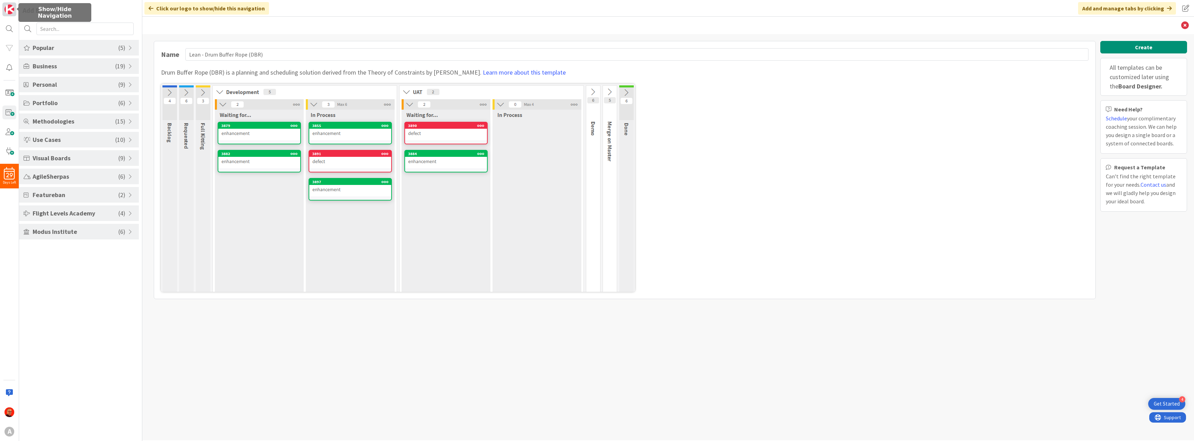
click at [12, 8] on img at bounding box center [10, 10] width 10 height 10
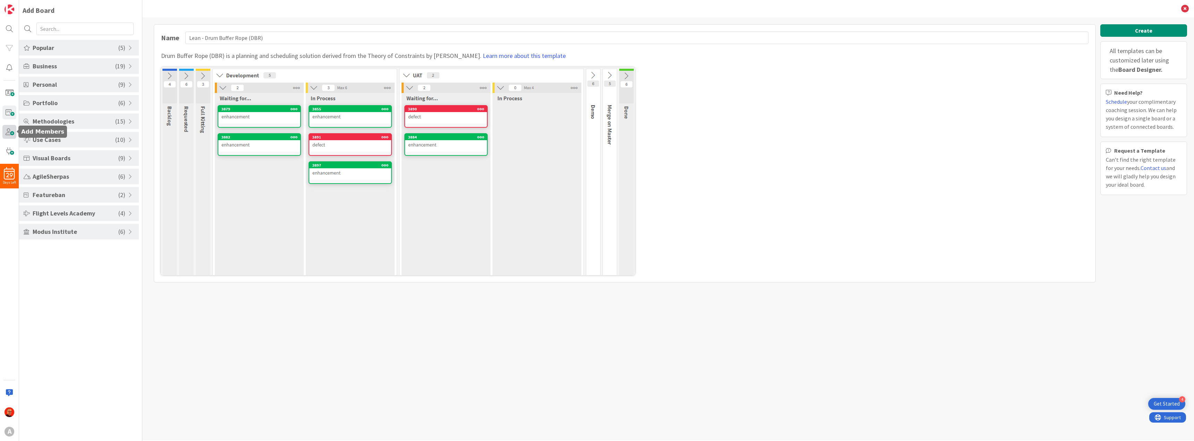
click at [11, 135] on span at bounding box center [9, 132] width 14 height 14
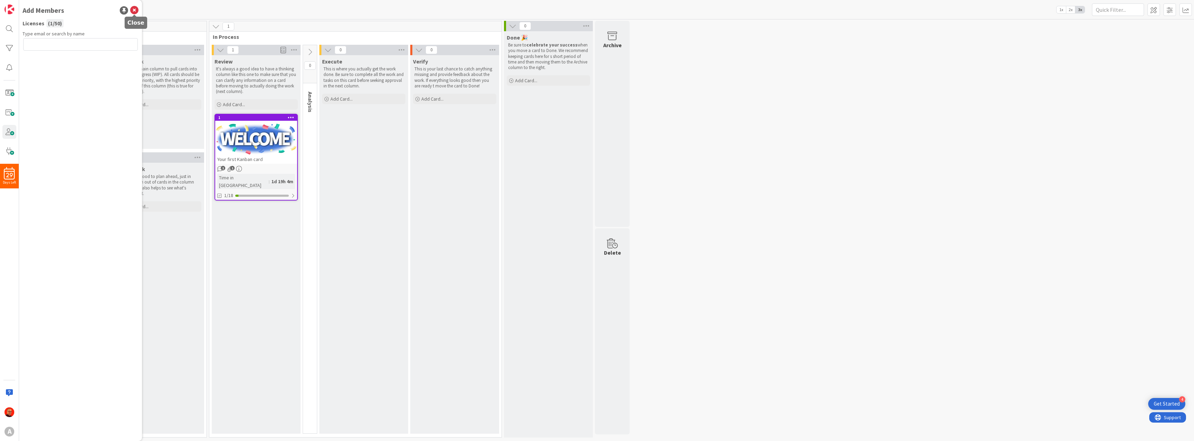
click at [136, 7] on icon at bounding box center [134, 10] width 8 height 8
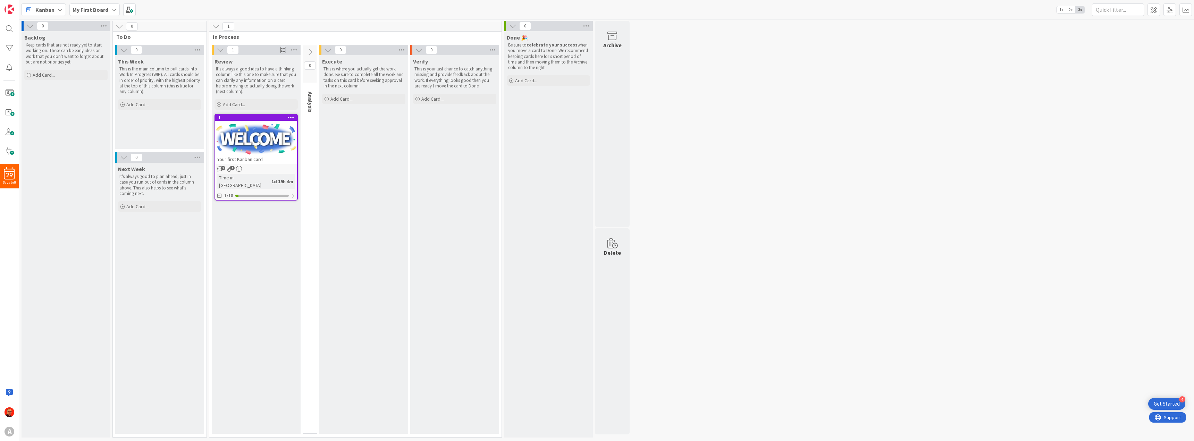
click at [309, 53] on icon at bounding box center [310, 52] width 8 height 8
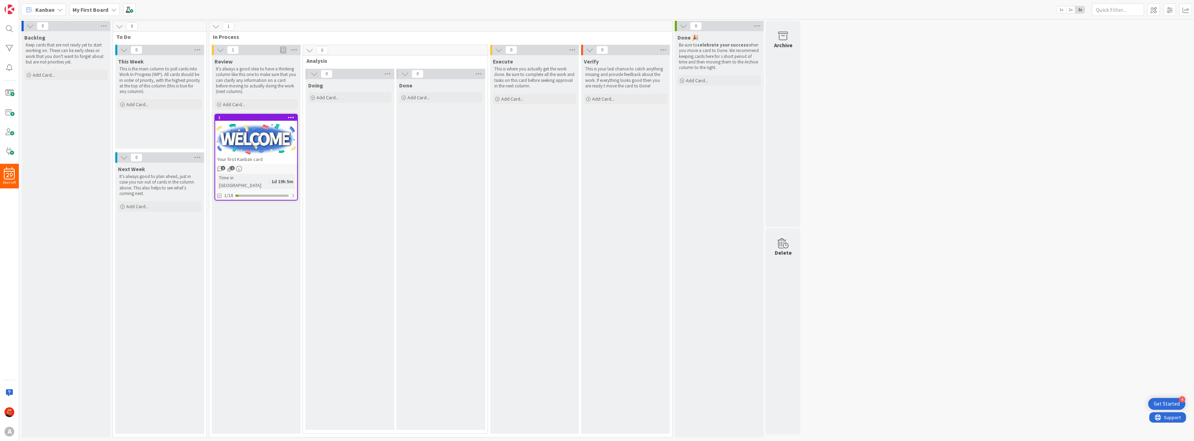
click at [499, 51] on icon at bounding box center [499, 50] width 8 height 8
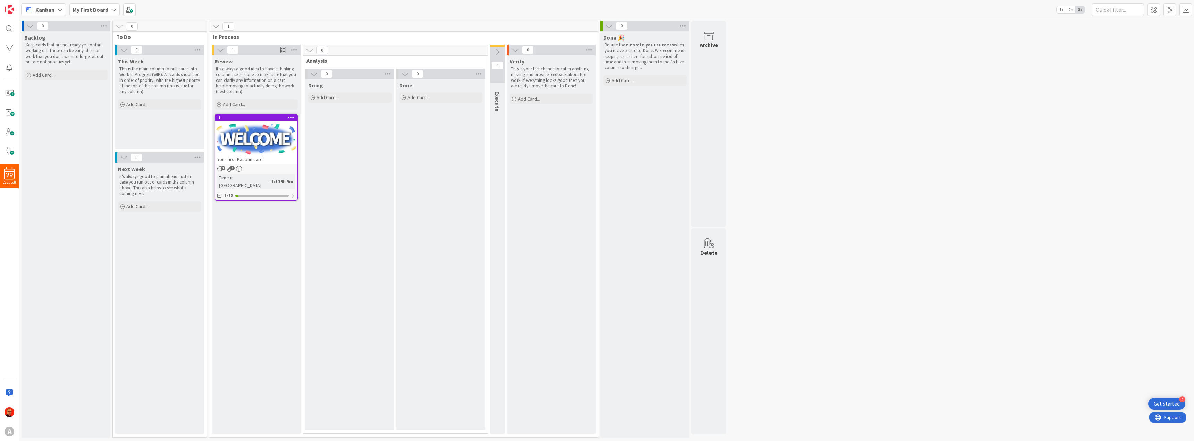
click at [499, 51] on icon at bounding box center [497, 52] width 8 height 8
